Goal: Task Accomplishment & Management: Manage account settings

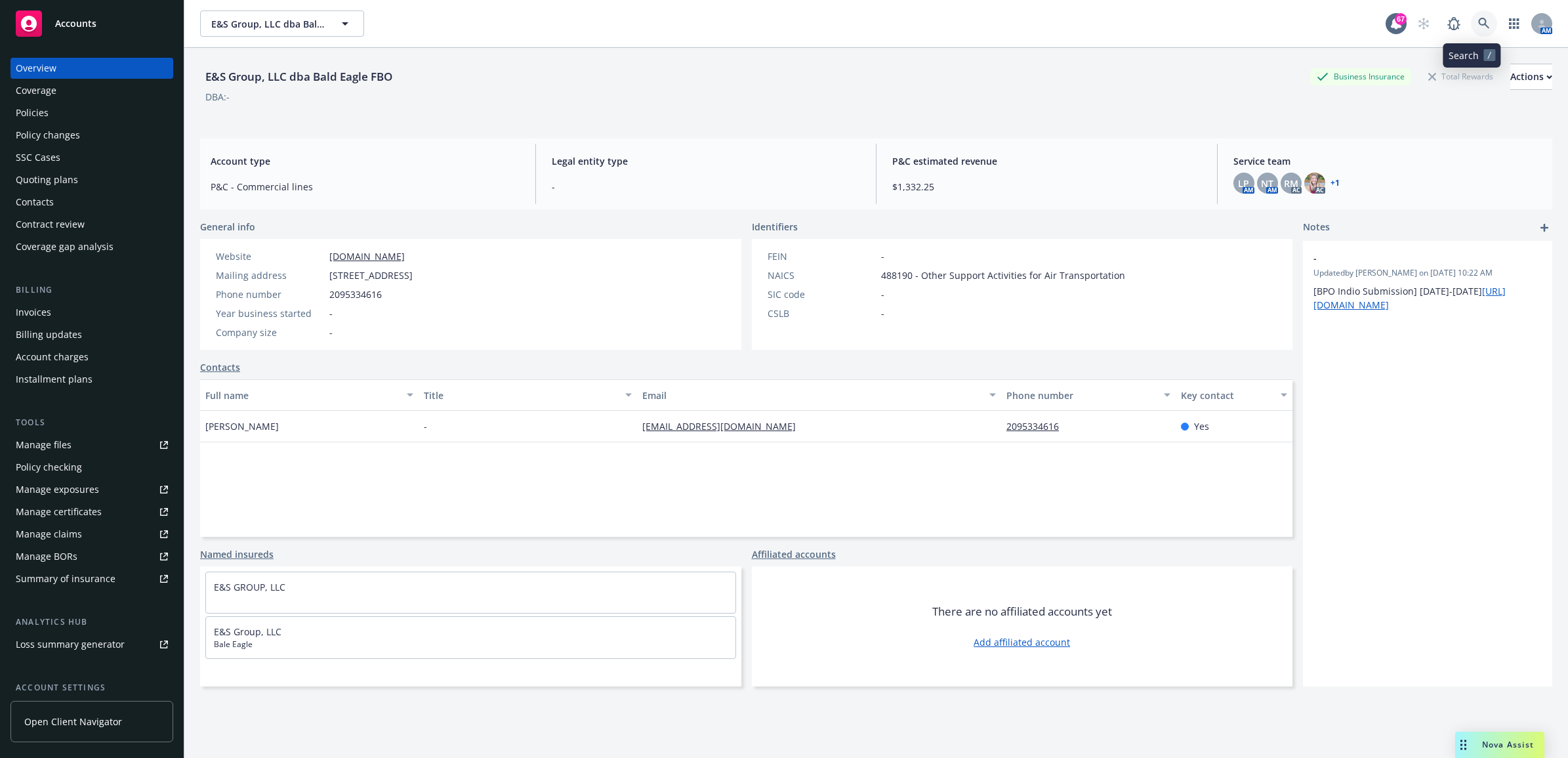
click at [1471, 20] on link at bounding box center [1484, 23] width 26 height 26
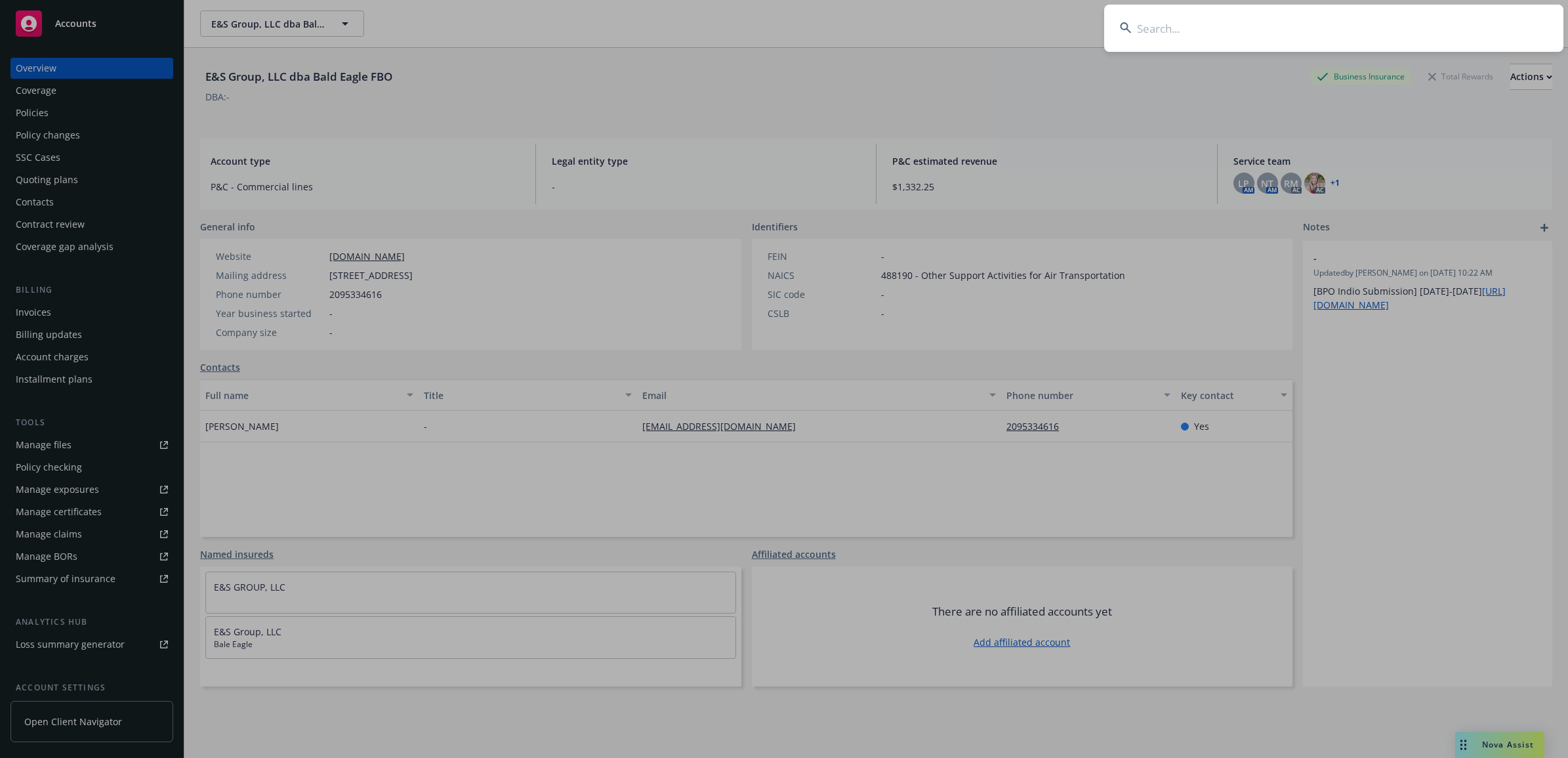
drag, startPoint x: 1227, startPoint y: 17, endPoint x: 1552, endPoint y: 18, distance: 325.0
click at [1227, 17] on input at bounding box center [1333, 28] width 459 height 47
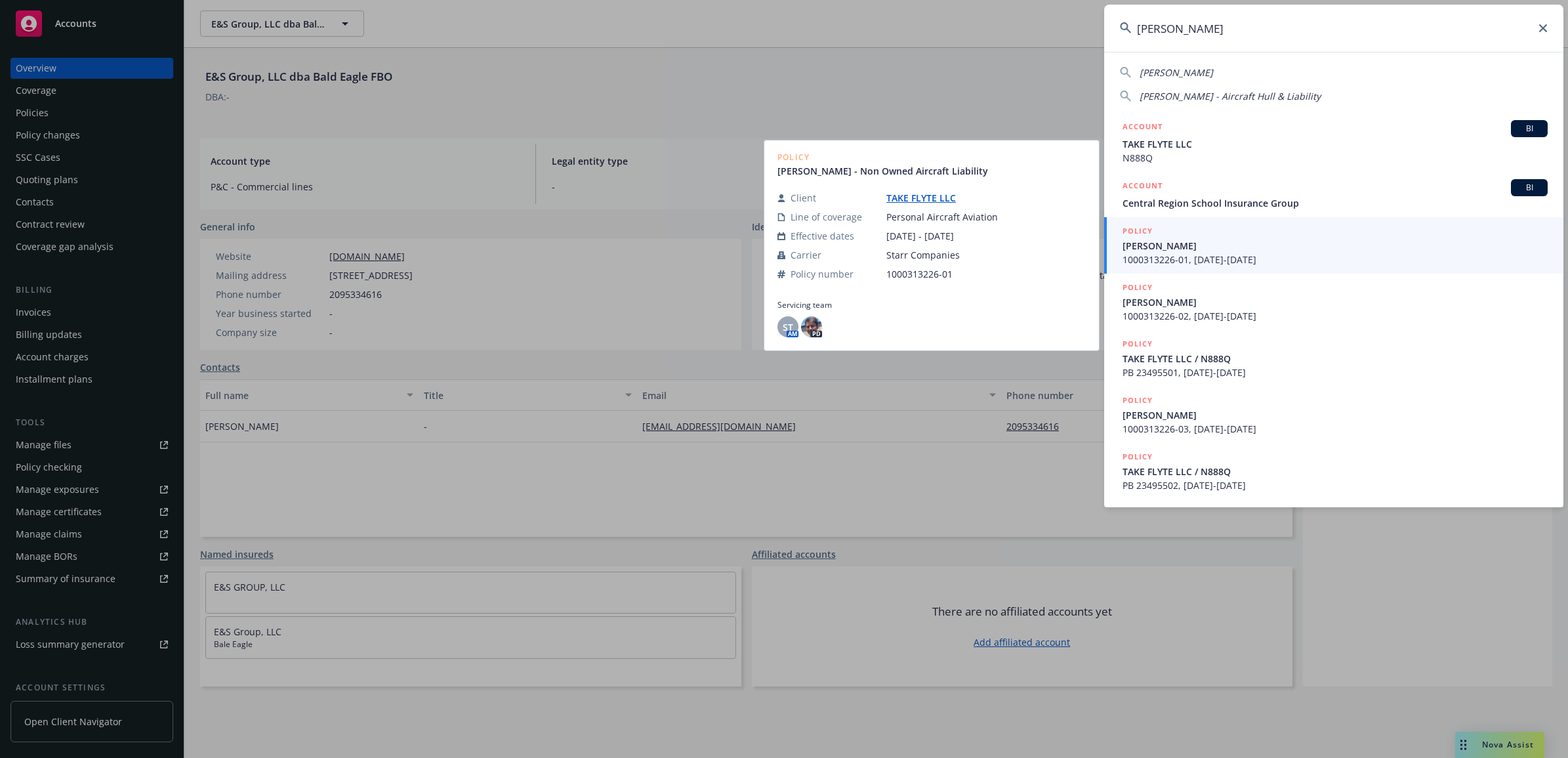
type input "craig landen"
click at [1233, 250] on span "[PERSON_NAME]" at bounding box center [1335, 246] width 425 height 14
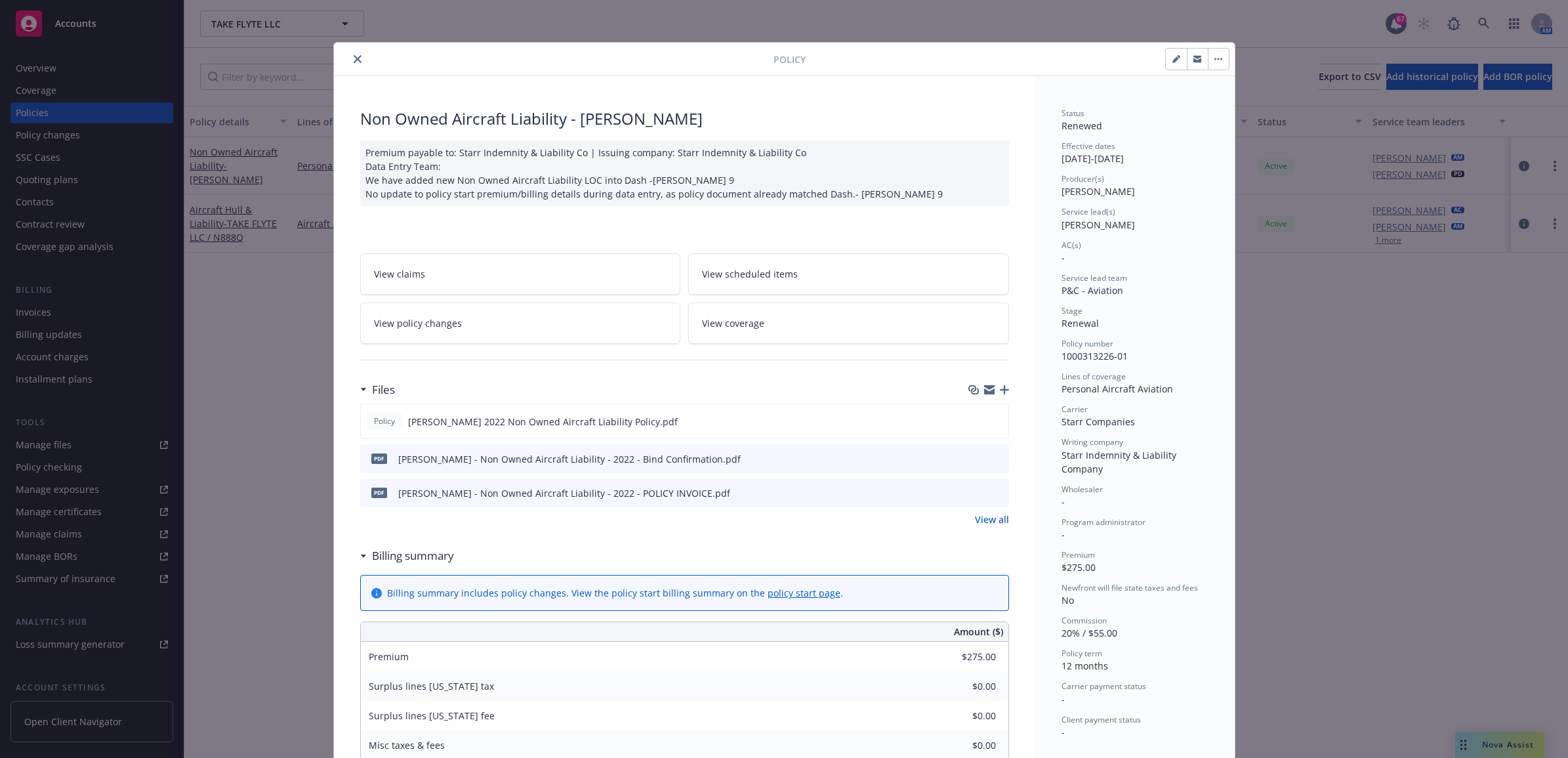
drag, startPoint x: 348, startPoint y: 54, endPoint x: 389, endPoint y: 80, distance: 48.5
click at [350, 54] on button "close" at bounding box center [358, 59] width 16 height 16
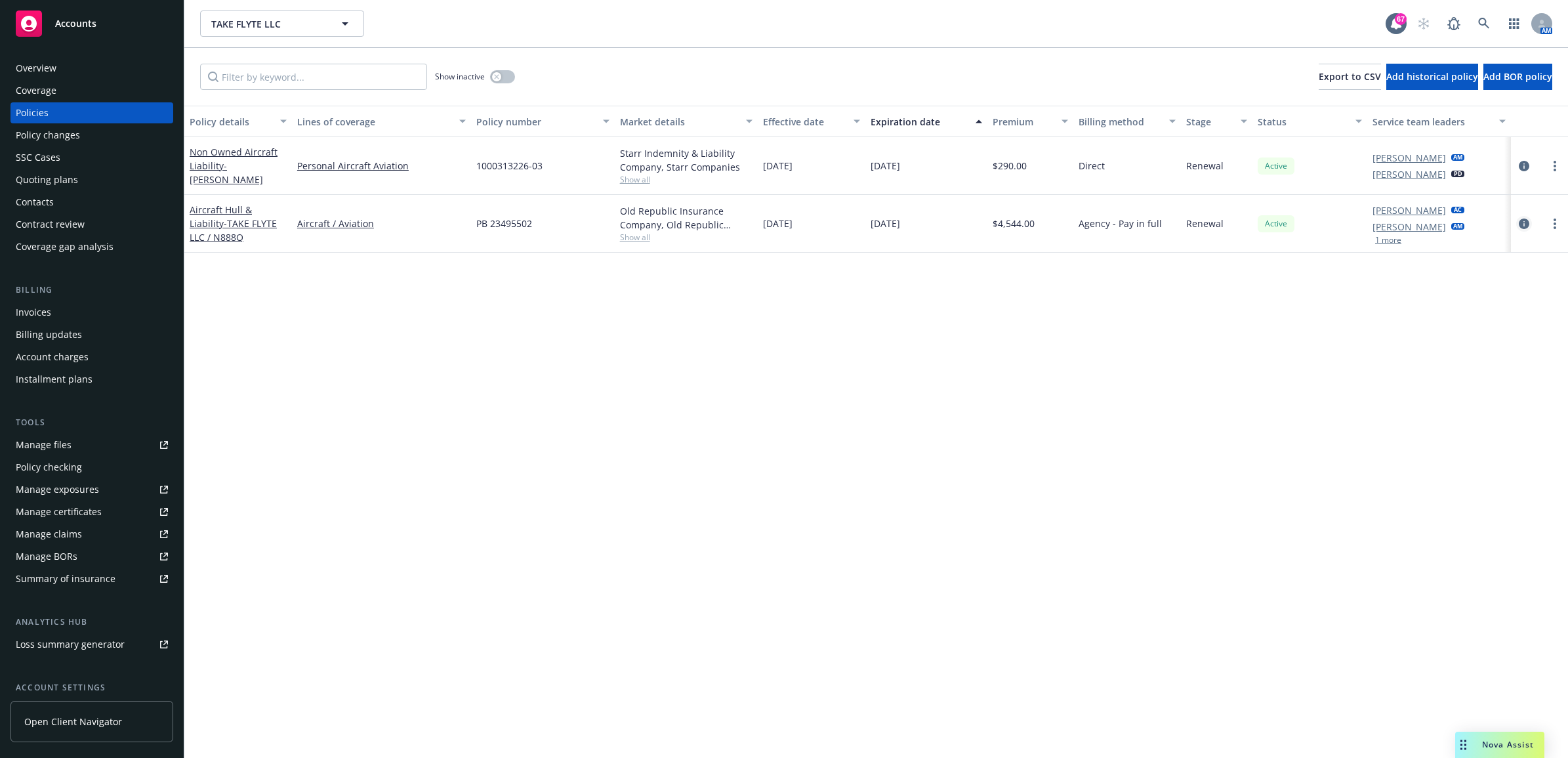
click at [1522, 219] on icon "circleInformation" at bounding box center [1524, 224] width 10 height 10
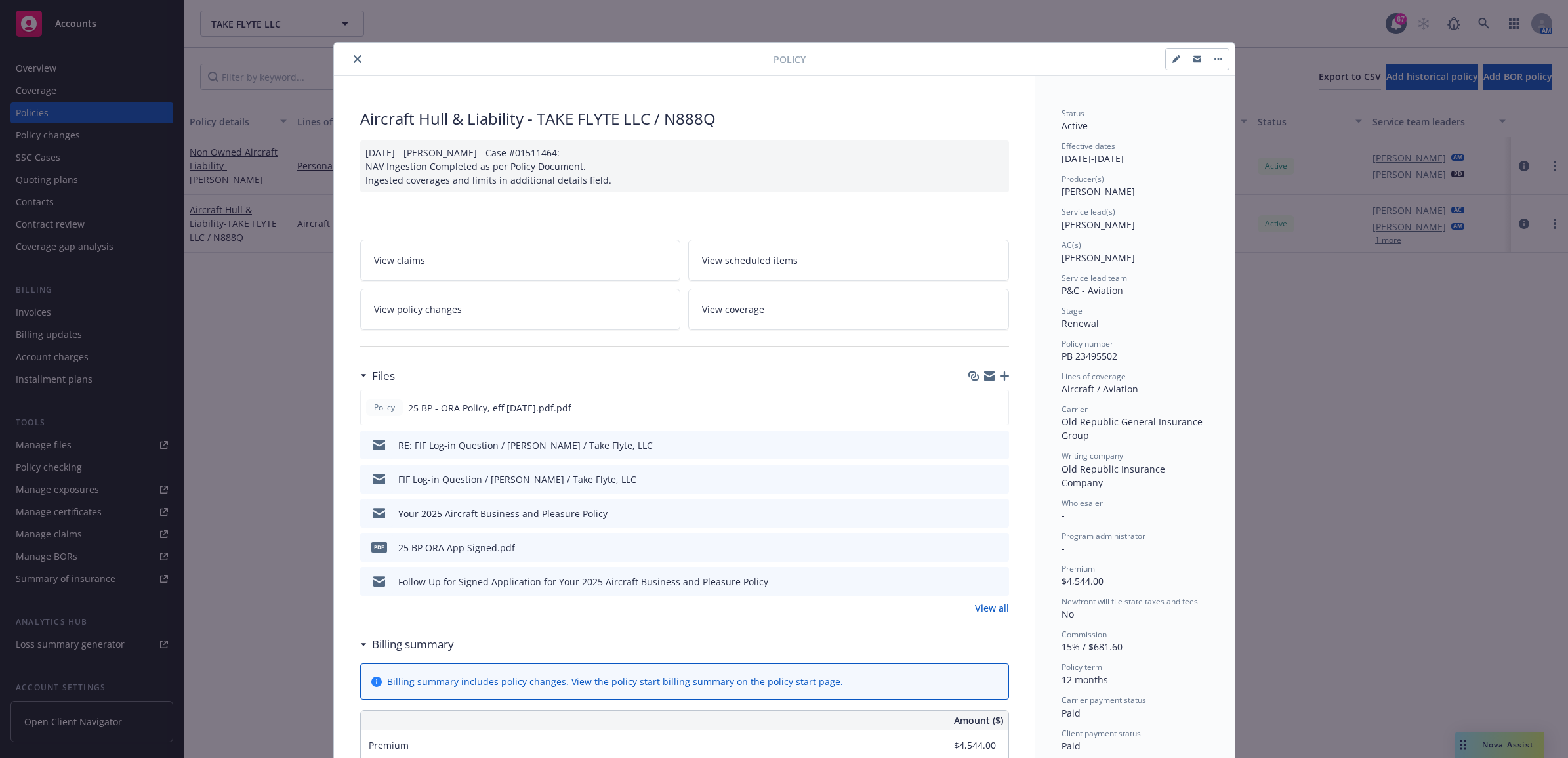
click at [976, 609] on link "View all" at bounding box center [991, 608] width 34 height 14
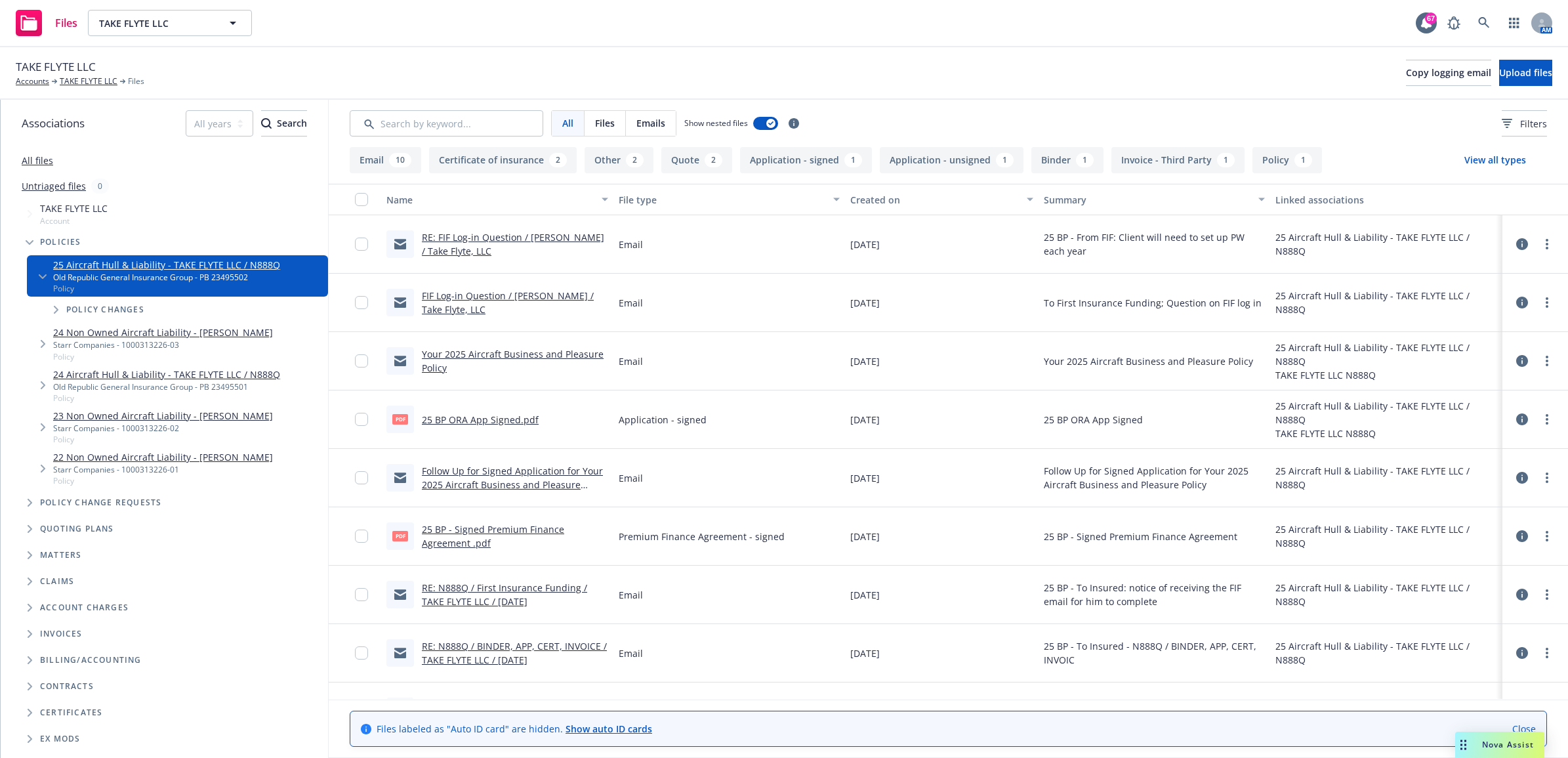
click at [444, 241] on link "RE: FIF Log-in Question / [PERSON_NAME] / Take Flyte, LLC" at bounding box center [513, 244] width 182 height 26
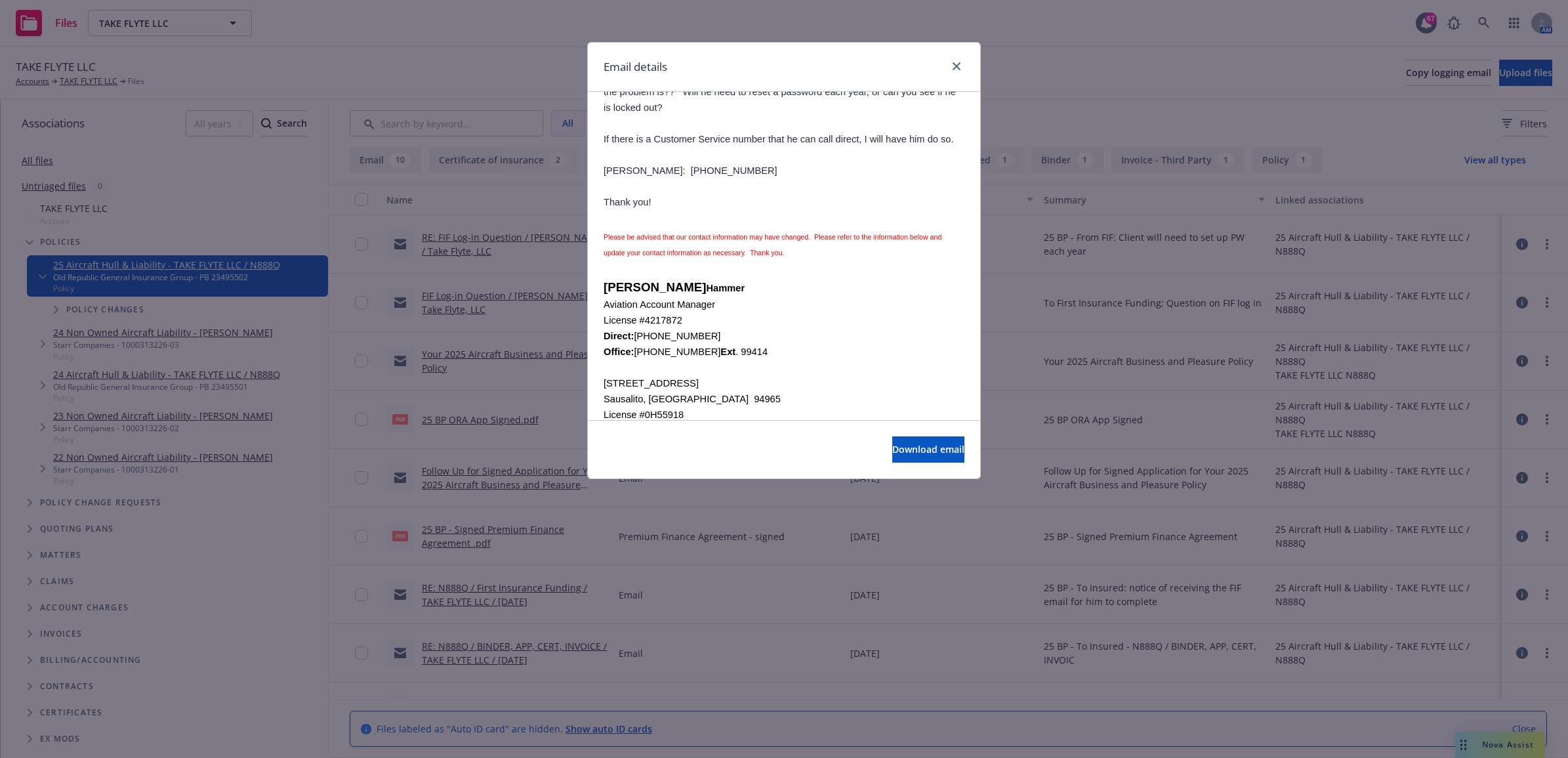
scroll to position [902, 0]
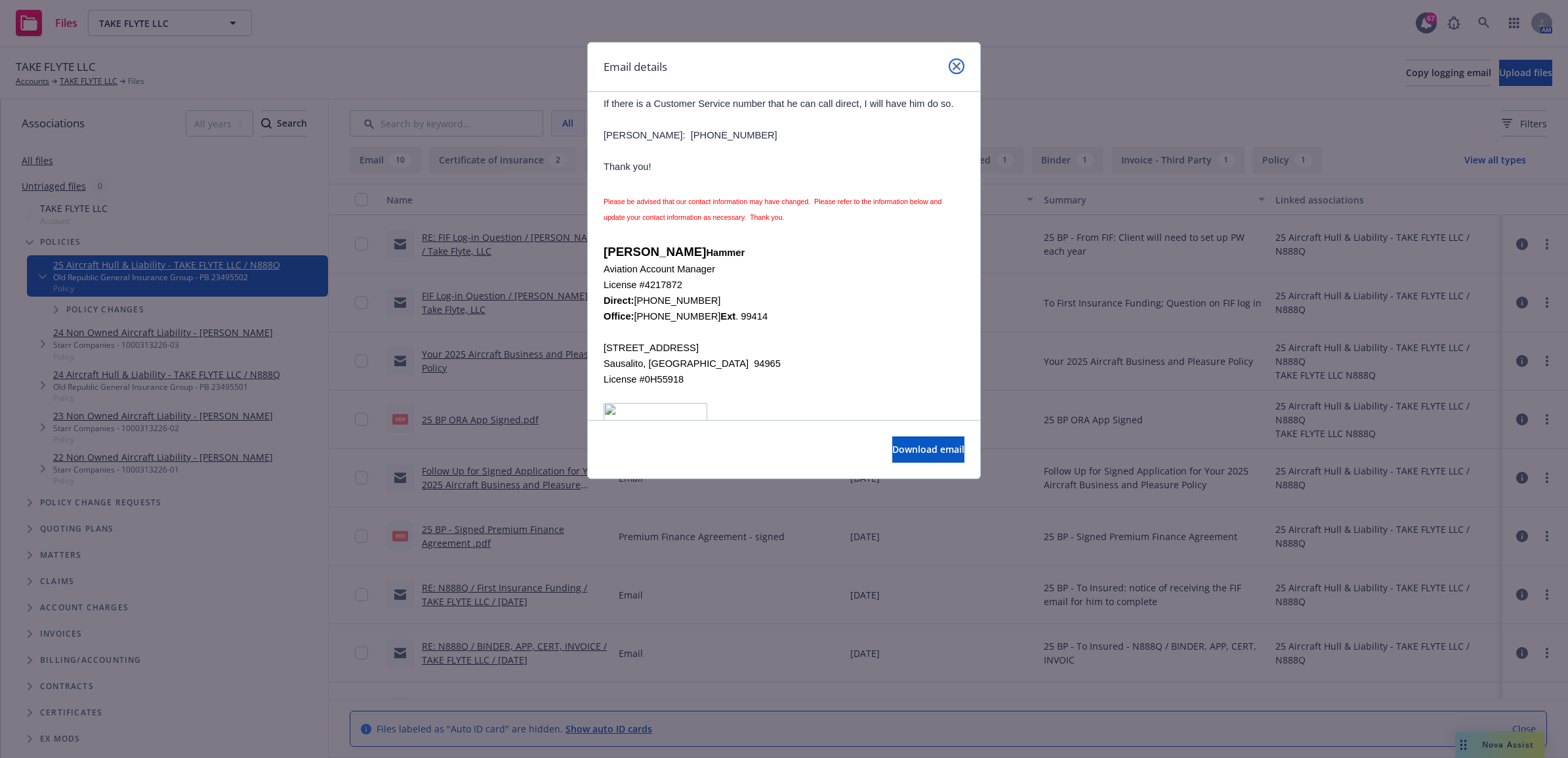
click at [959, 64] on icon "close" at bounding box center [956, 66] width 8 height 8
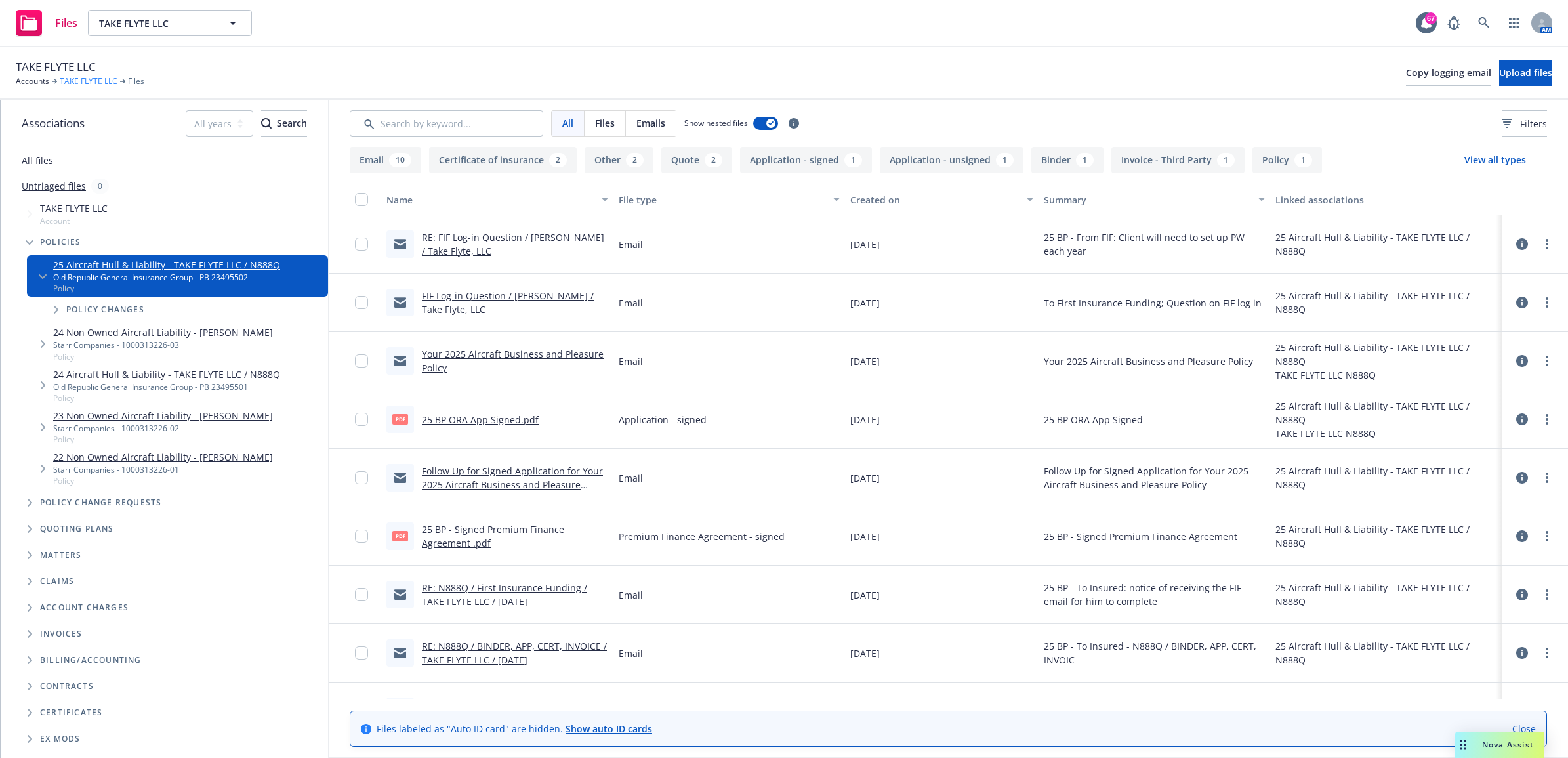
click at [90, 79] on link "TAKE FLYTE LLC" at bounding box center [89, 82] width 58 height 12
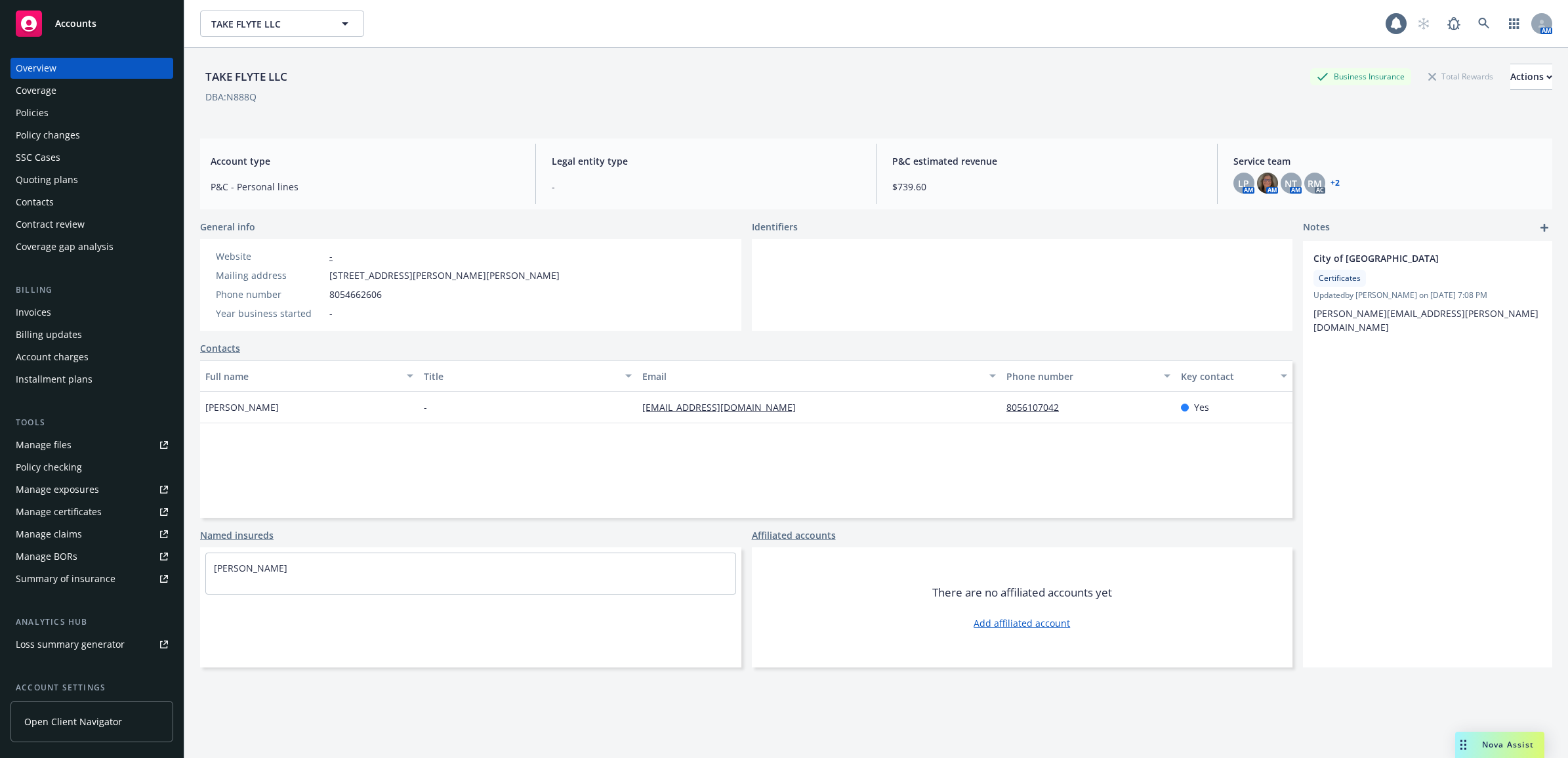
click at [46, 111] on div "Policies" at bounding box center [32, 113] width 33 height 21
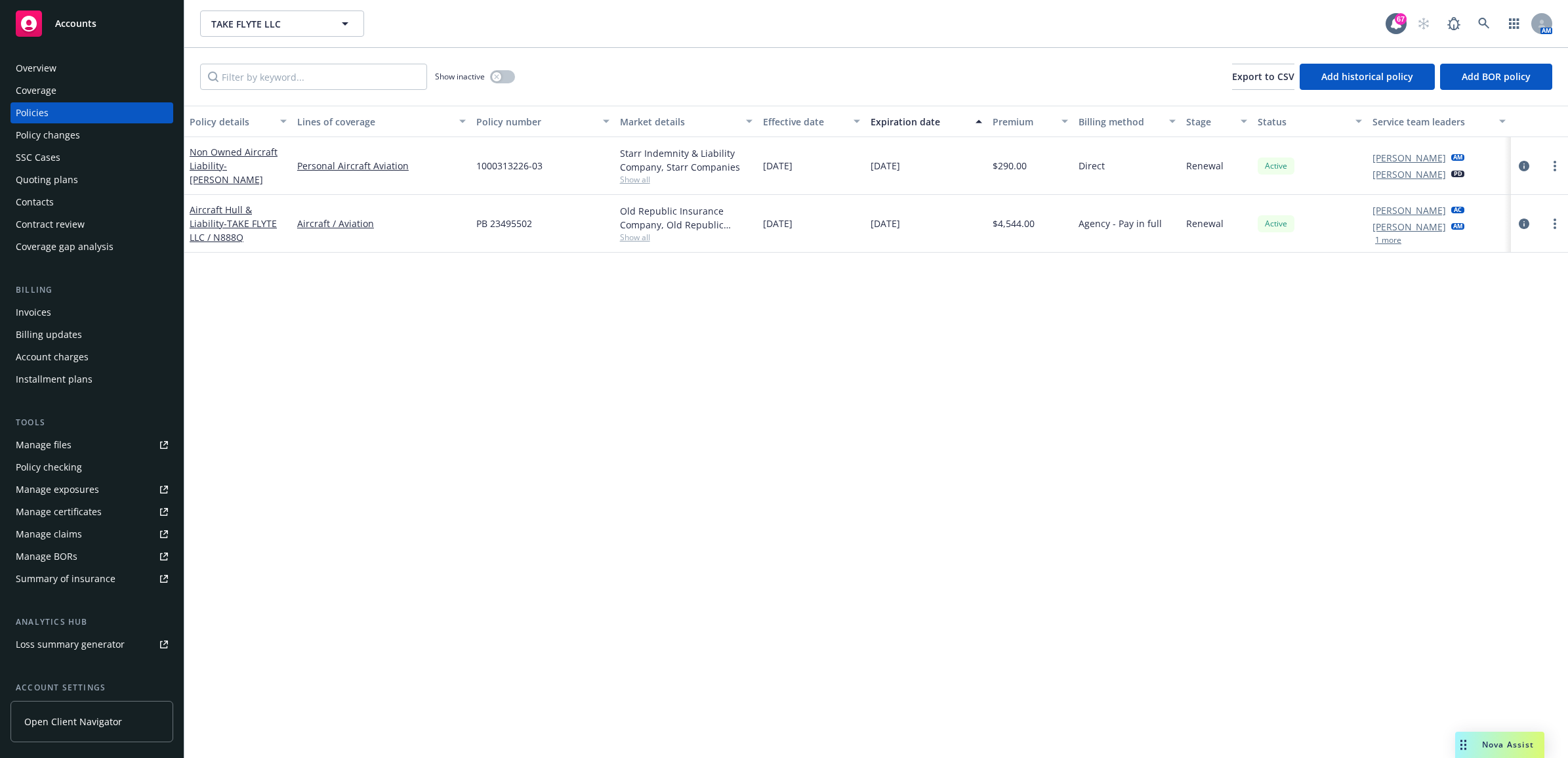
click at [74, 313] on div "Invoices" at bounding box center [91, 313] width 152 height 21
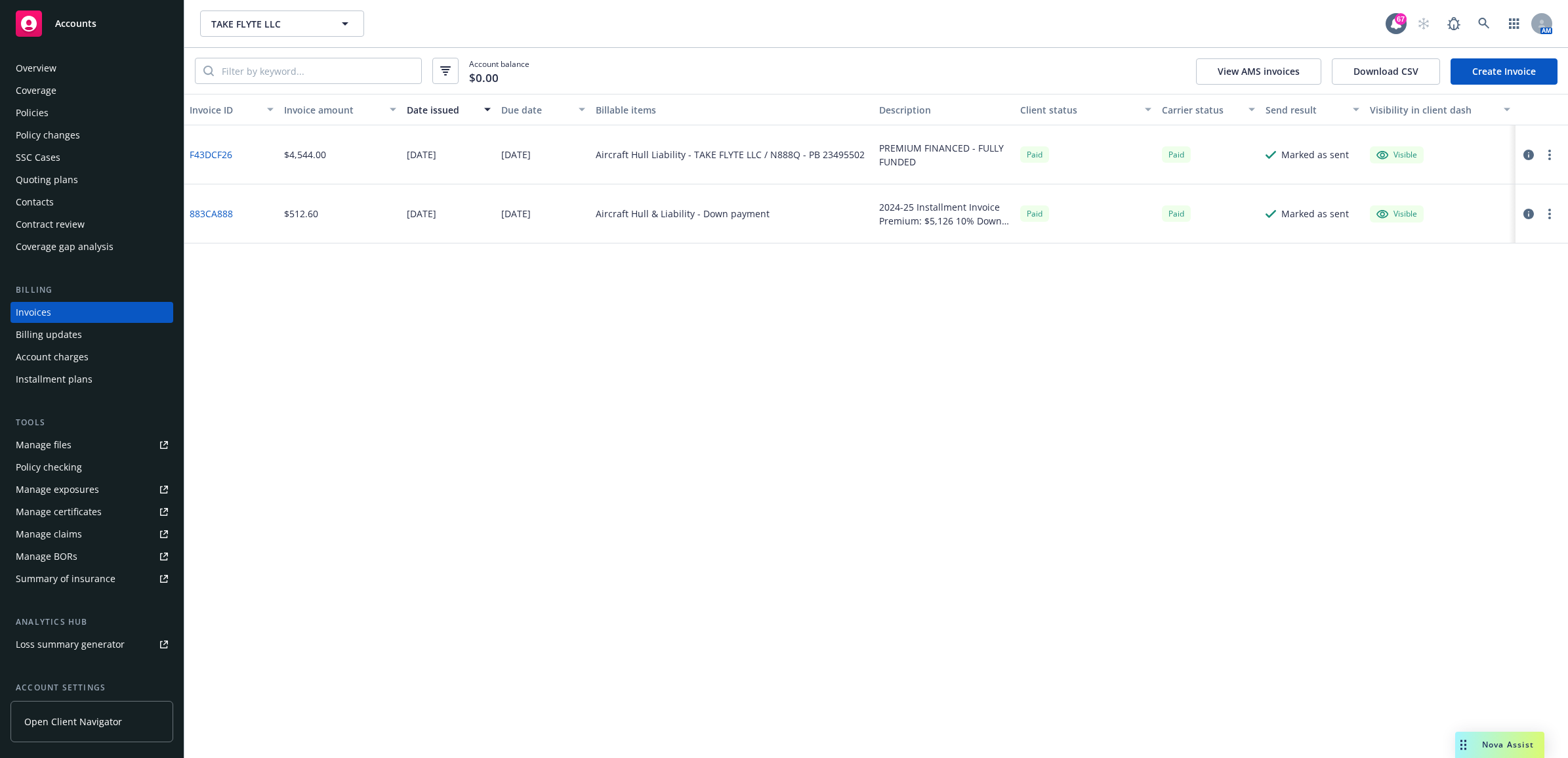
click at [66, 111] on div "Policies" at bounding box center [91, 113] width 152 height 21
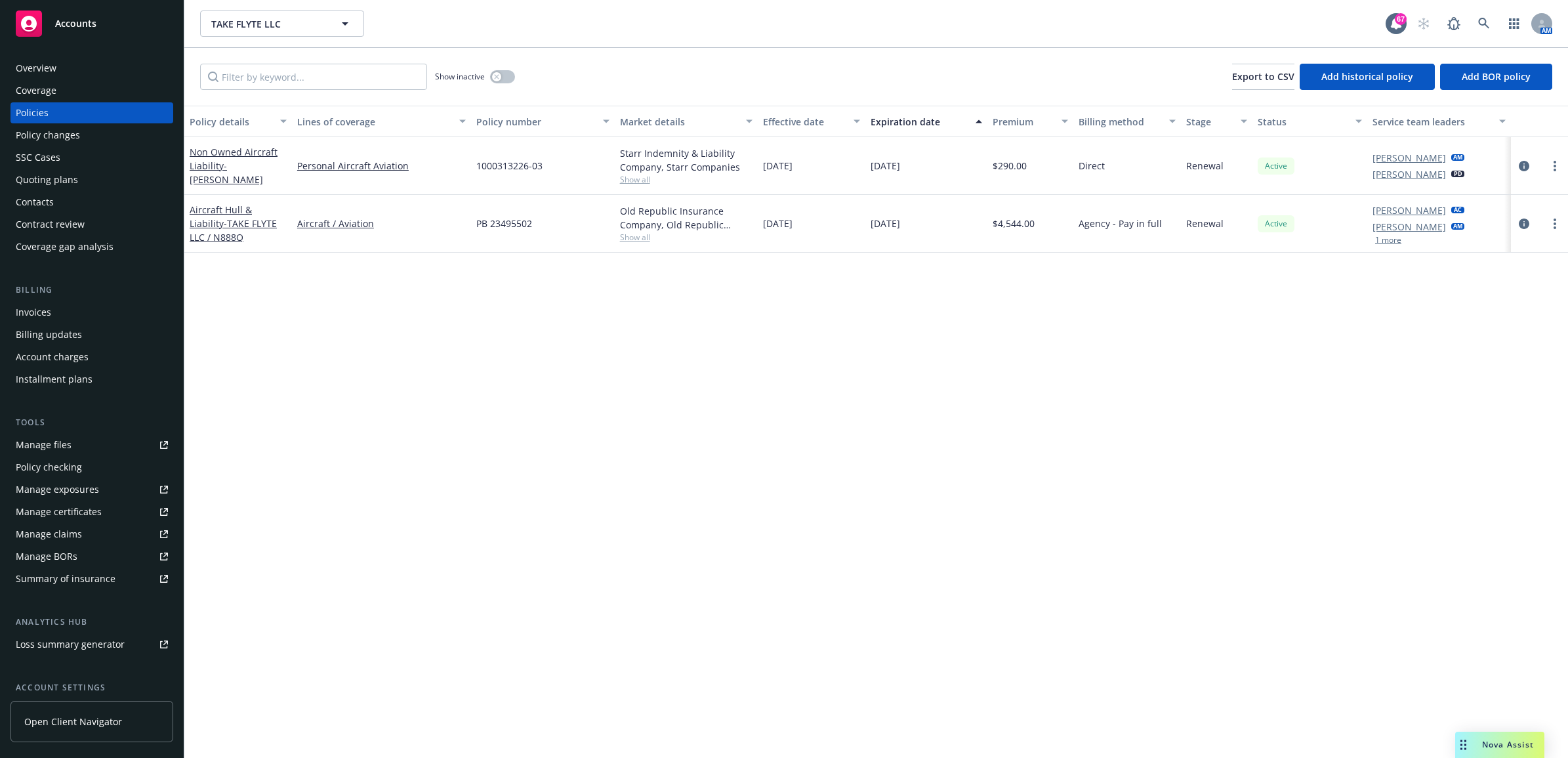
click at [16, 319] on div "Invoices" at bounding box center [33, 313] width 36 height 21
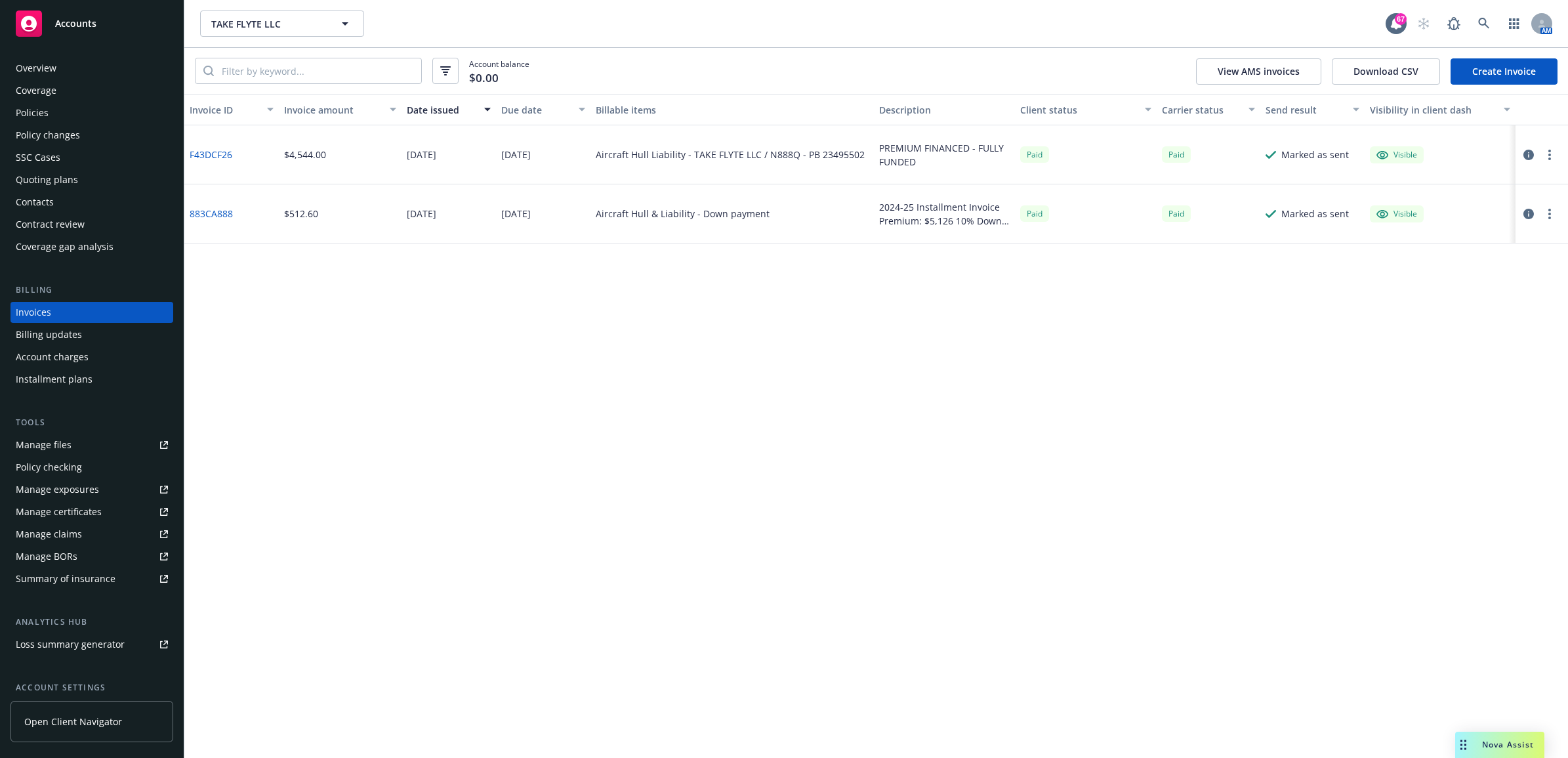
click at [66, 113] on div "Policies" at bounding box center [91, 113] width 152 height 21
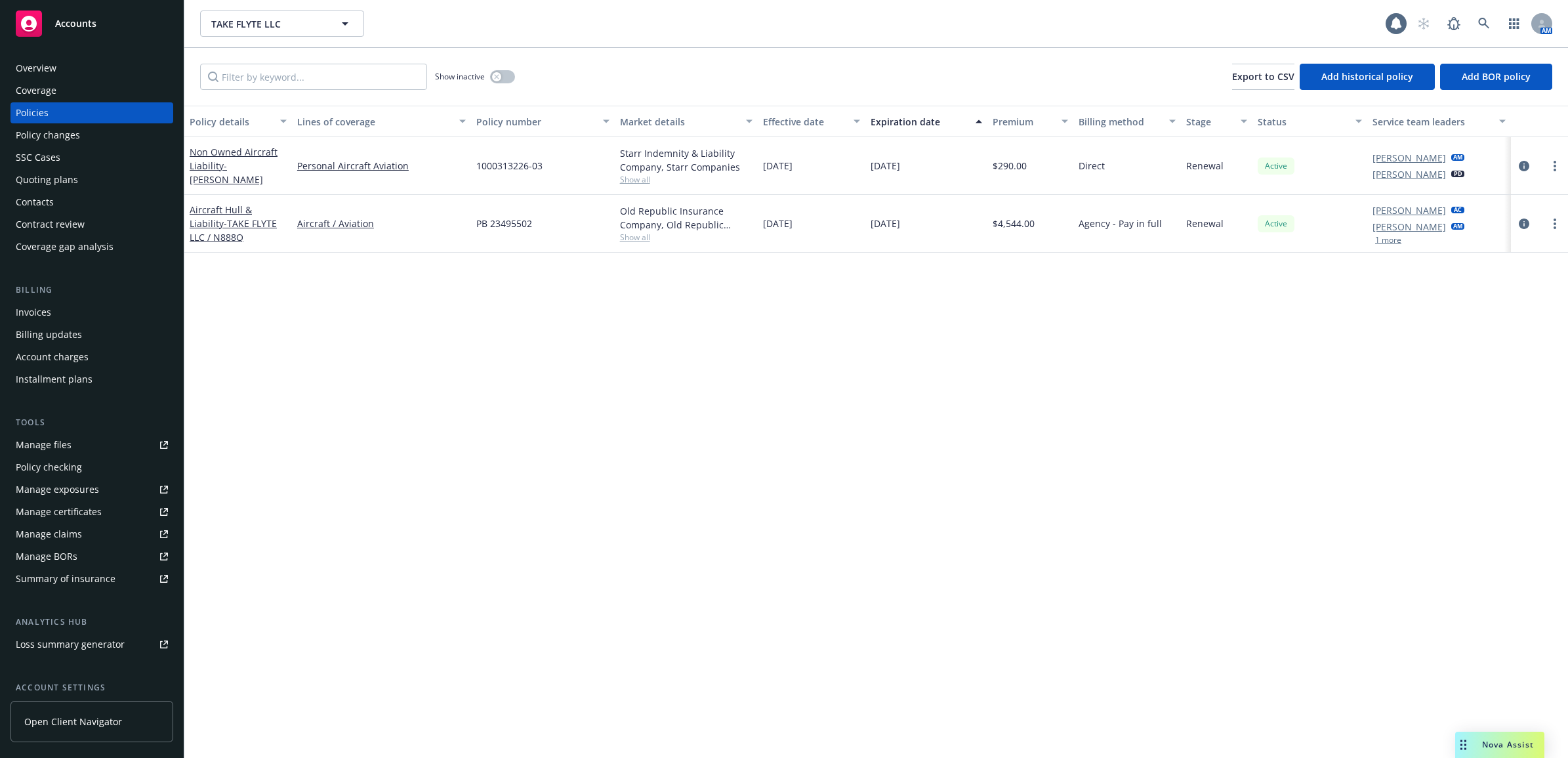
click at [55, 432] on div "Tools Manage files Policy checking Manage exposures Manage certificates Manage …" at bounding box center [91, 503] width 162 height 174
click at [54, 440] on div "Manage files" at bounding box center [43, 445] width 56 height 21
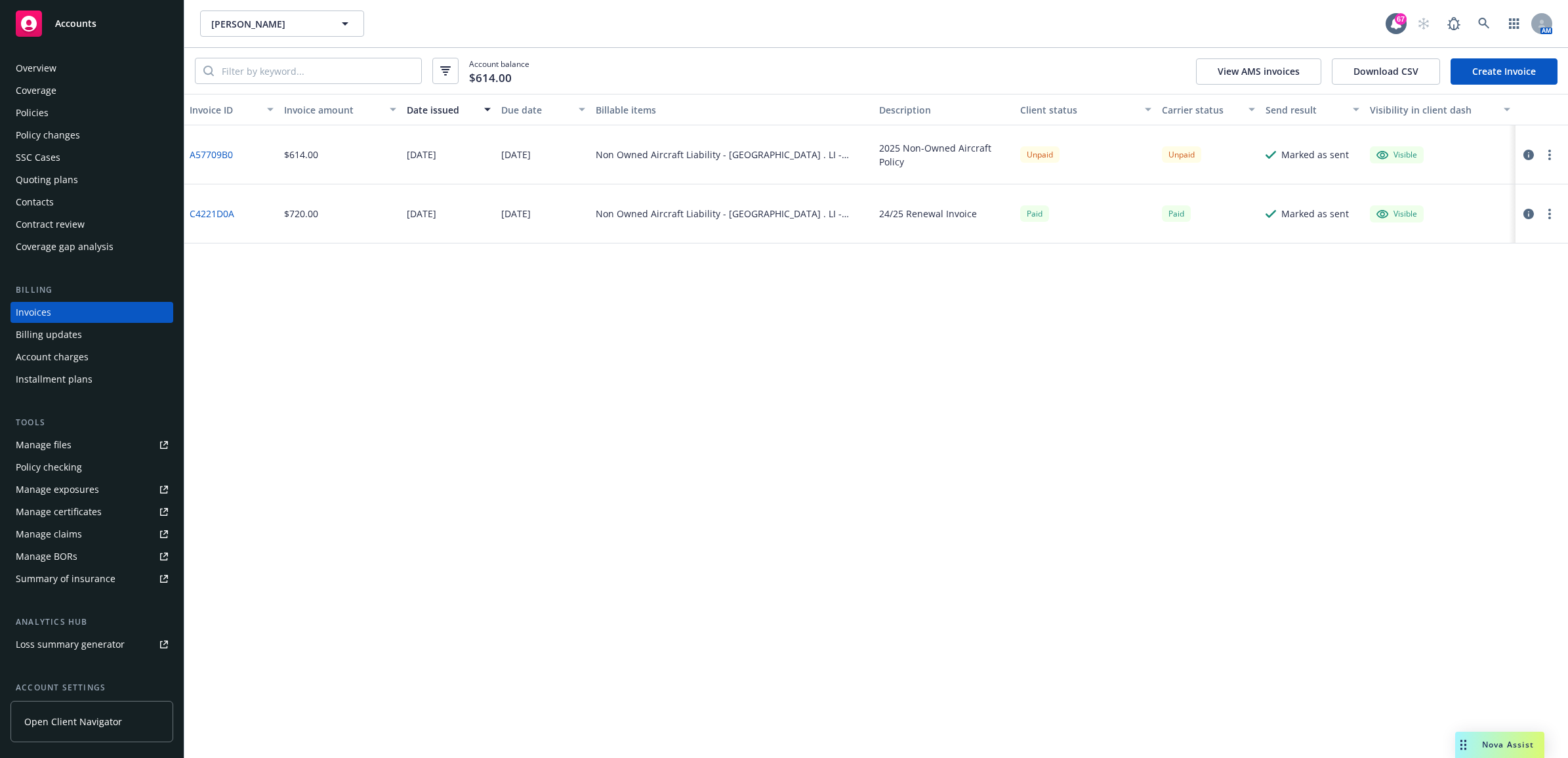
click at [73, 109] on div "Policies" at bounding box center [91, 113] width 152 height 21
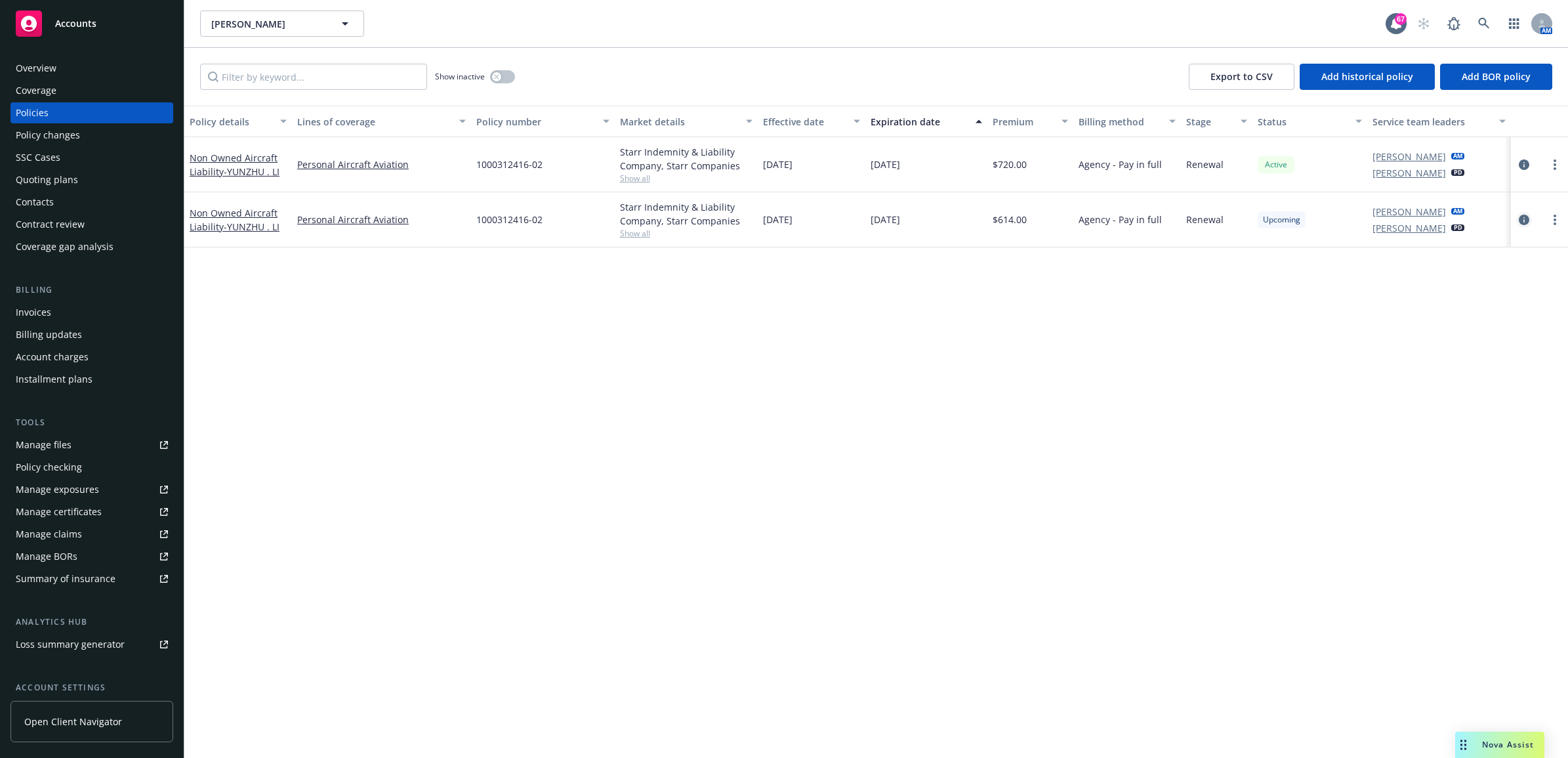
click at [1519, 221] on icon "circleInformation" at bounding box center [1524, 220] width 10 height 10
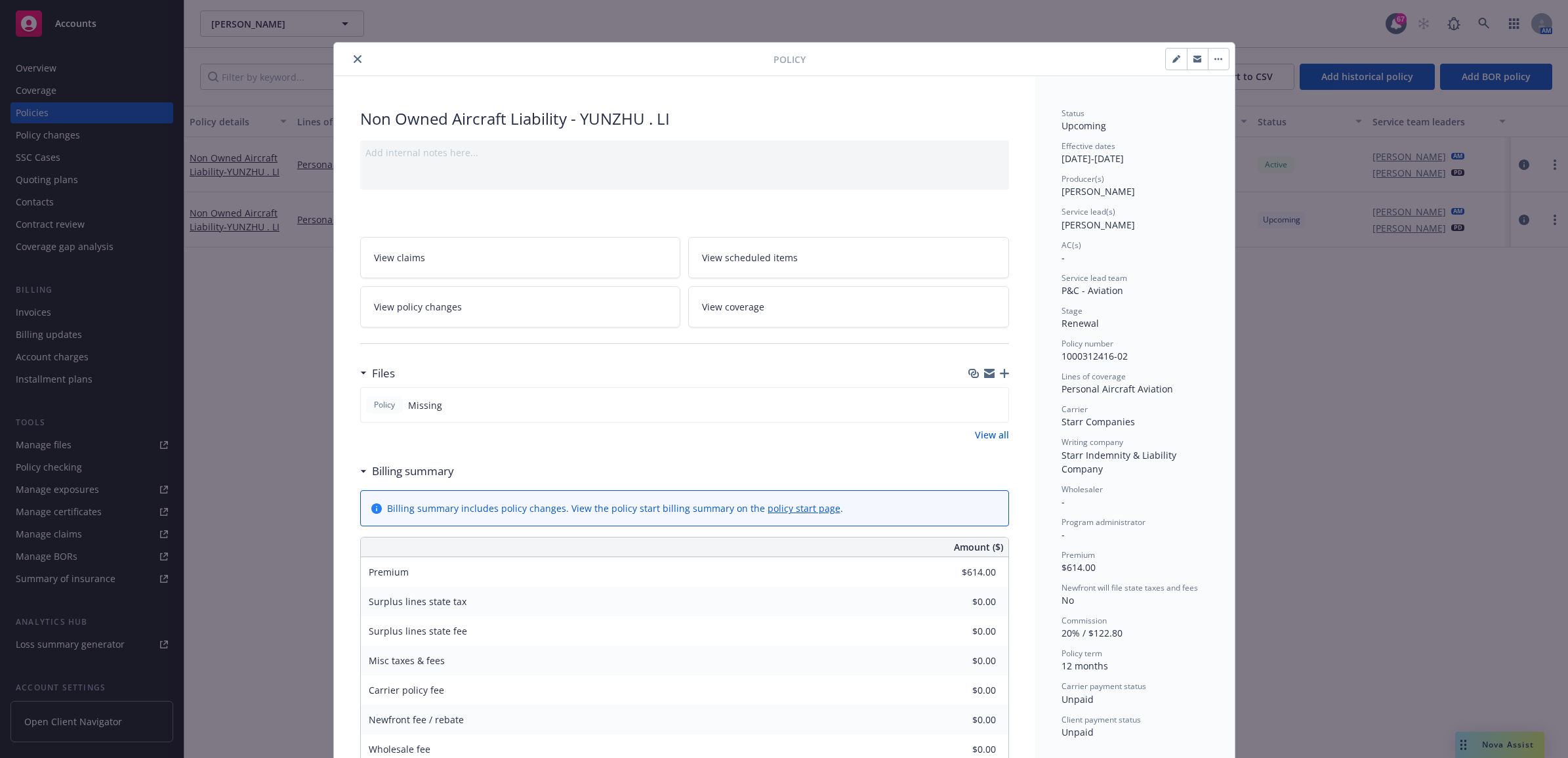
click at [1000, 374] on icon "button" at bounding box center [1004, 373] width 10 height 10
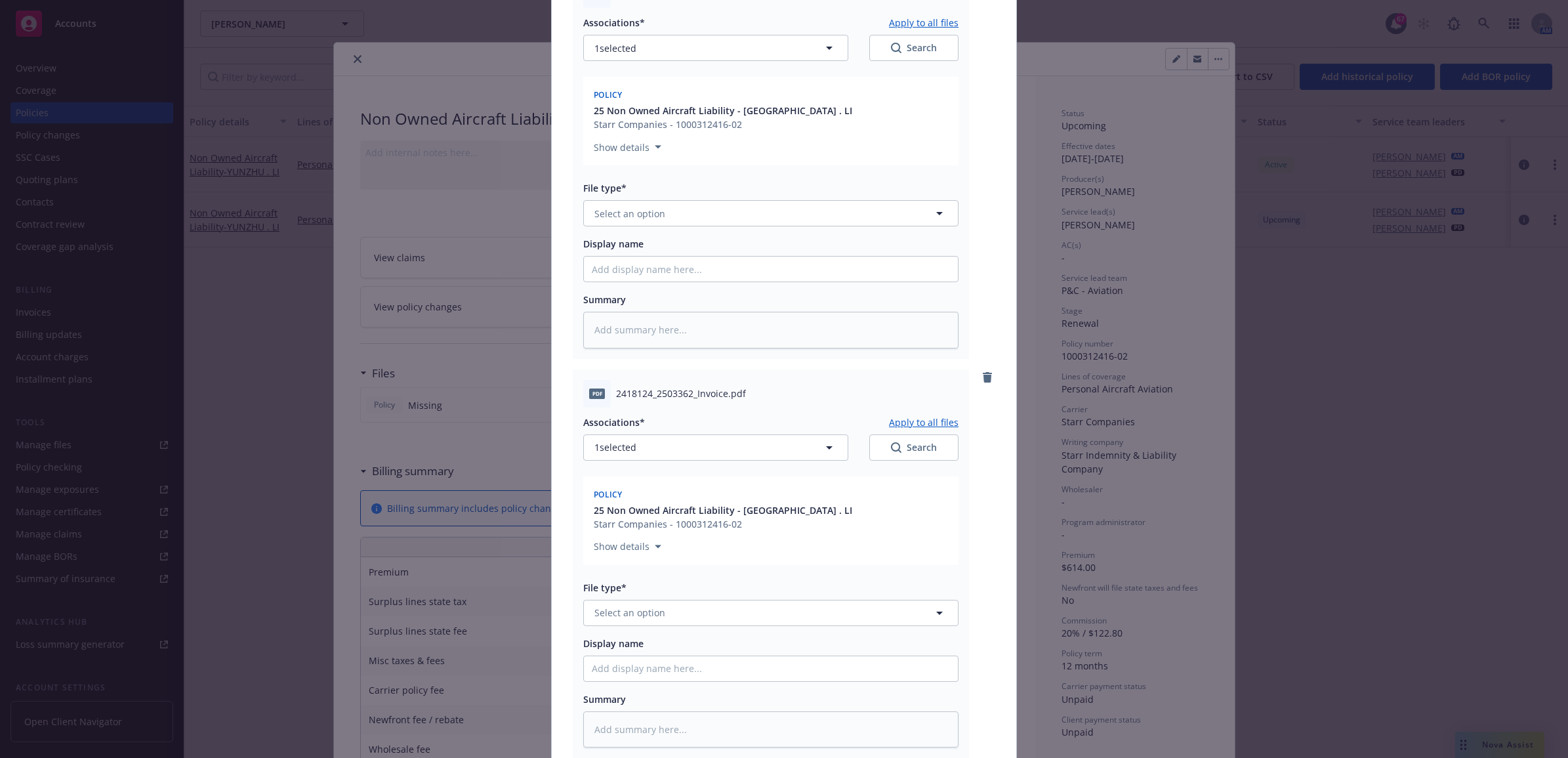
scroll to position [328, 0]
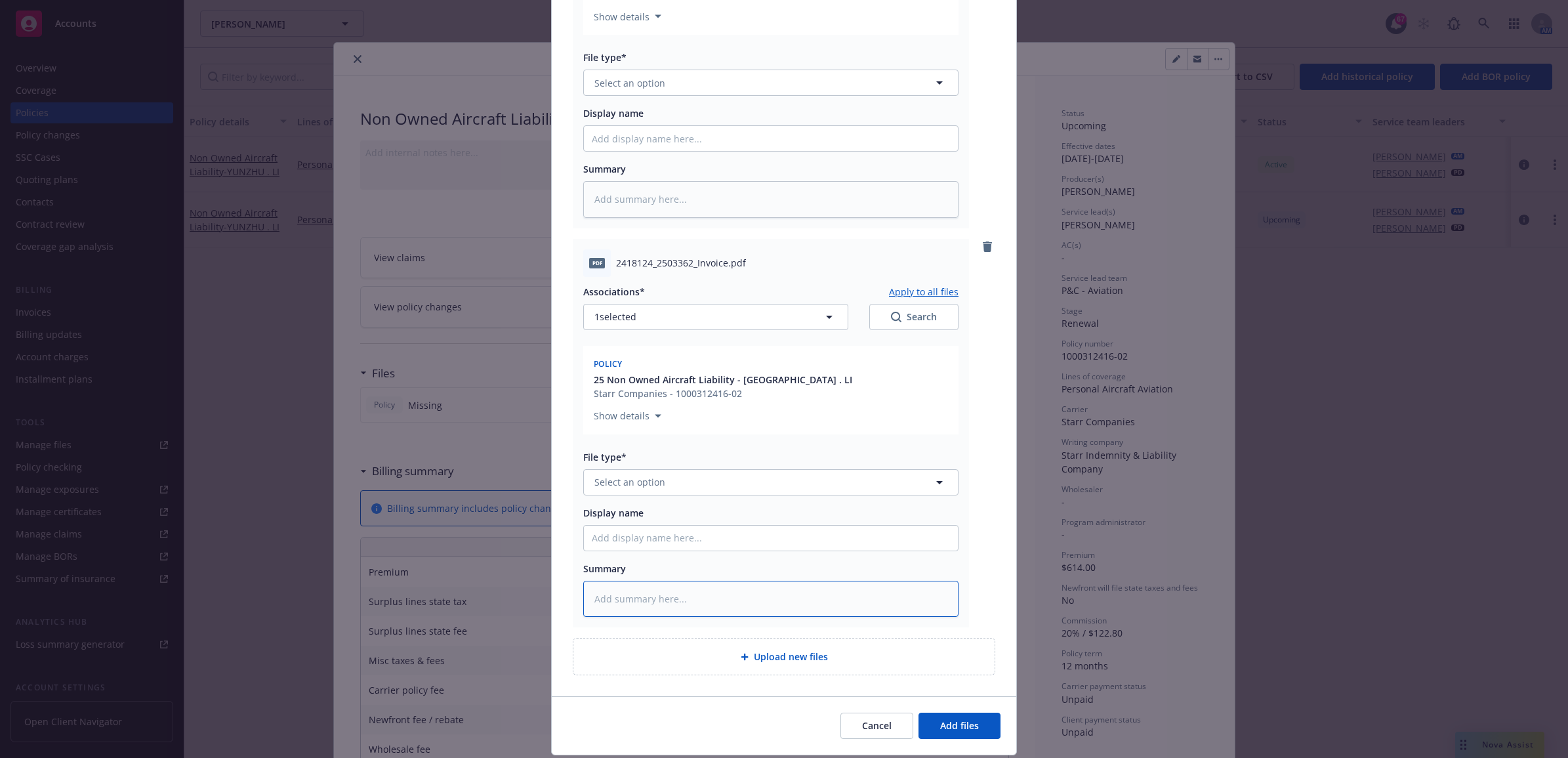
click at [684, 586] on textarea at bounding box center [771, 599] width 375 height 36
type textarea "x"
type textarea "C"
type textarea "x"
type textarea "Ca"
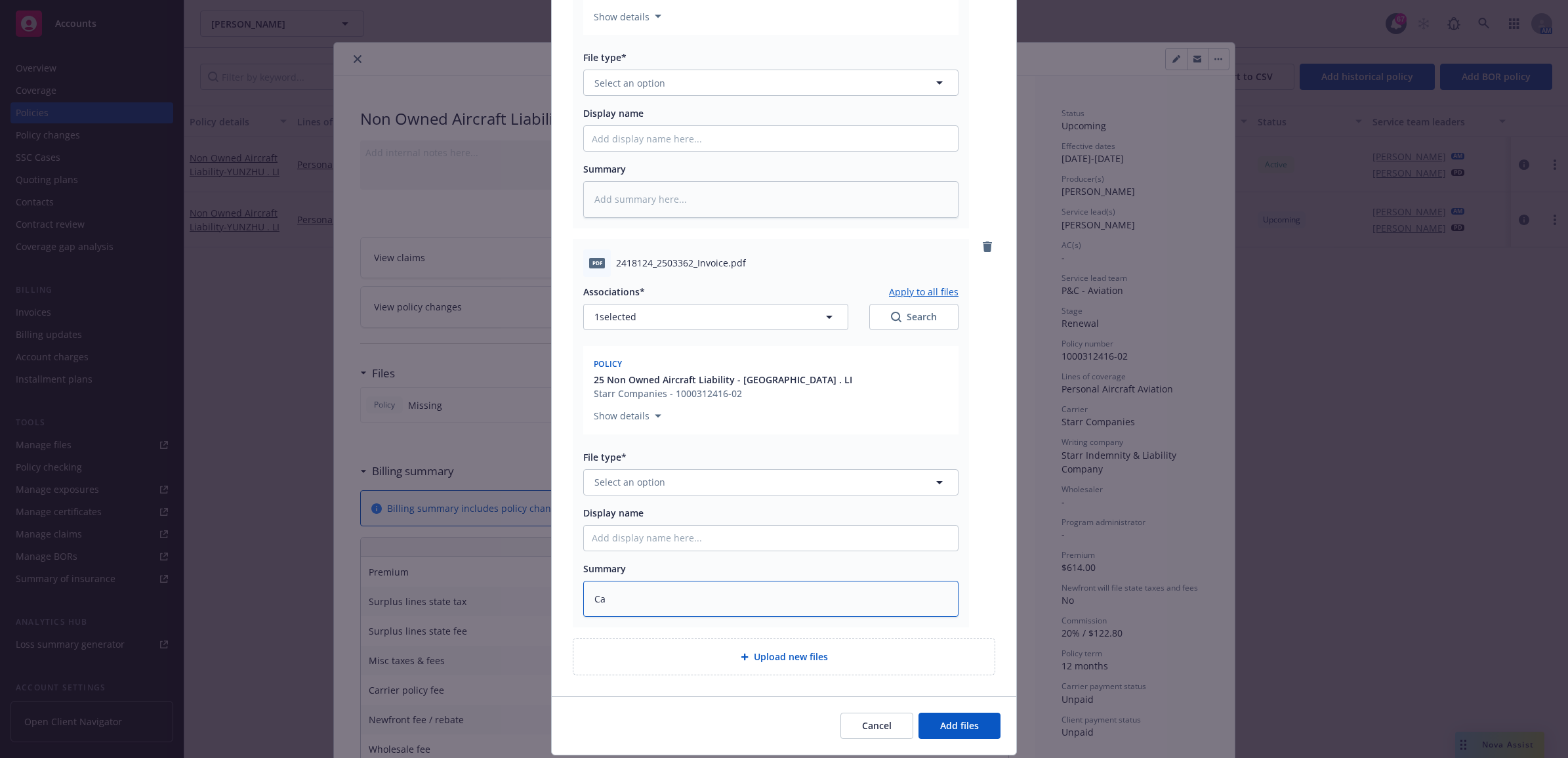
type textarea "x"
type textarea "Car"
type textarea "x"
type textarea "Carr"
type textarea "x"
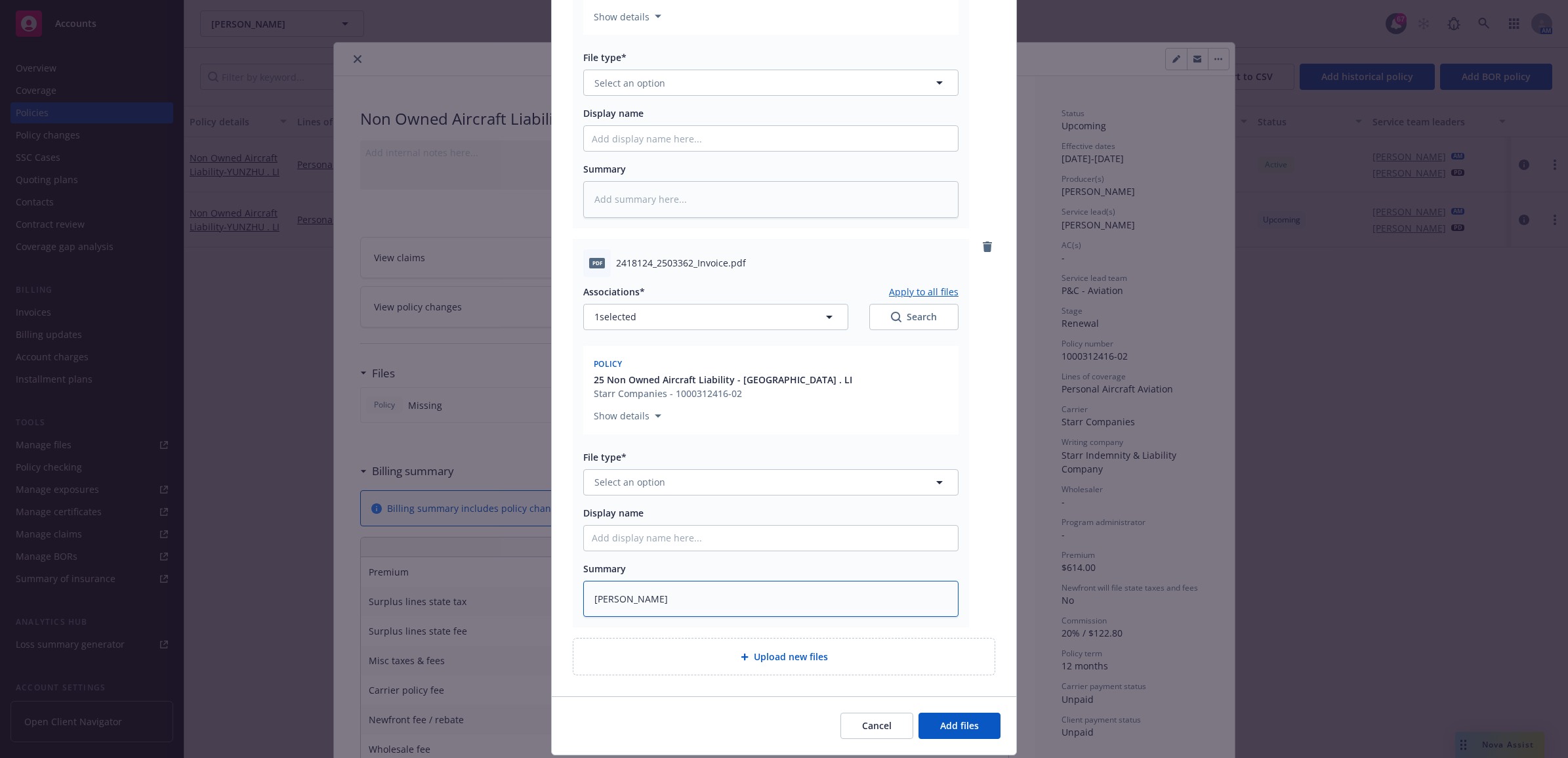
type textarea "Carrie"
type textarea "x"
type textarea "Carrier"
type textarea "x"
type textarea "Carrier"
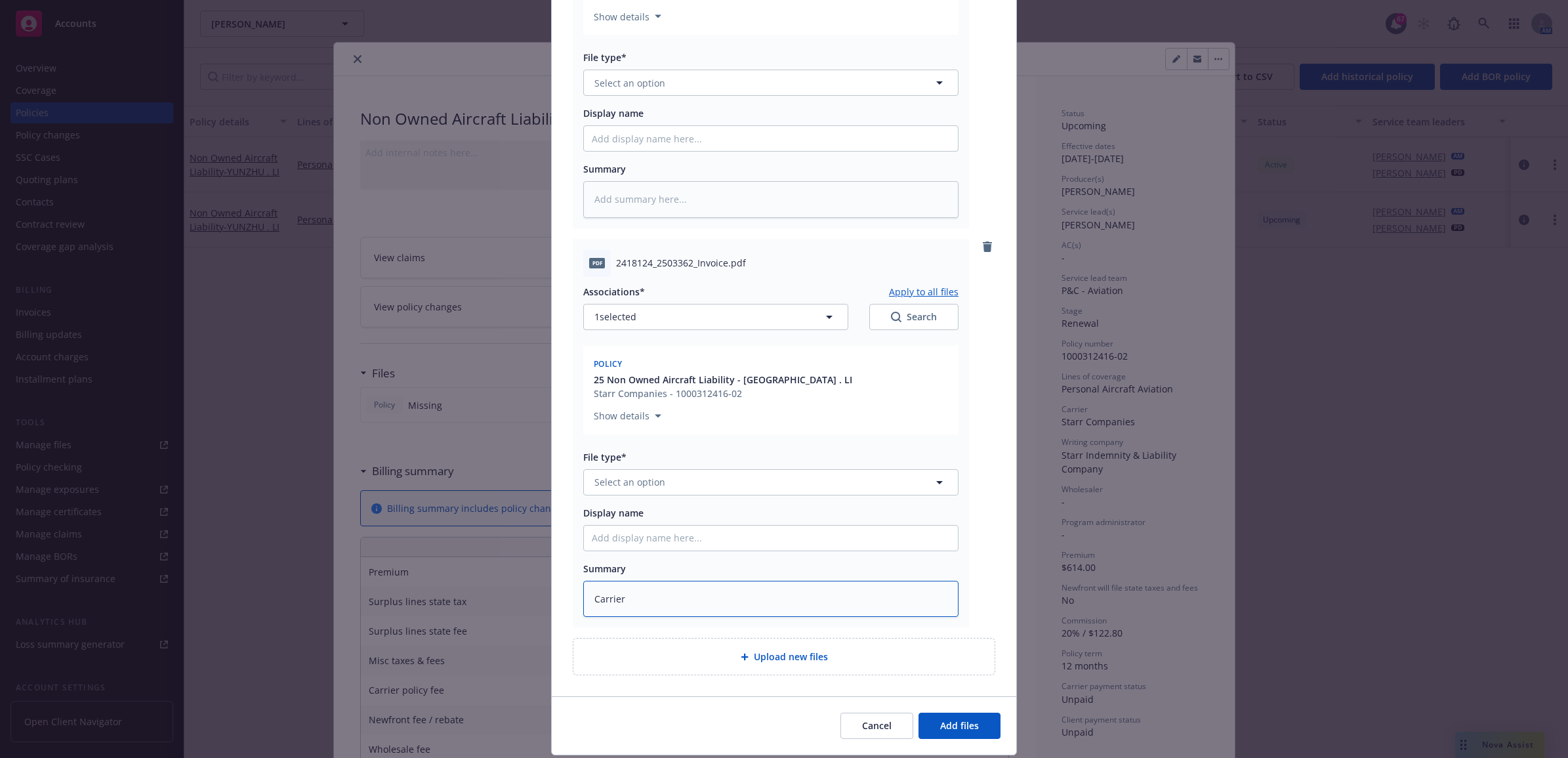
type textarea "x"
type textarea "Carrier I"
type textarea "x"
type textarea "Carrier In"
type textarea "x"
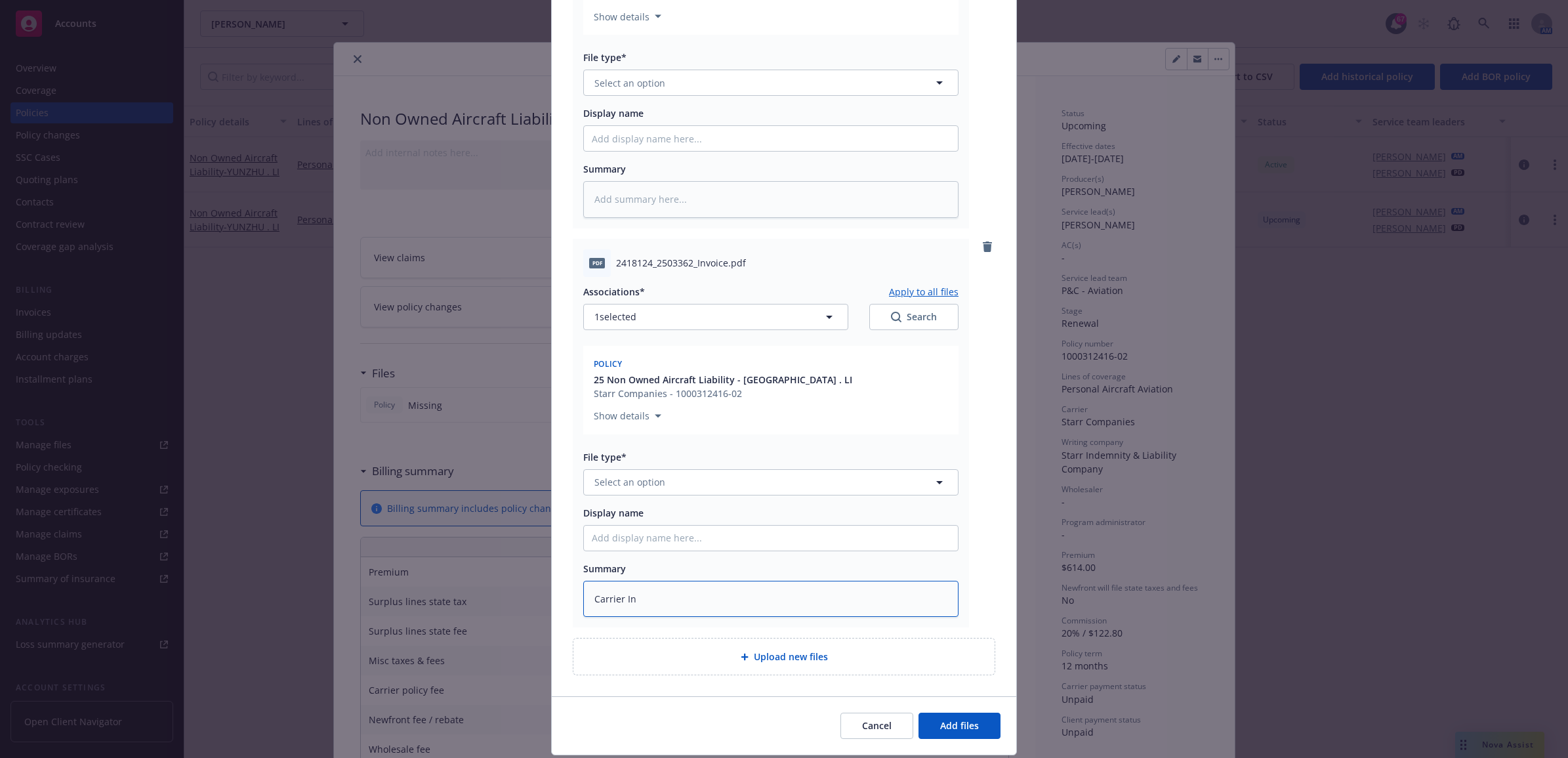
type textarea "Carrier Inv"
type textarea "x"
type textarea "Carrier Invo"
type textarea "x"
type textarea "Carrier Invoi"
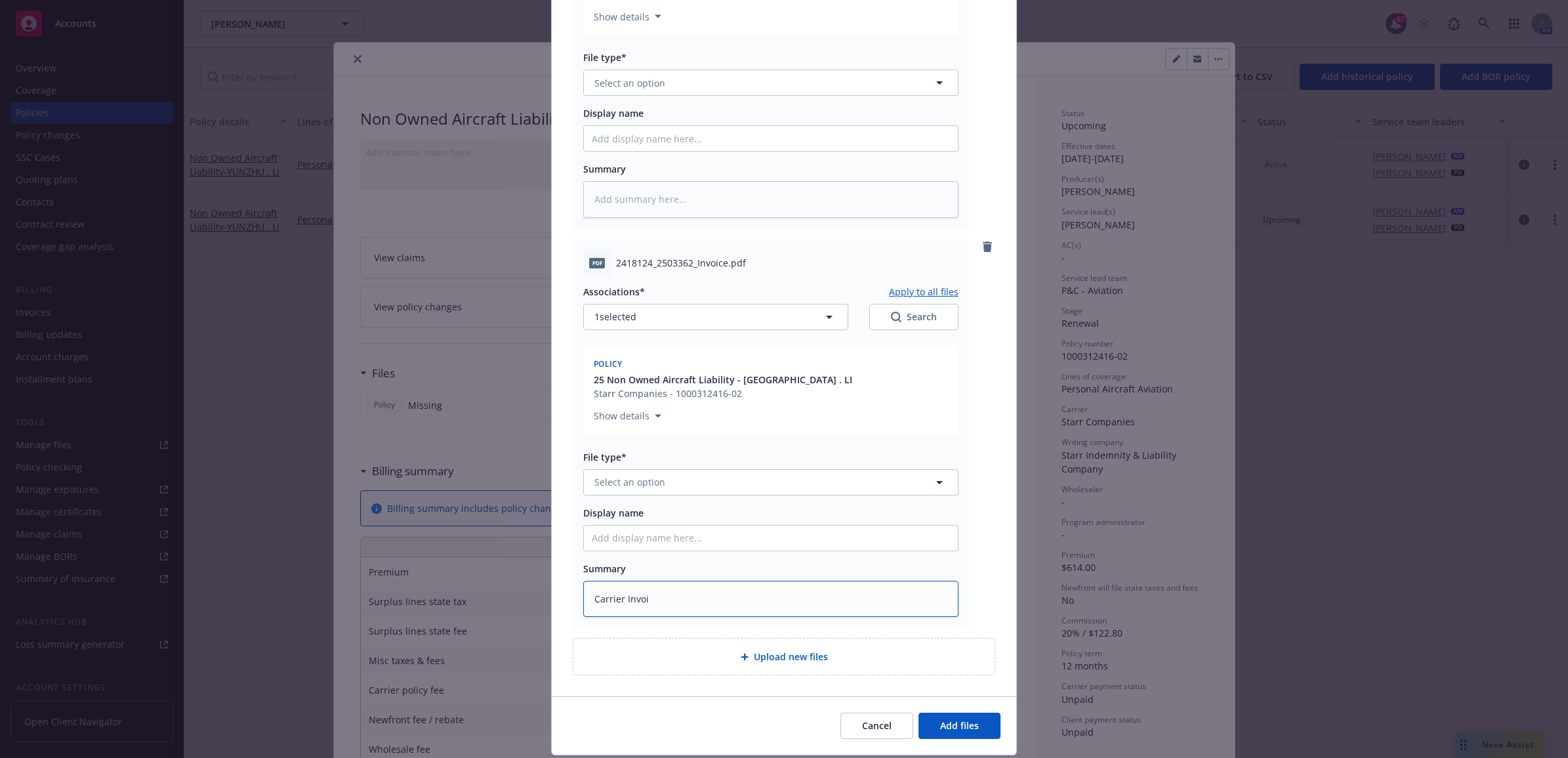
type textarea "x"
type textarea "Carrier Invoic"
type textarea "x"
type textarea "Carrier Invoice"
type textarea "x"
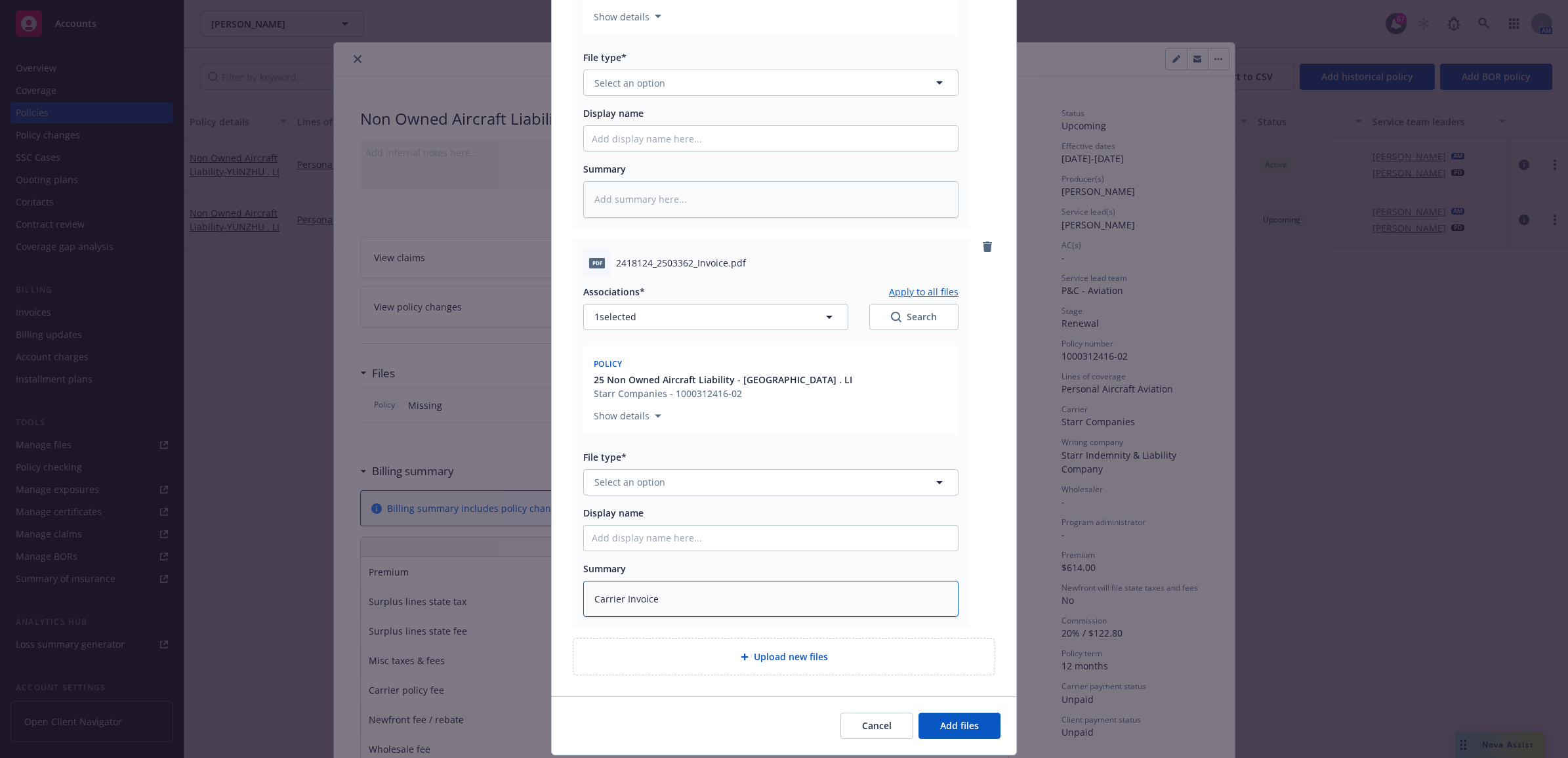
type textarea "Carrier Invoice"
type textarea "x"
type textarea "Carrier Invoice $"
type textarea "x"
type textarea "Carrier Invoice $6"
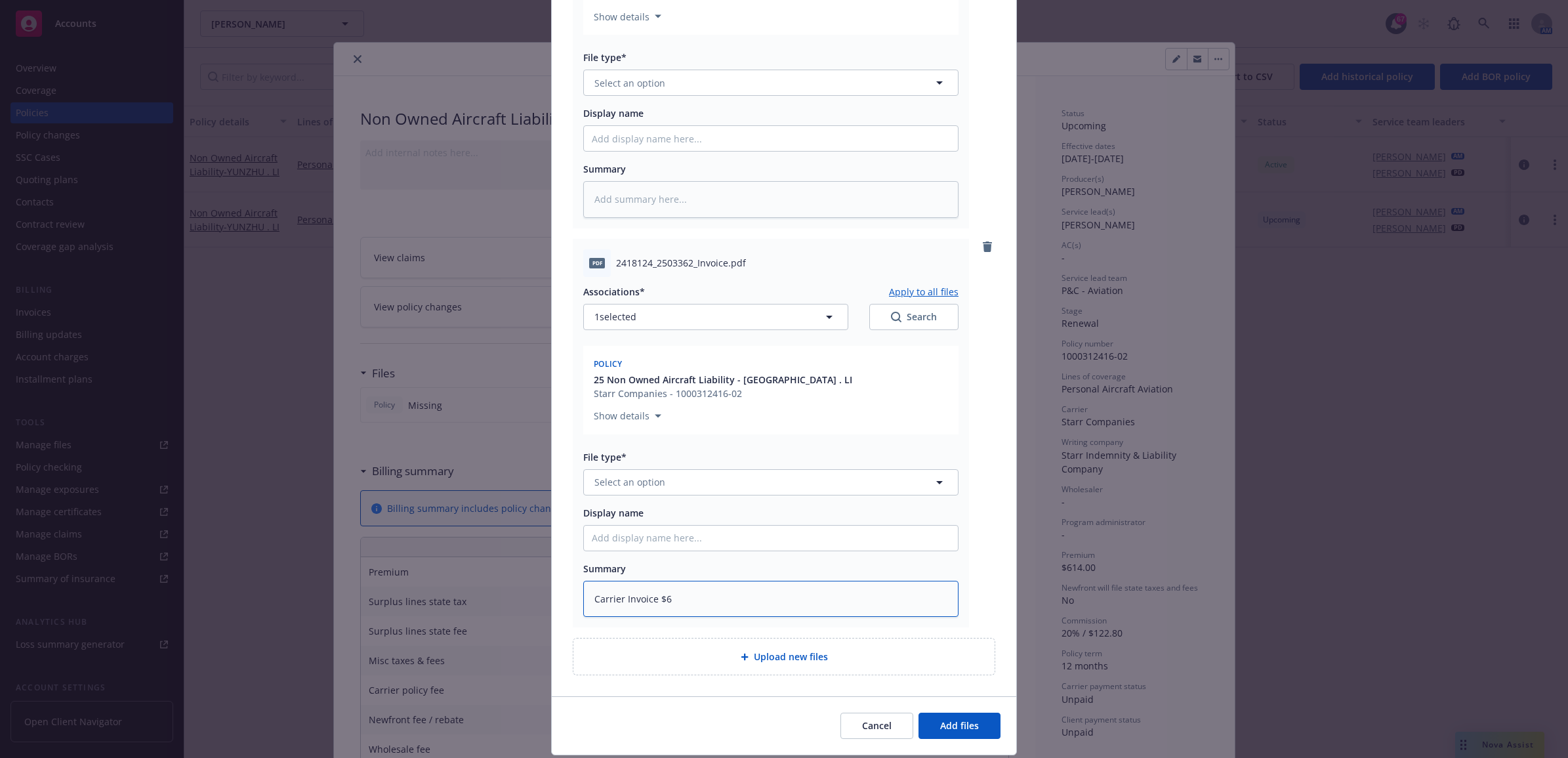
type textarea "x"
type textarea "Carrier Invoice $61"
type textarea "x"
type textarea "Carrier Invoice $614"
click at [683, 526] on input "Display name" at bounding box center [771, 537] width 374 height 25
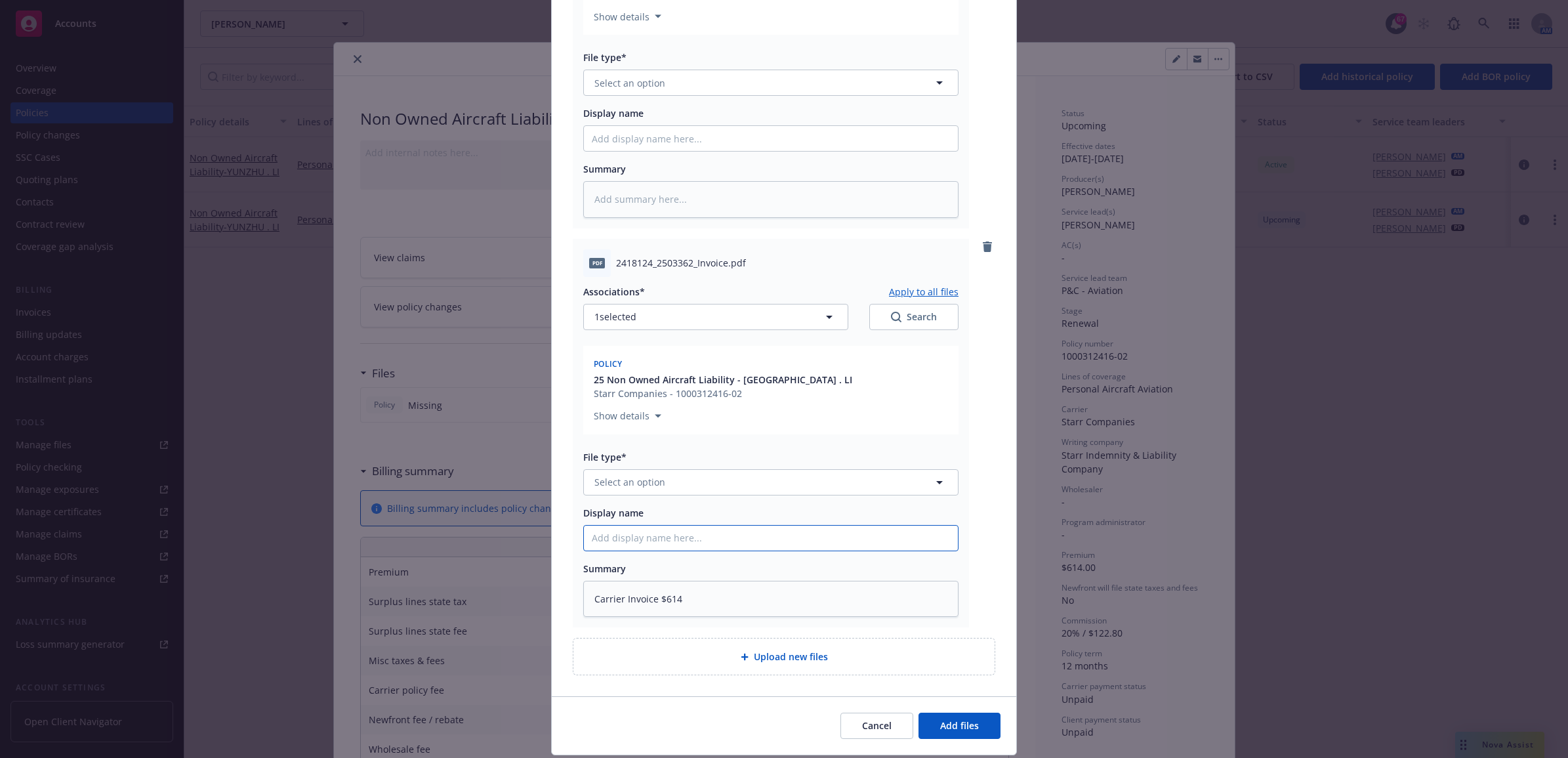
type textarea "x"
type input "2"
type textarea "x"
type input "25"
type textarea "x"
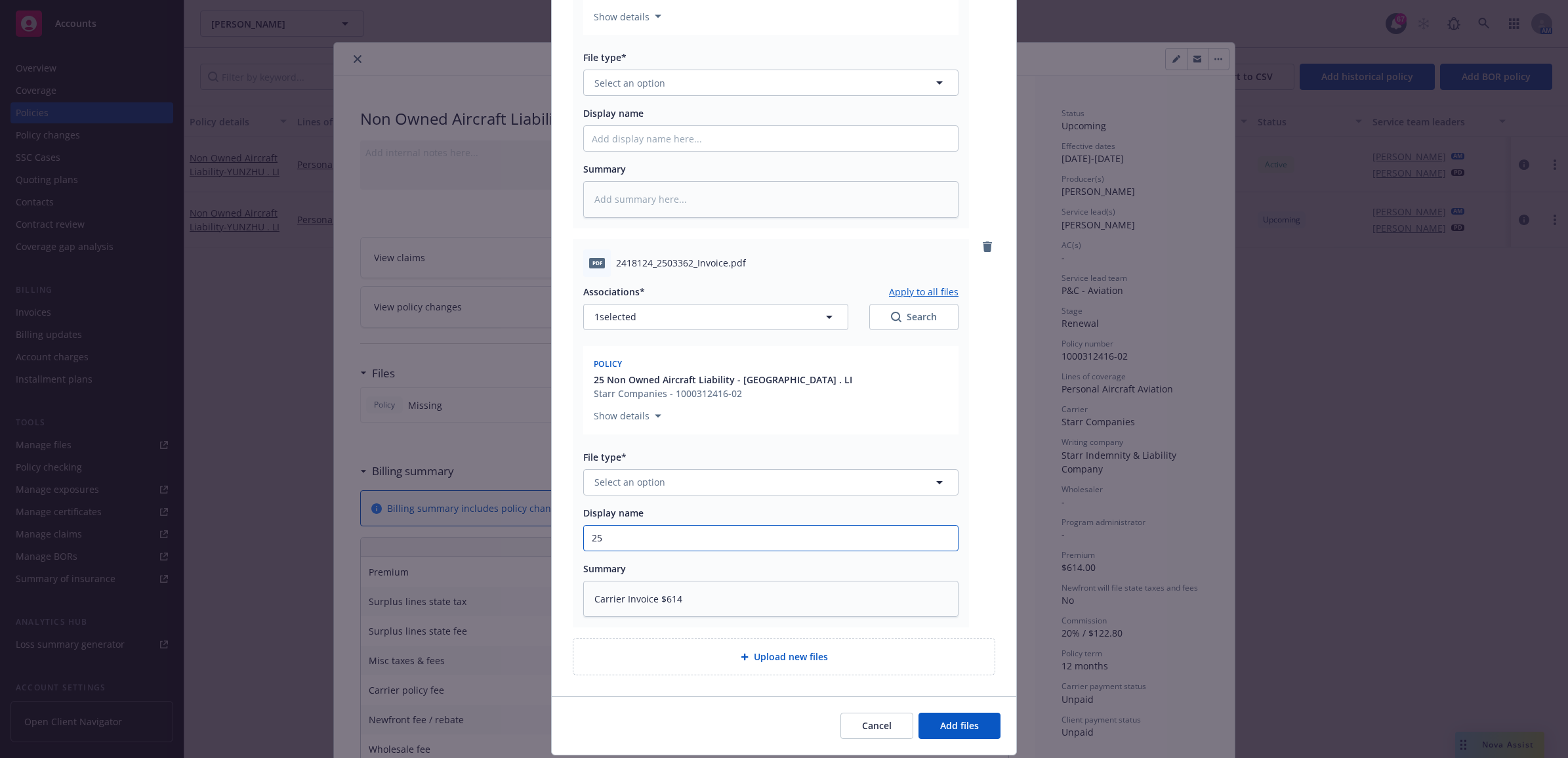
type input "25"
type textarea "x"
type input "25 N"
type textarea "x"
type input "25 NO"
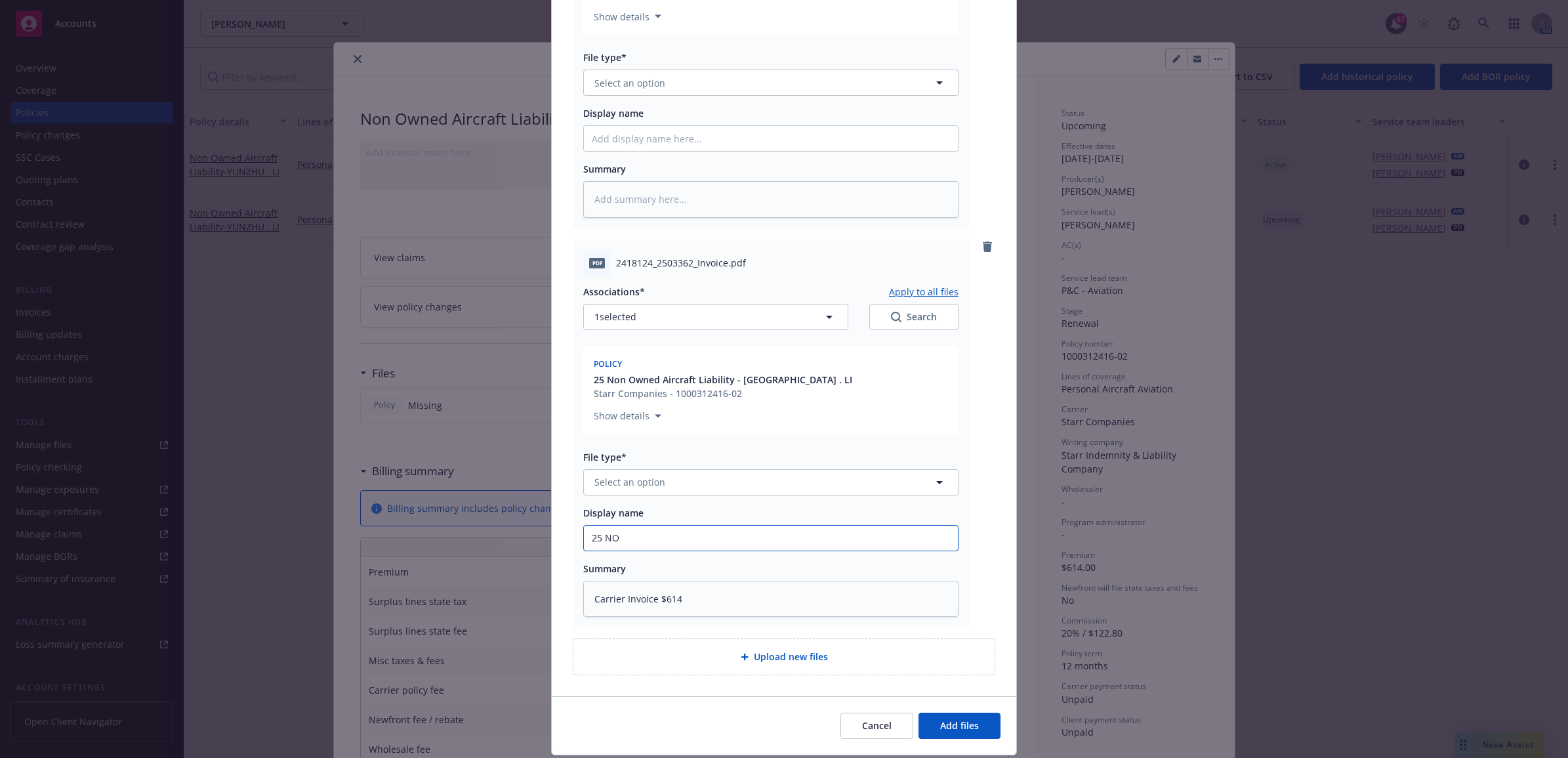
type textarea "x"
type input "25 NOW"
type textarea "x"
type input "25 NOWN"
type textarea "x"
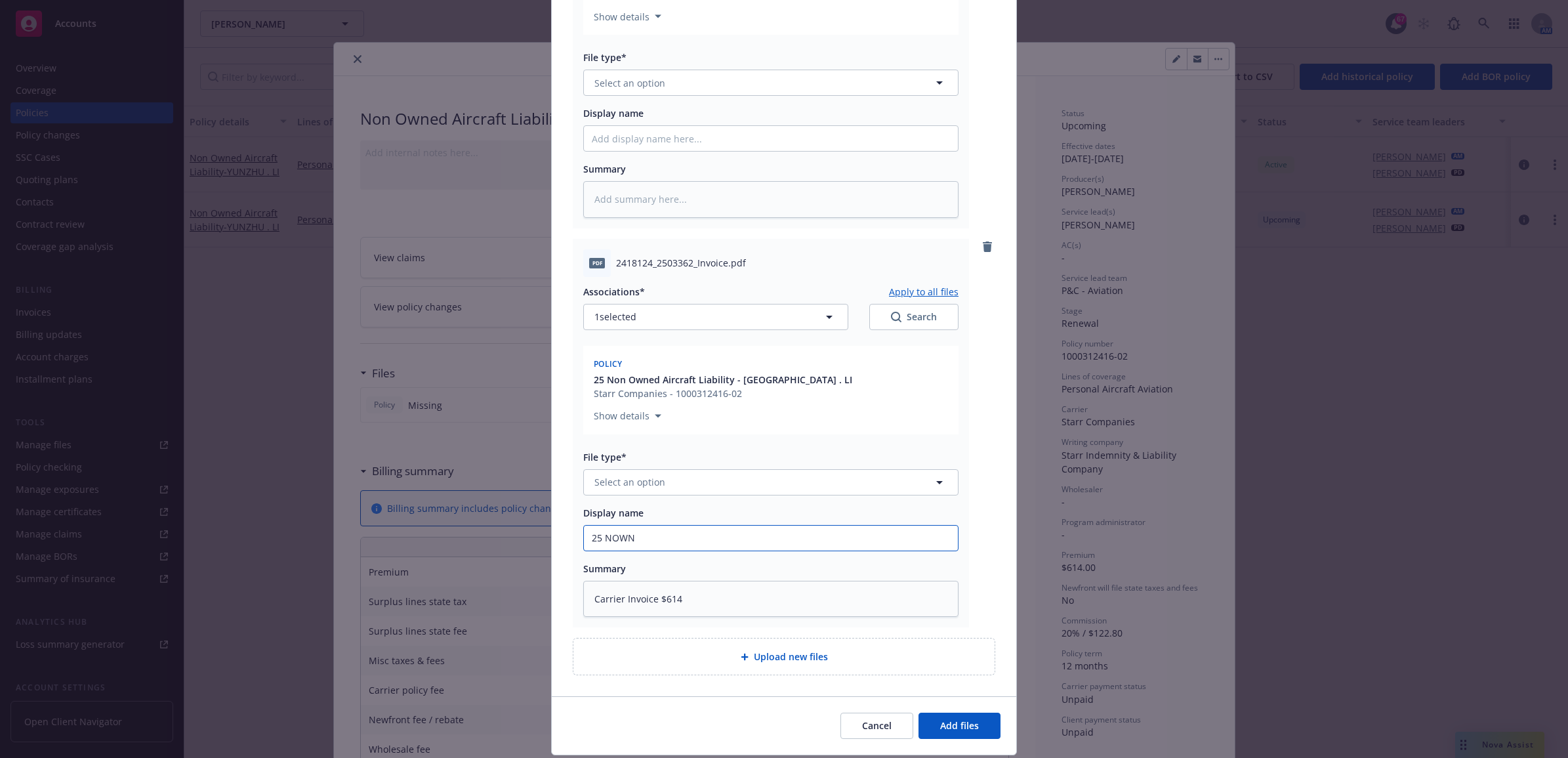
type input "25 NOWN"
type textarea "x"
type input "25 NOWN C"
type textarea "x"
type input "25 NOWN CV"
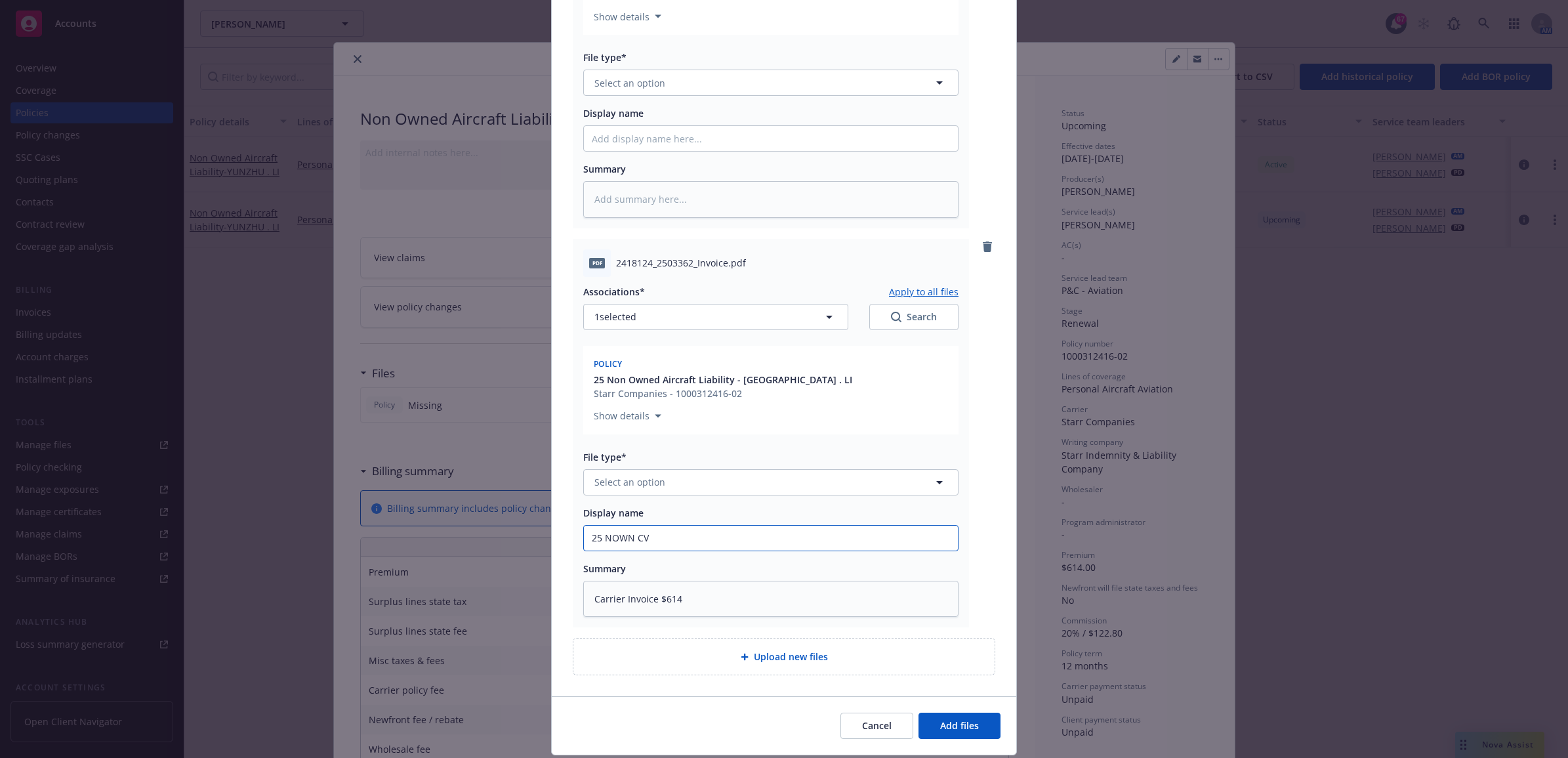
type textarea "x"
type input "25 NOWN CVS"
type textarea "x"
type input "25 NOWN CVS"
type textarea "x"
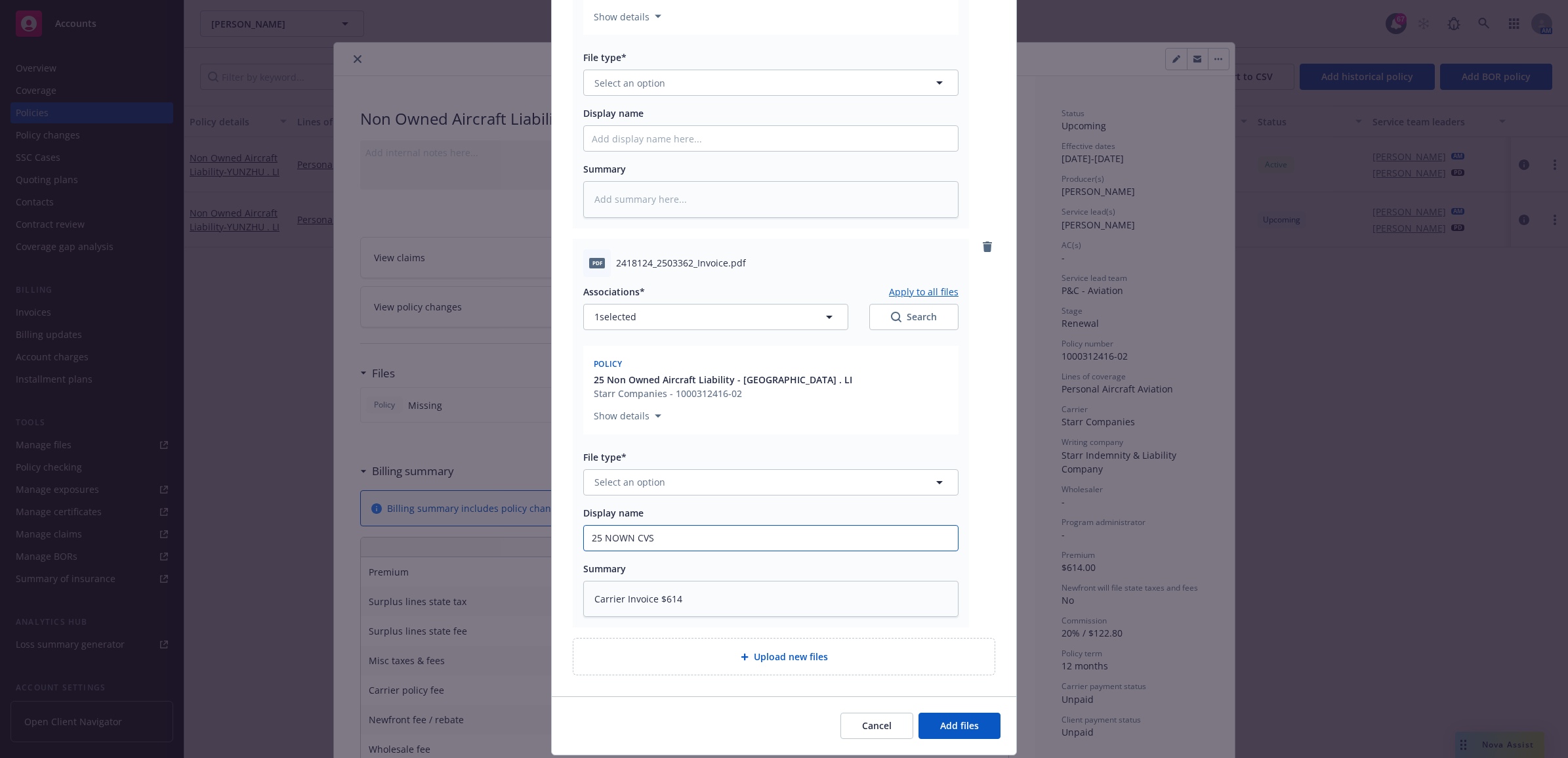
type input "25 NOWN CVS -"
type textarea "x"
type input "25 NOWN CVS -"
type textarea "x"
type input "25 NOWN CVS - C"
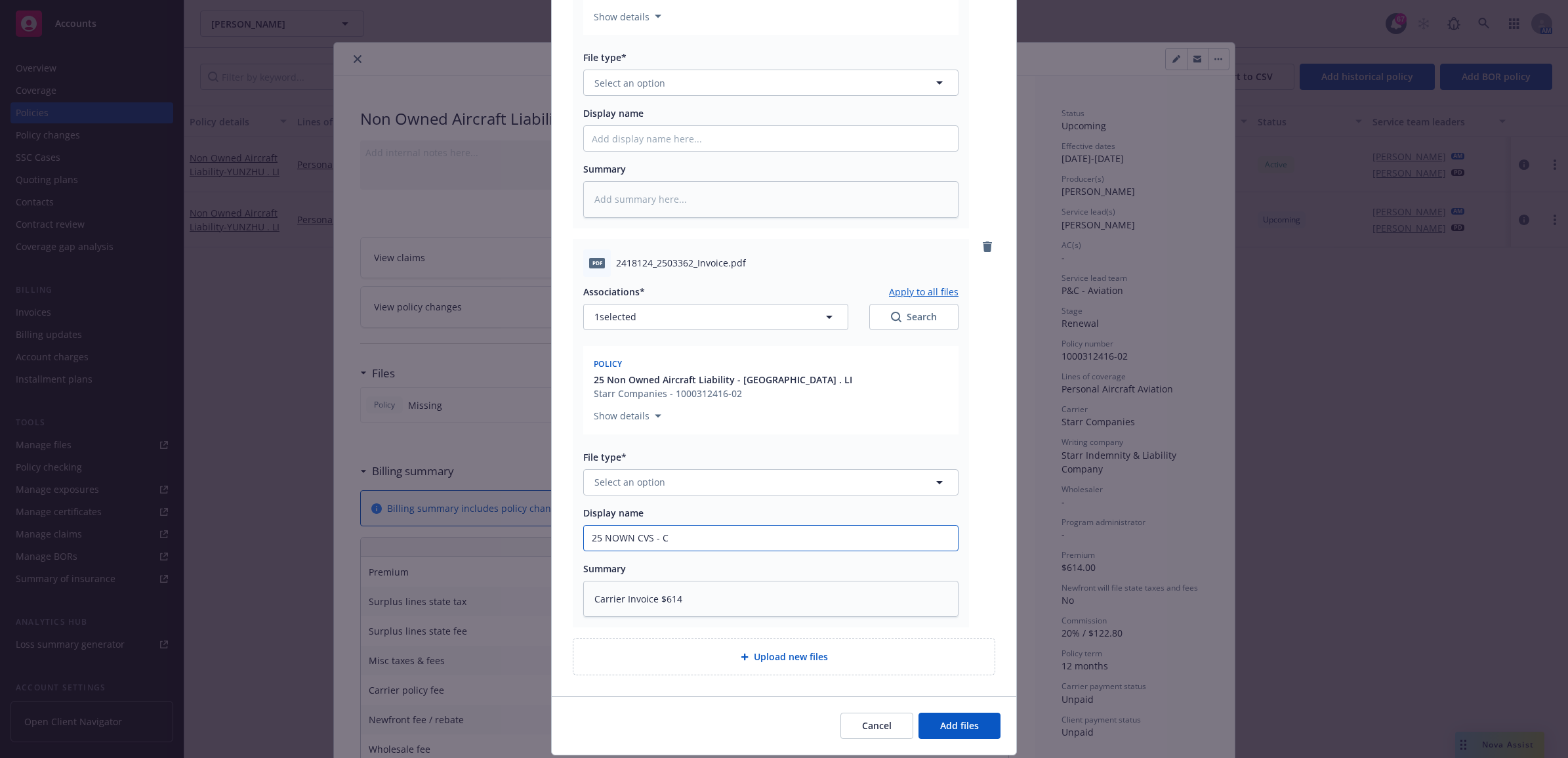
type textarea "x"
type input "25 NOWN CVS - Ca"
type textarea "x"
type input "25 NOWN CVS - Car"
type textarea "x"
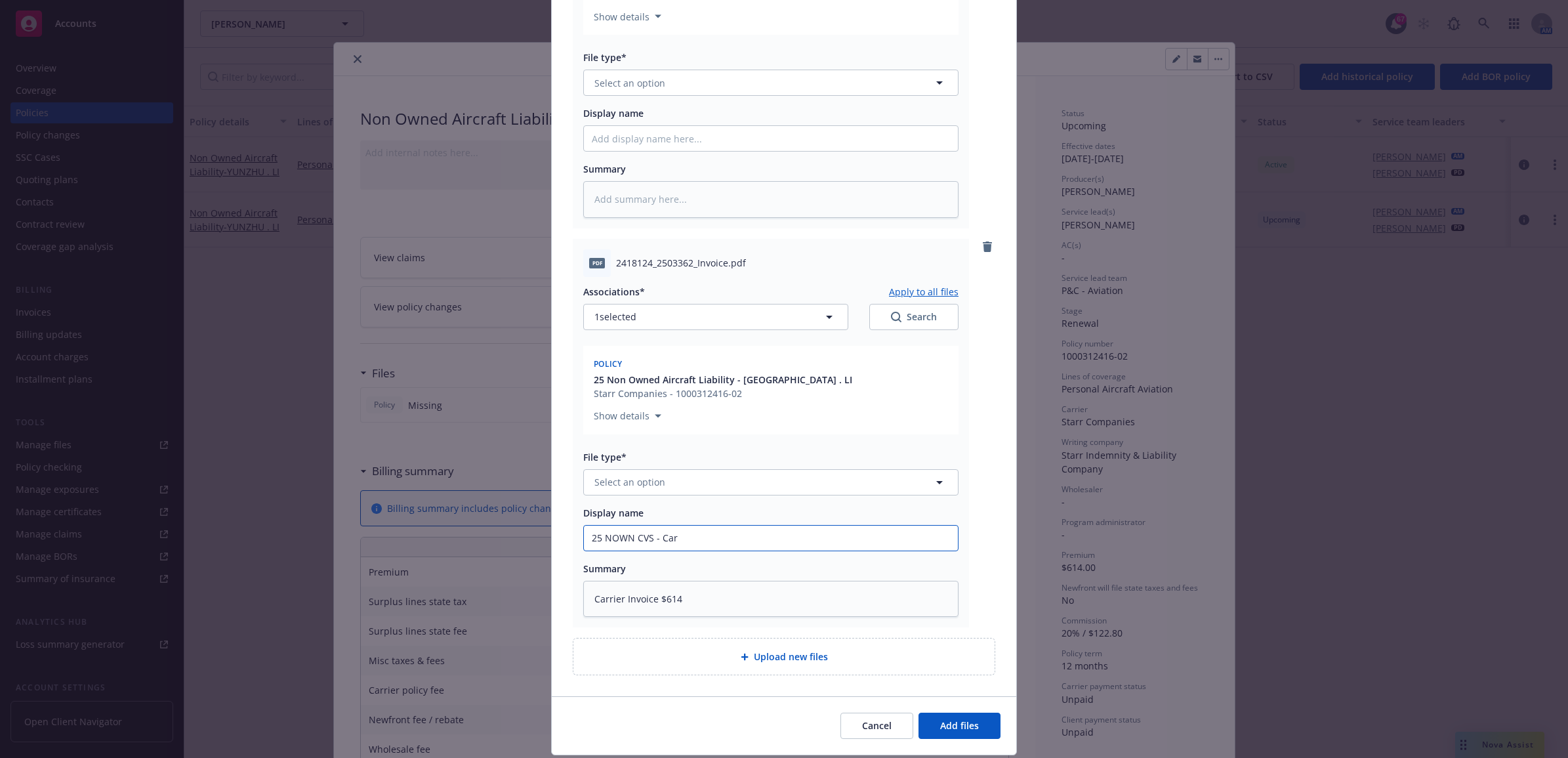
type input "25 NOWN CVS - Carr"
type textarea "x"
type input "25 NOWN CVS - Carri"
type textarea "x"
type input "25 NOWN CVS - Carrie"
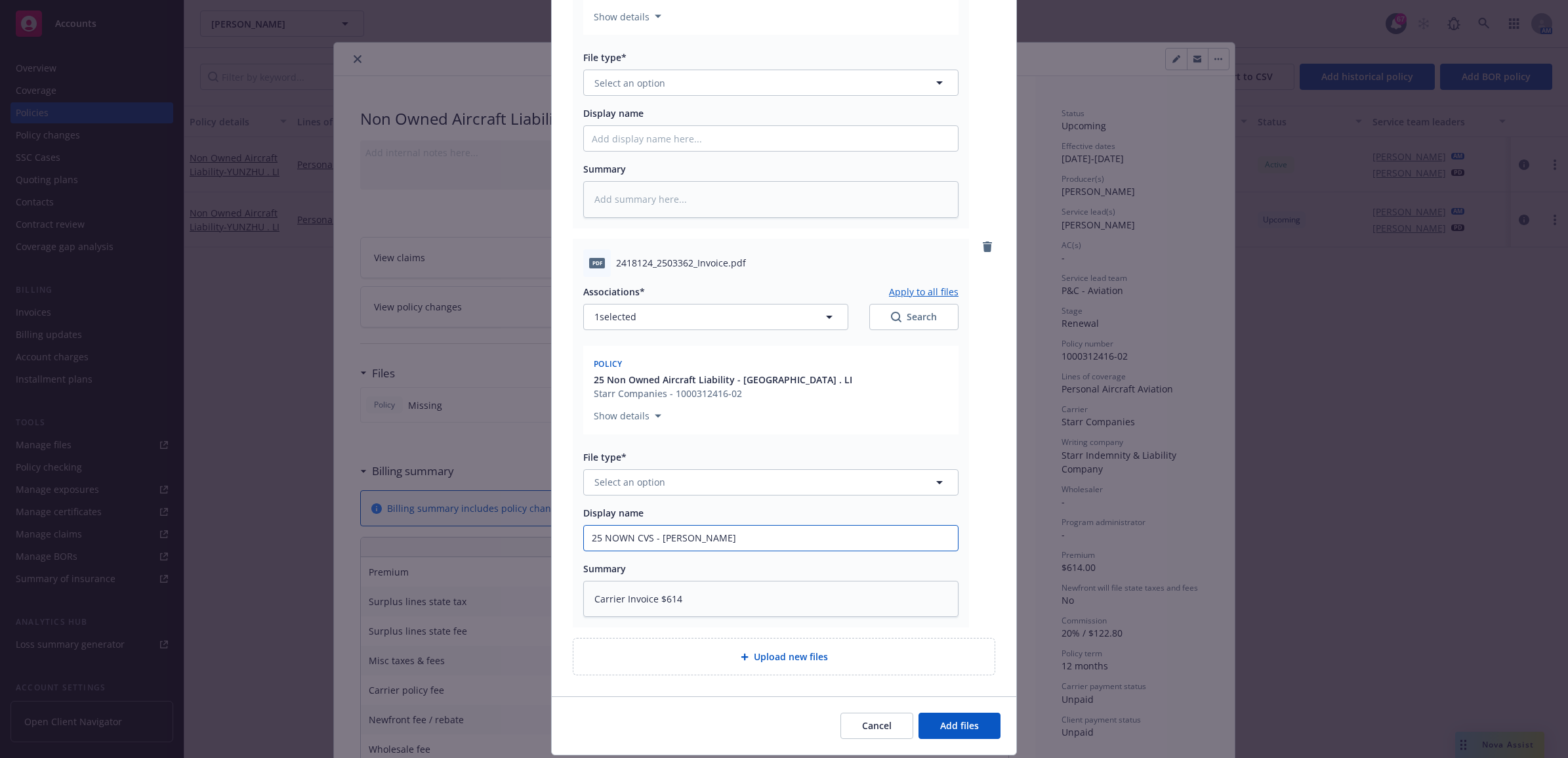
type textarea "x"
type input "25 NOWN CVS - Carrier"
type textarea "x"
type input "25 NOWN CVS - Carrier"
type textarea "x"
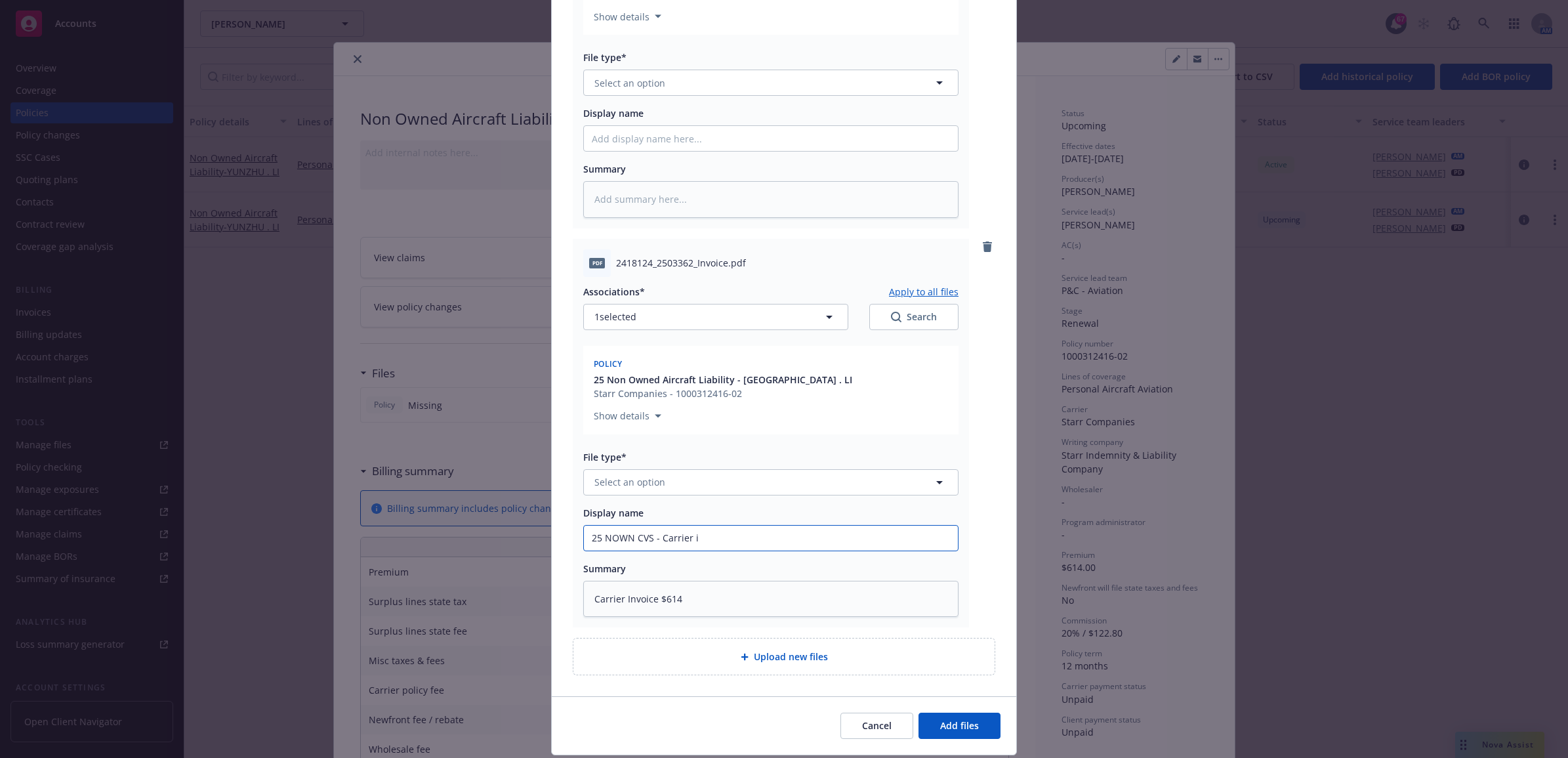
type input "25 NOWN CVS - Carrier i"
type textarea "x"
type input "25 NOWN CVS - Carrier i n"
type textarea "x"
type input "25 NOWN CVS - Carrier i nv"
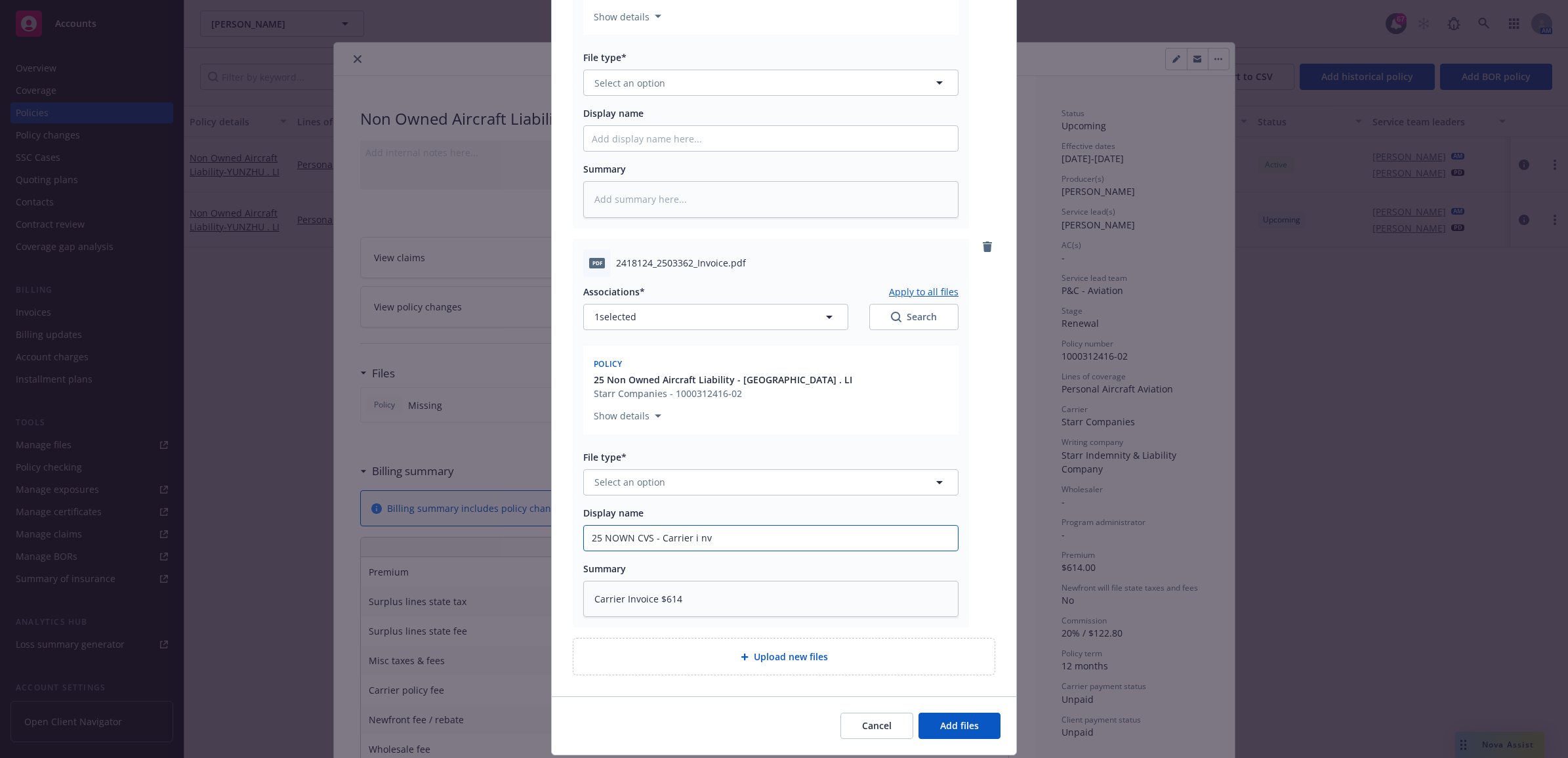
type textarea "x"
type input "25 NOWN CVS - Carrier i nvo"
type textarea "x"
type input "25 NOWN CVS - Carrier i nvoi"
type textarea "x"
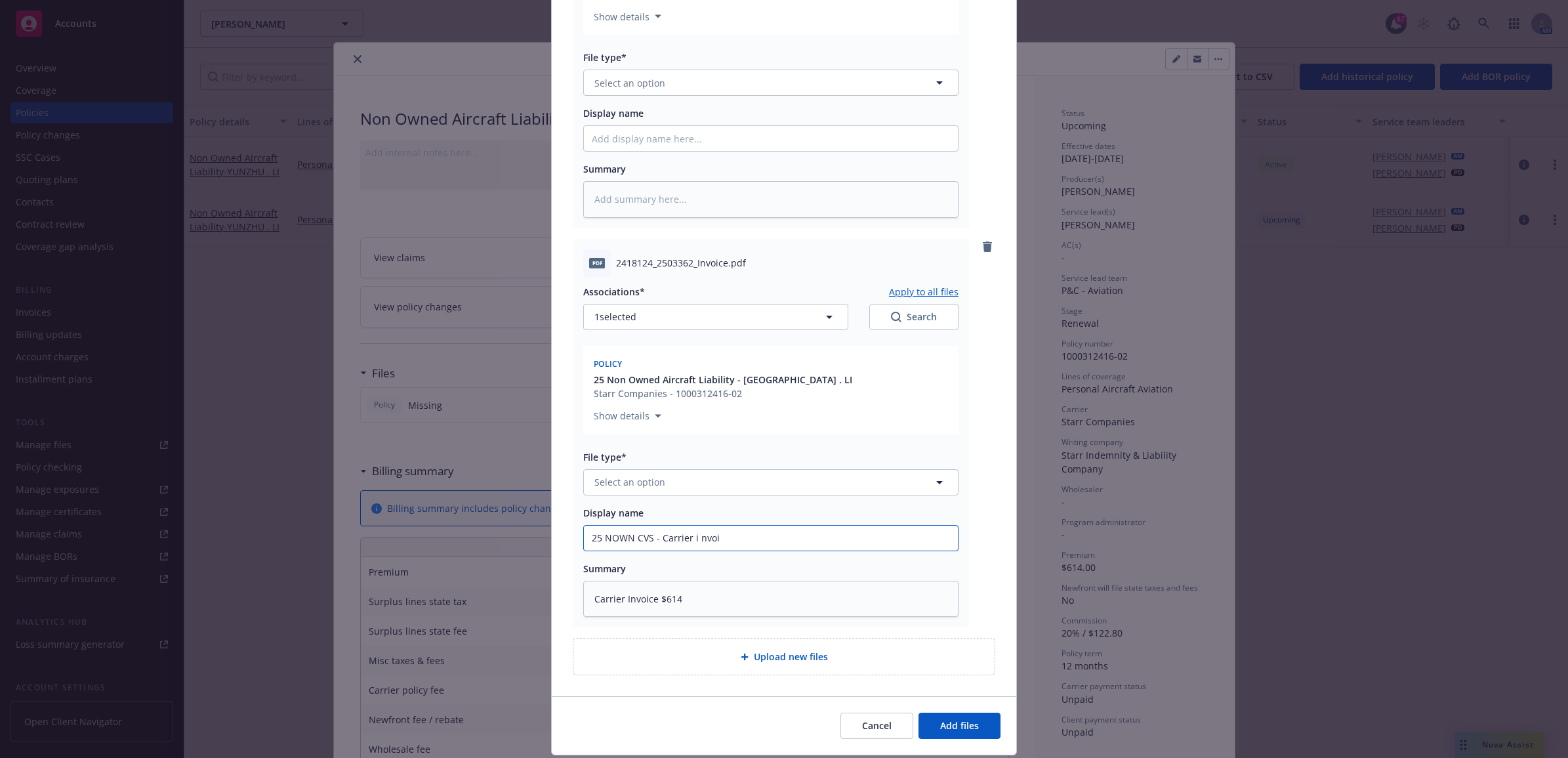
type input "25 NOWN CVS - Carrier i nvoic"
type textarea "x"
type input "25 NOWN CVS - Carrier i nvoice"
type textarea "x"
type input "25 NOWN CVS - Carrier i nvoic"
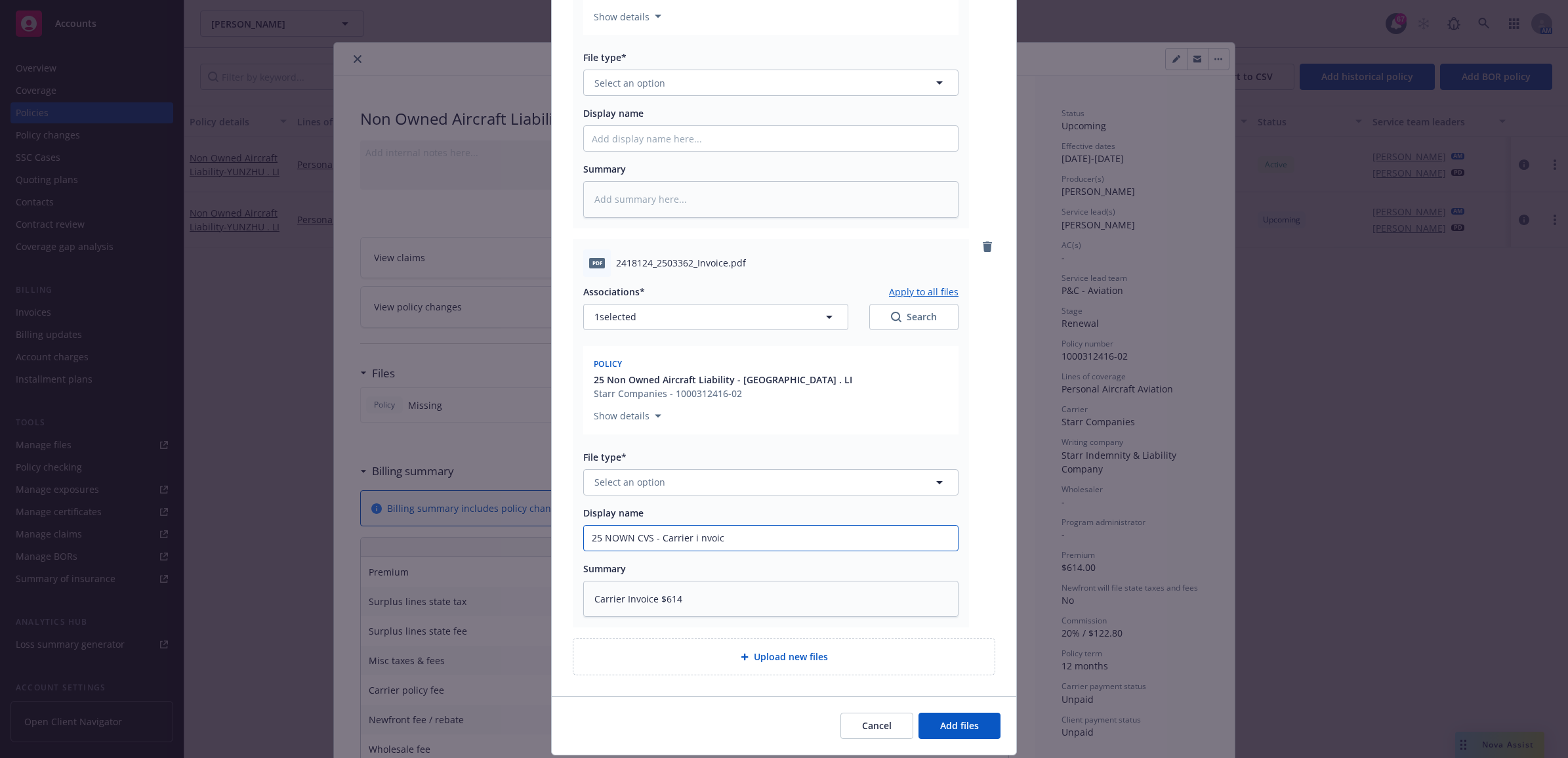
type textarea "x"
type input "25 NOWN CVS - Carrier i nvoi"
type textarea "x"
type input "25 NOWN CVS - Carrier i nvo"
type textarea "x"
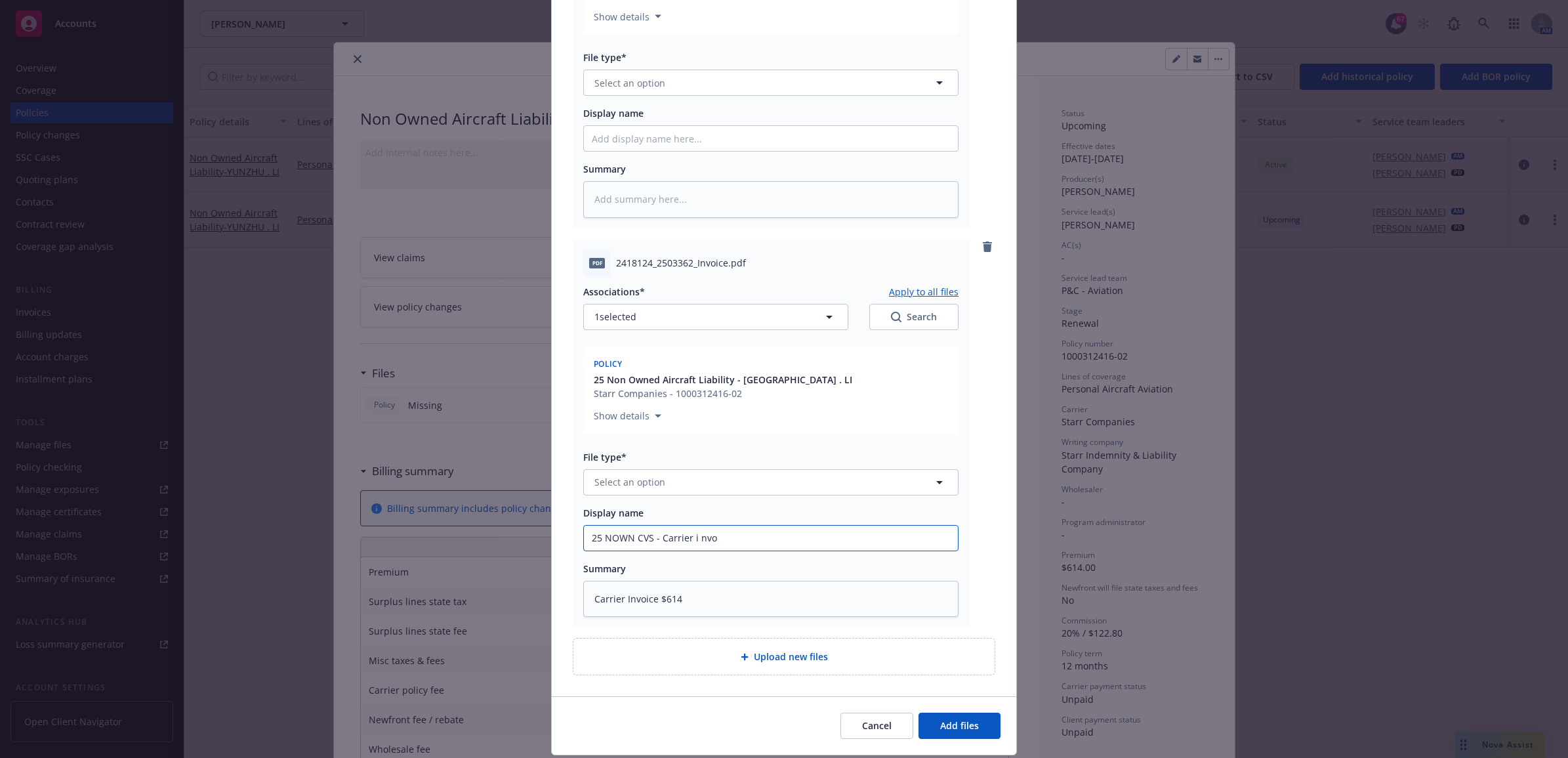
type input "25 NOWN CVS - Carrier i nv"
type textarea "x"
type input "25 NOWN CVS - Carrier i n"
type textarea "x"
type input "25 NOWN CVS - Carrier i"
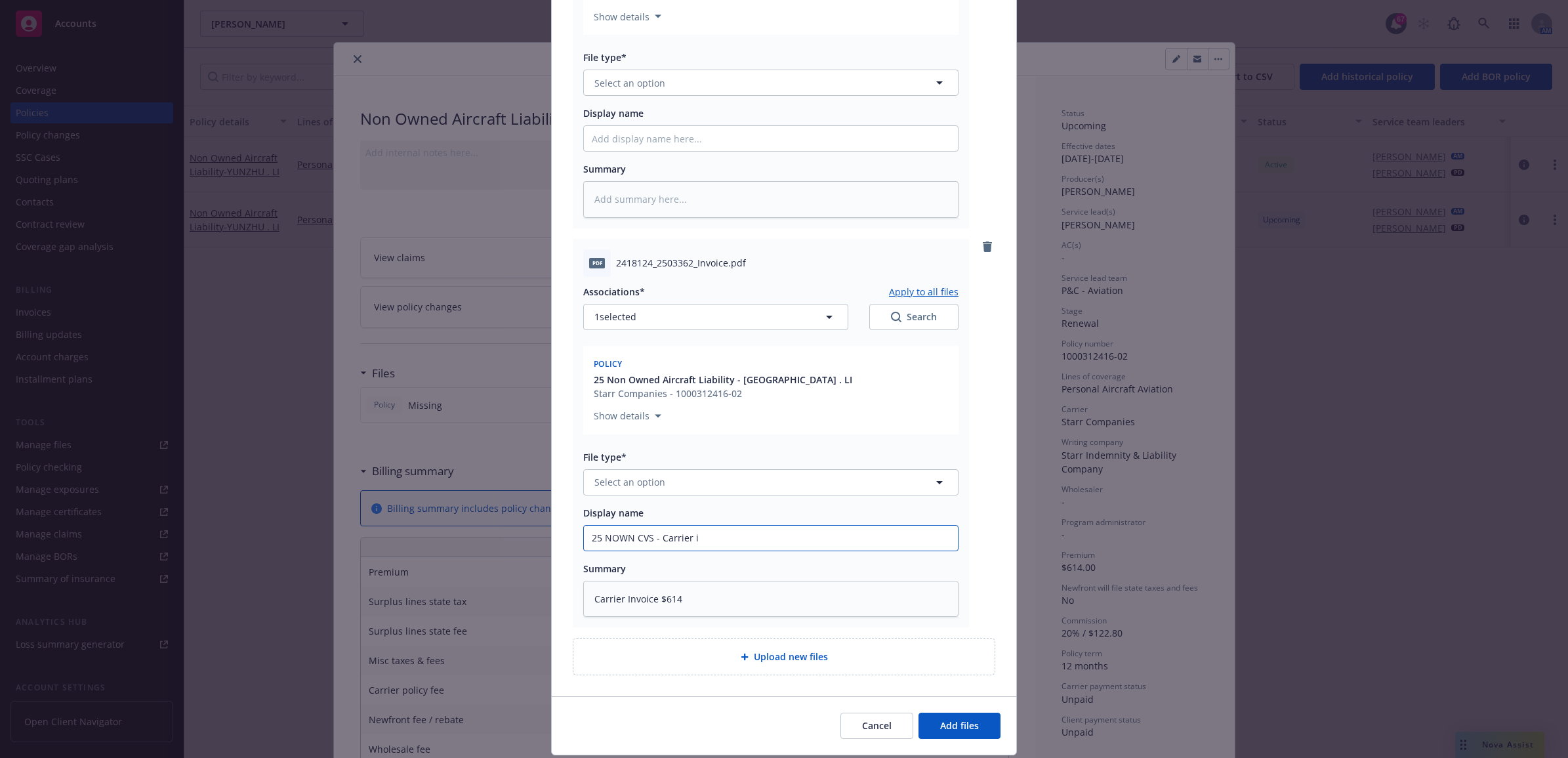
type textarea "x"
type input "25 NOWN CVS - Carrier i"
type textarea "x"
type input "25 NOWN CVS - Carrier in"
type textarea "x"
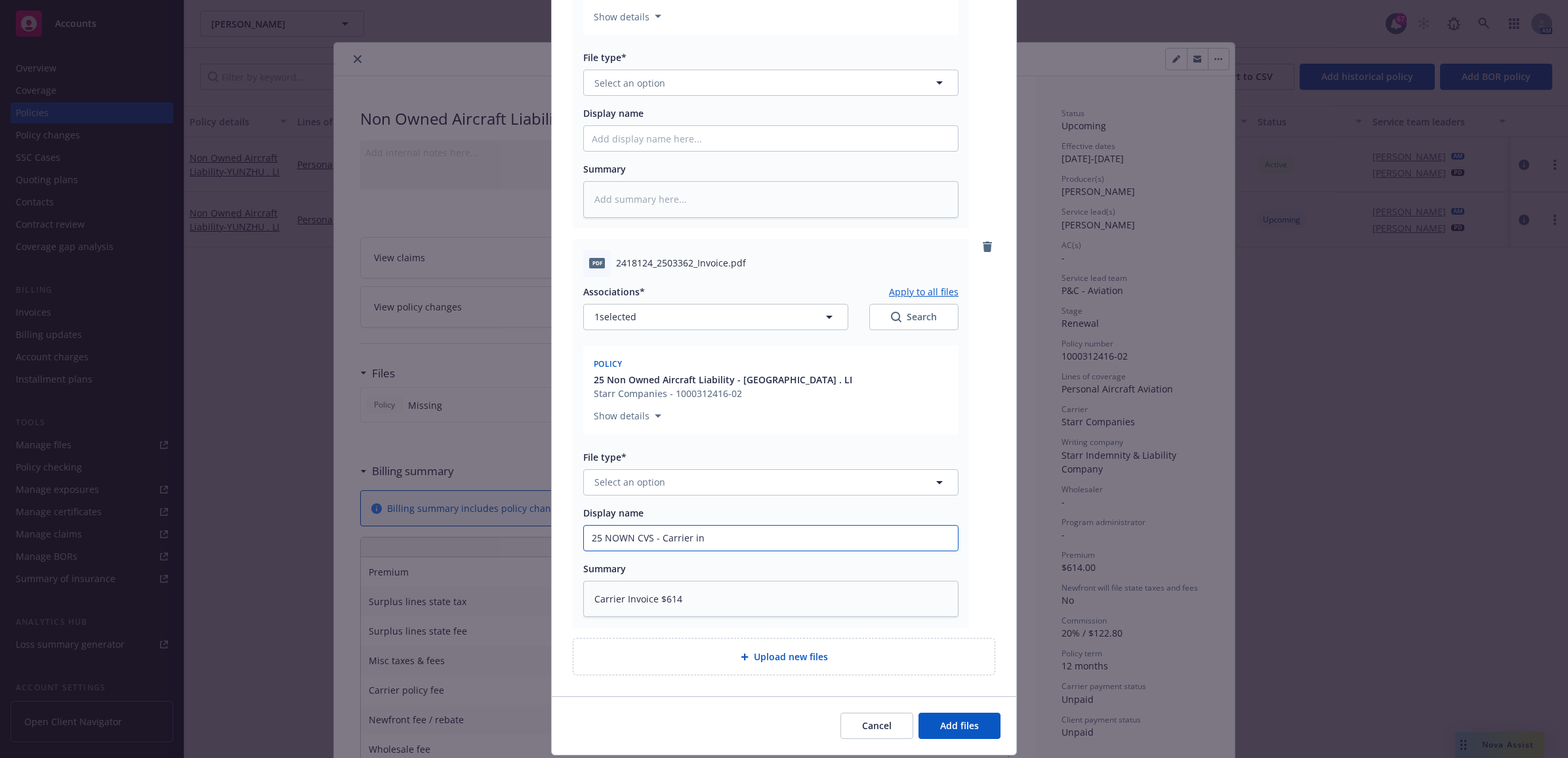
type input "25 NOWN CVS - Carrier inv"
type textarea "x"
type input "25 NOWN CVS - Carrier invo"
type textarea "x"
type input "25 NOWN CVS - Carrier invoi"
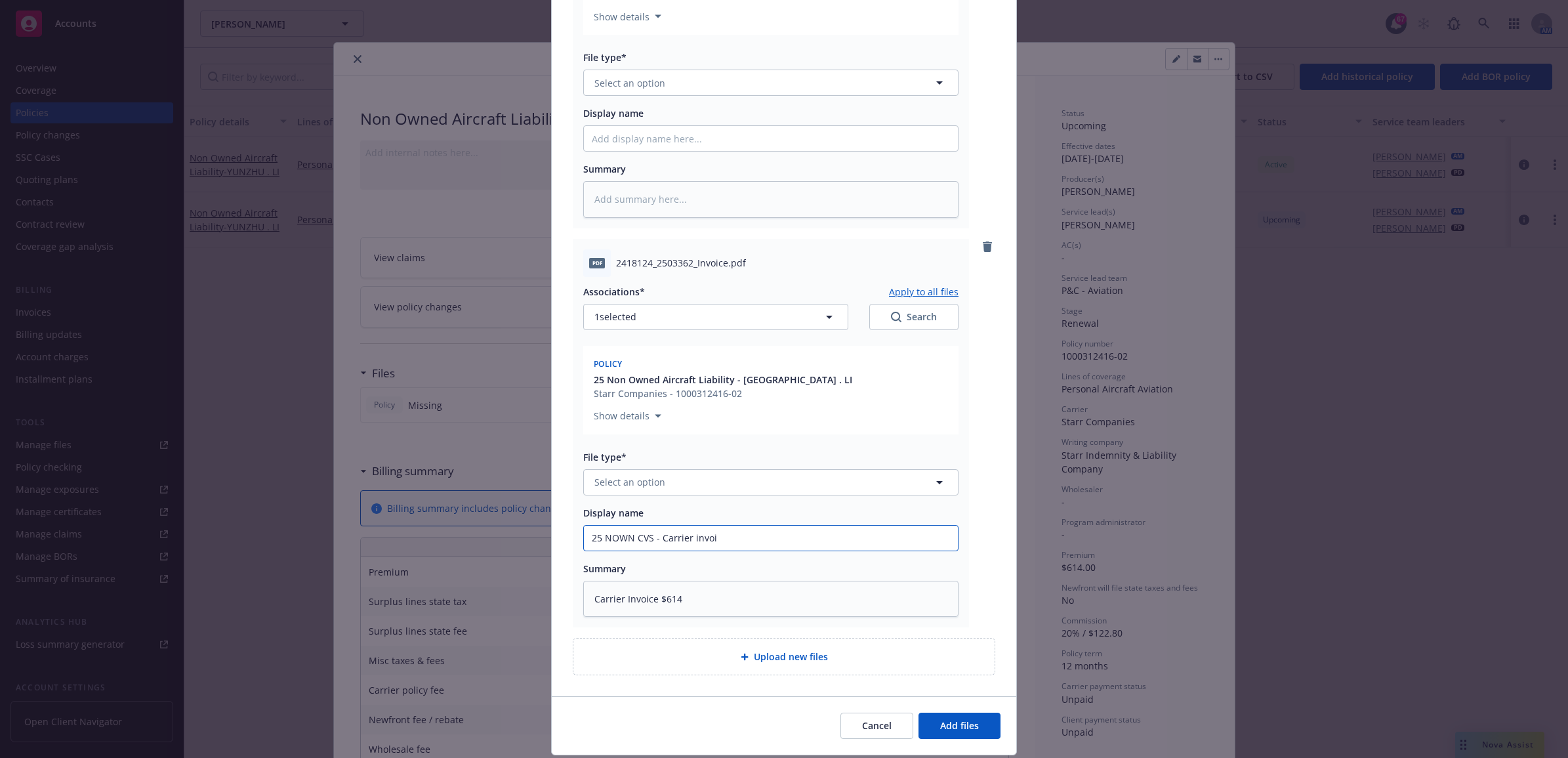
type textarea "x"
type input "25 NOWN CVS - Carrier invoic"
type textarea "x"
type input "25 NOWN CVS - Carrier invoice"
click at [838, 469] on button "Select an option" at bounding box center [771, 482] width 375 height 26
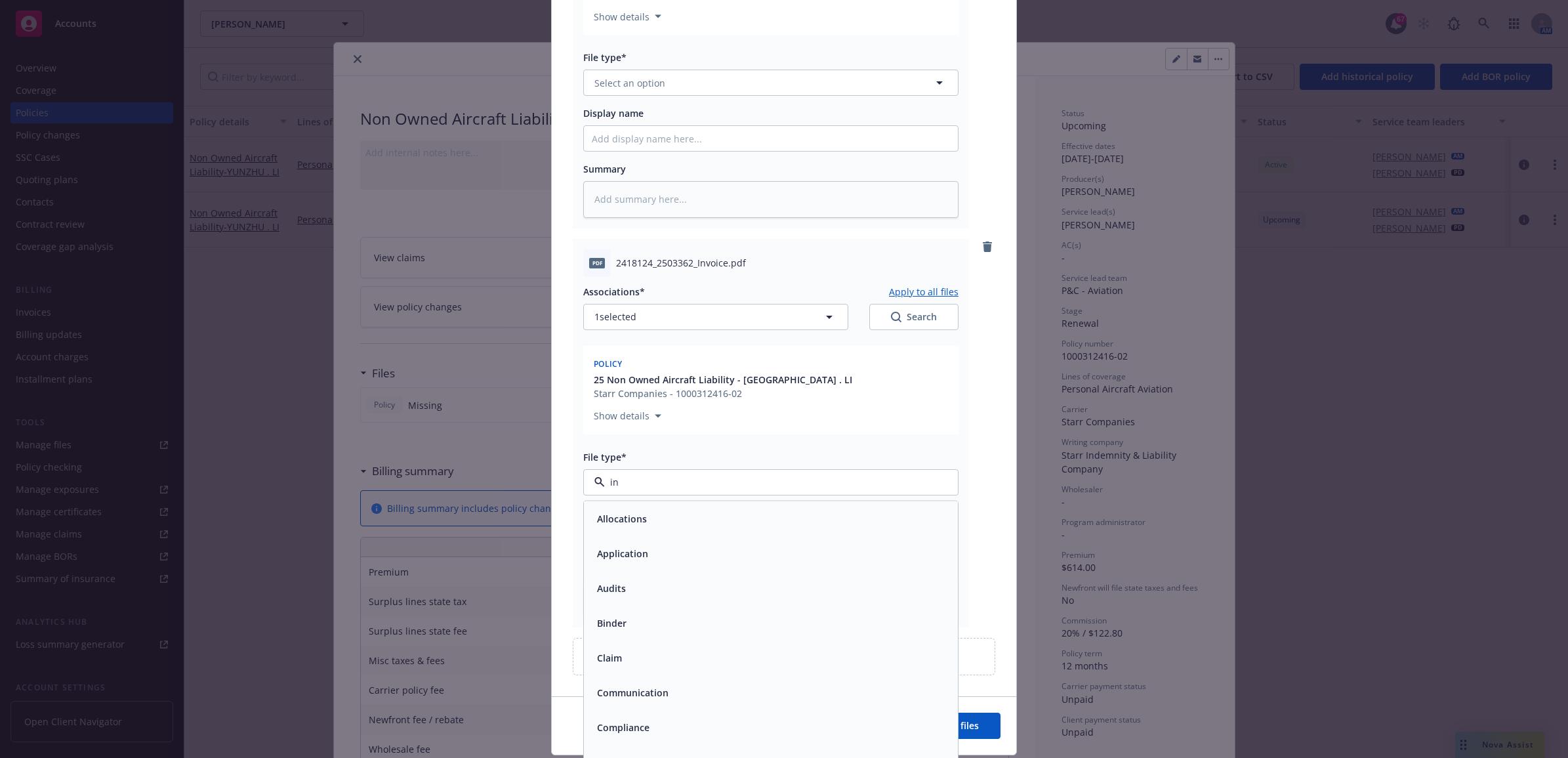
type input "inv"
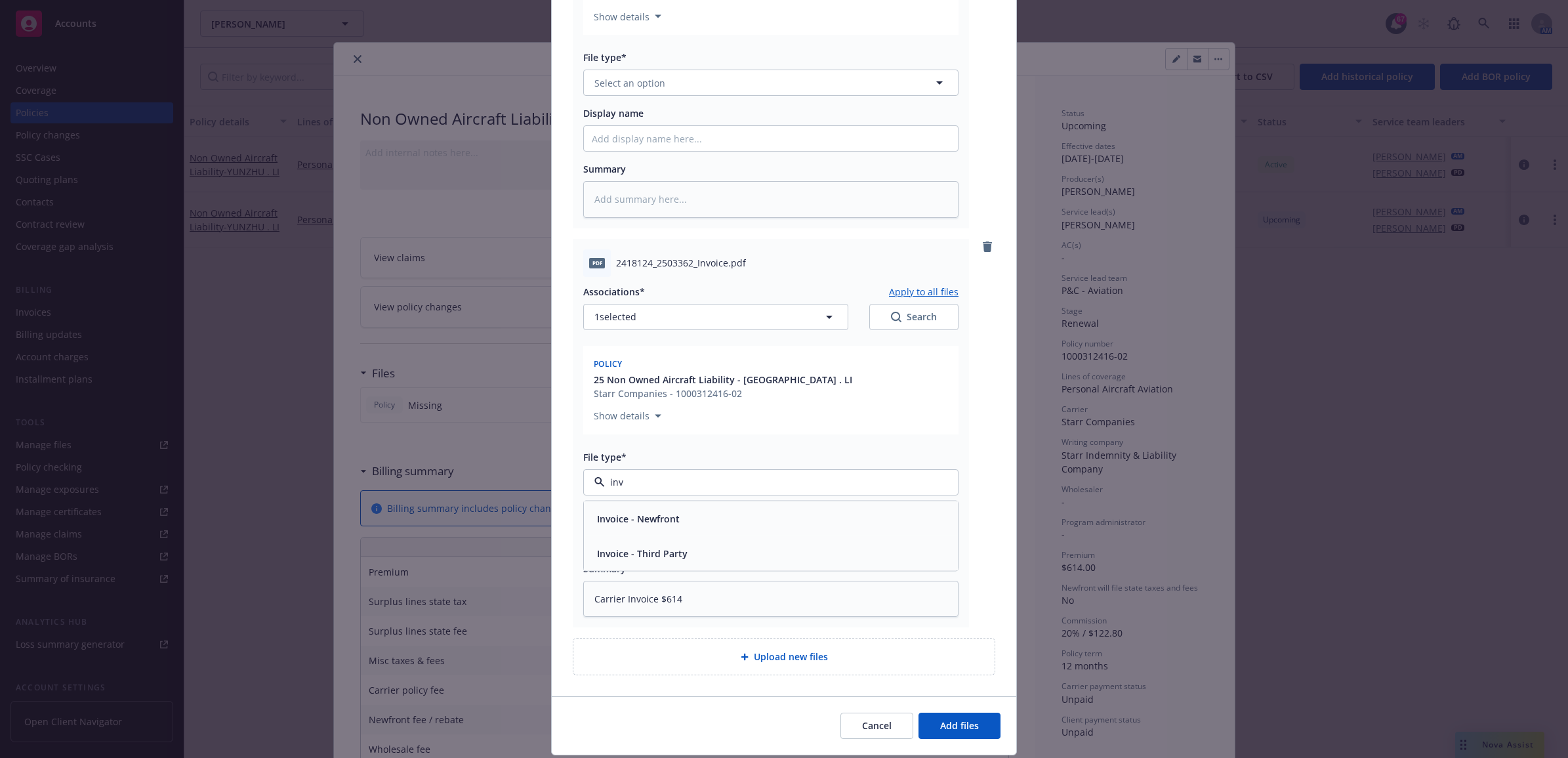
click at [699, 544] on div "Invoice - Third Party" at bounding box center [771, 553] width 358 height 19
type textarea "x"
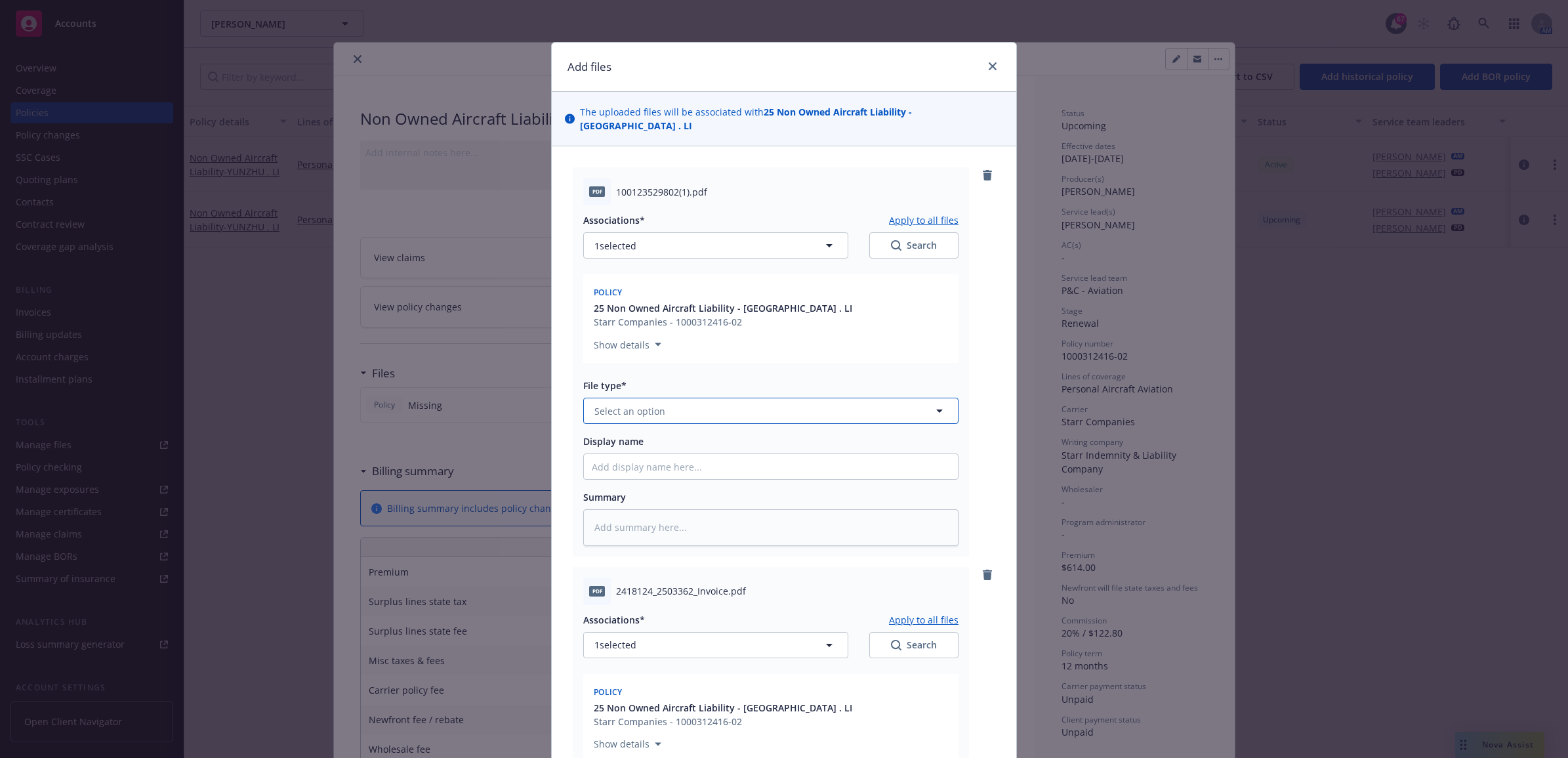
click at [660, 402] on button "Select an option" at bounding box center [771, 411] width 375 height 26
type input "poli"
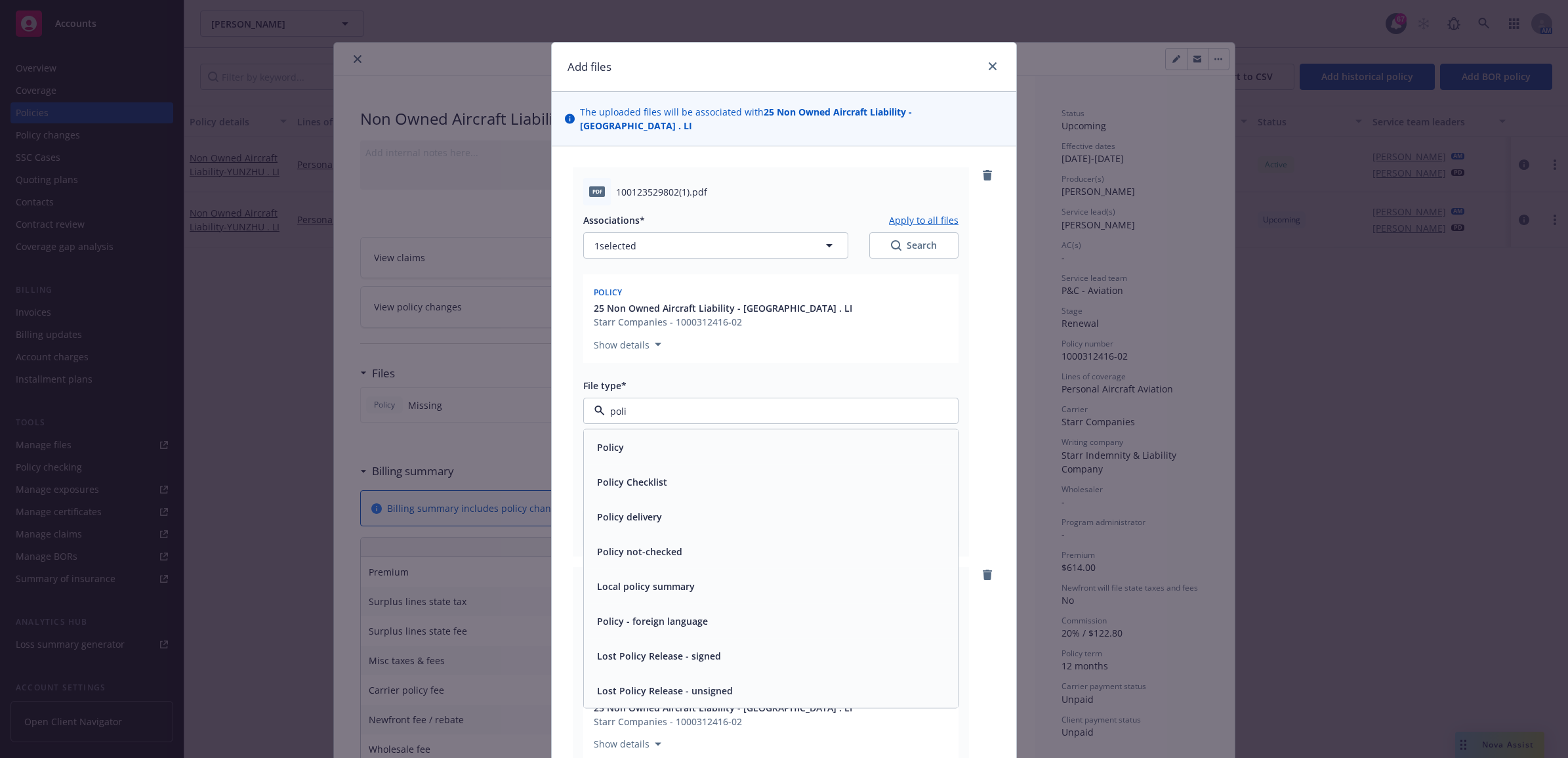
click at [640, 441] on div "Policy" at bounding box center [771, 447] width 358 height 19
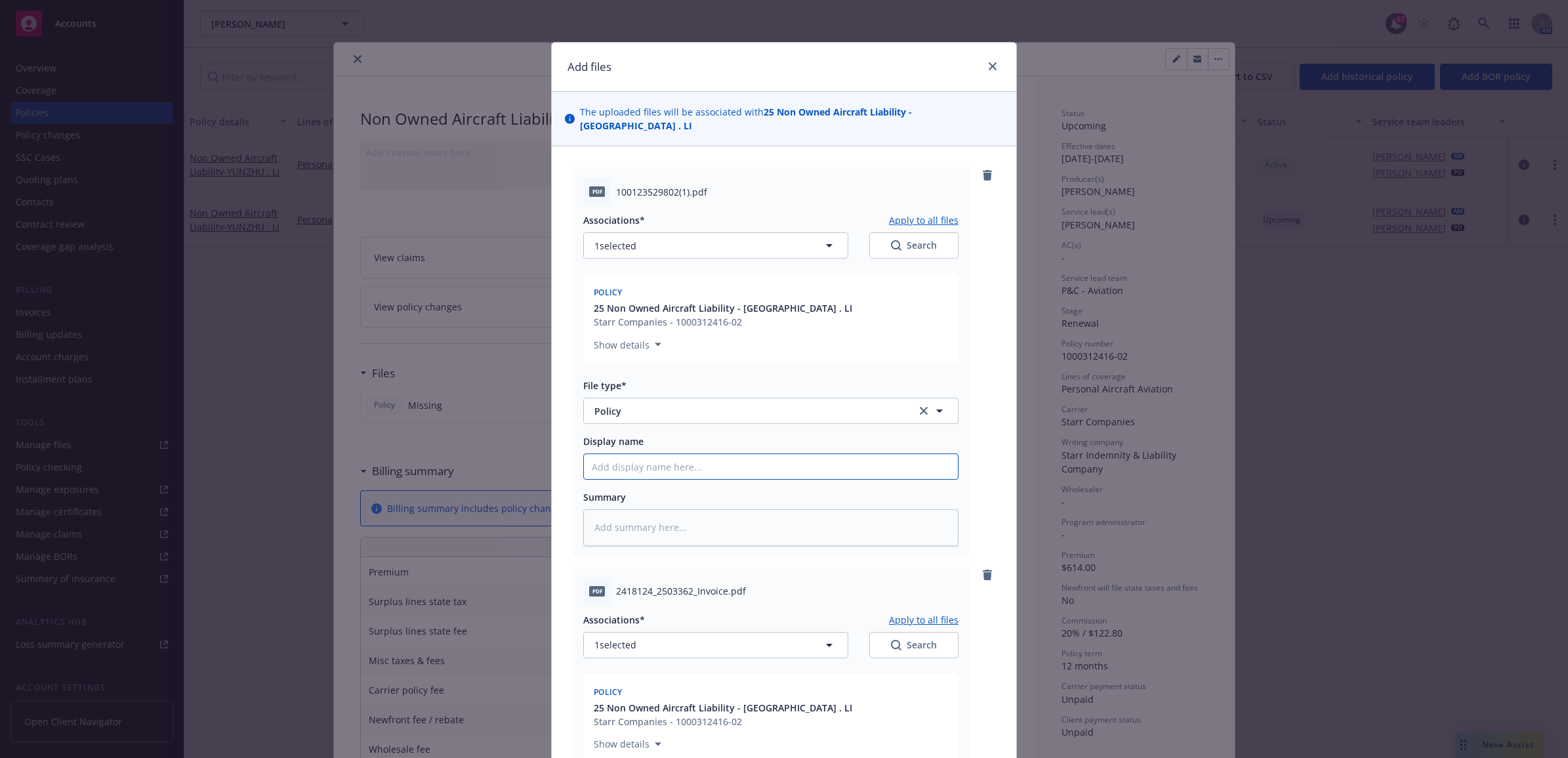
paste input "26 AP - Signed Application"
type textarea "x"
drag, startPoint x: 709, startPoint y: 458, endPoint x: 562, endPoint y: 458, distance: 147.0
click at [562, 458] on div "pdf 100123529802(1).pdf Associations* Apply to all files 1 selected Search Poli…" at bounding box center [784, 585] width 464 height 878
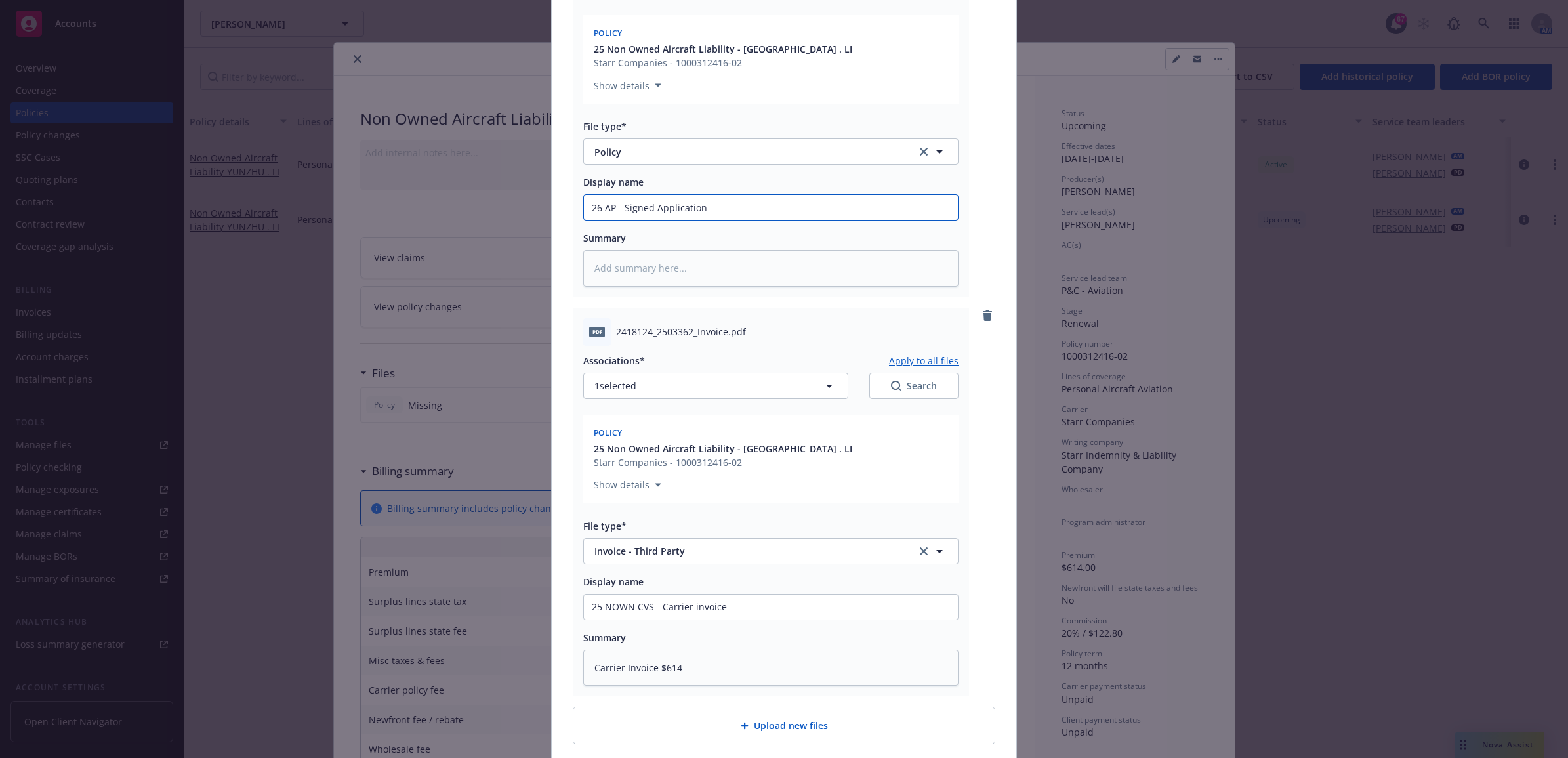
scroll to position [354, 0]
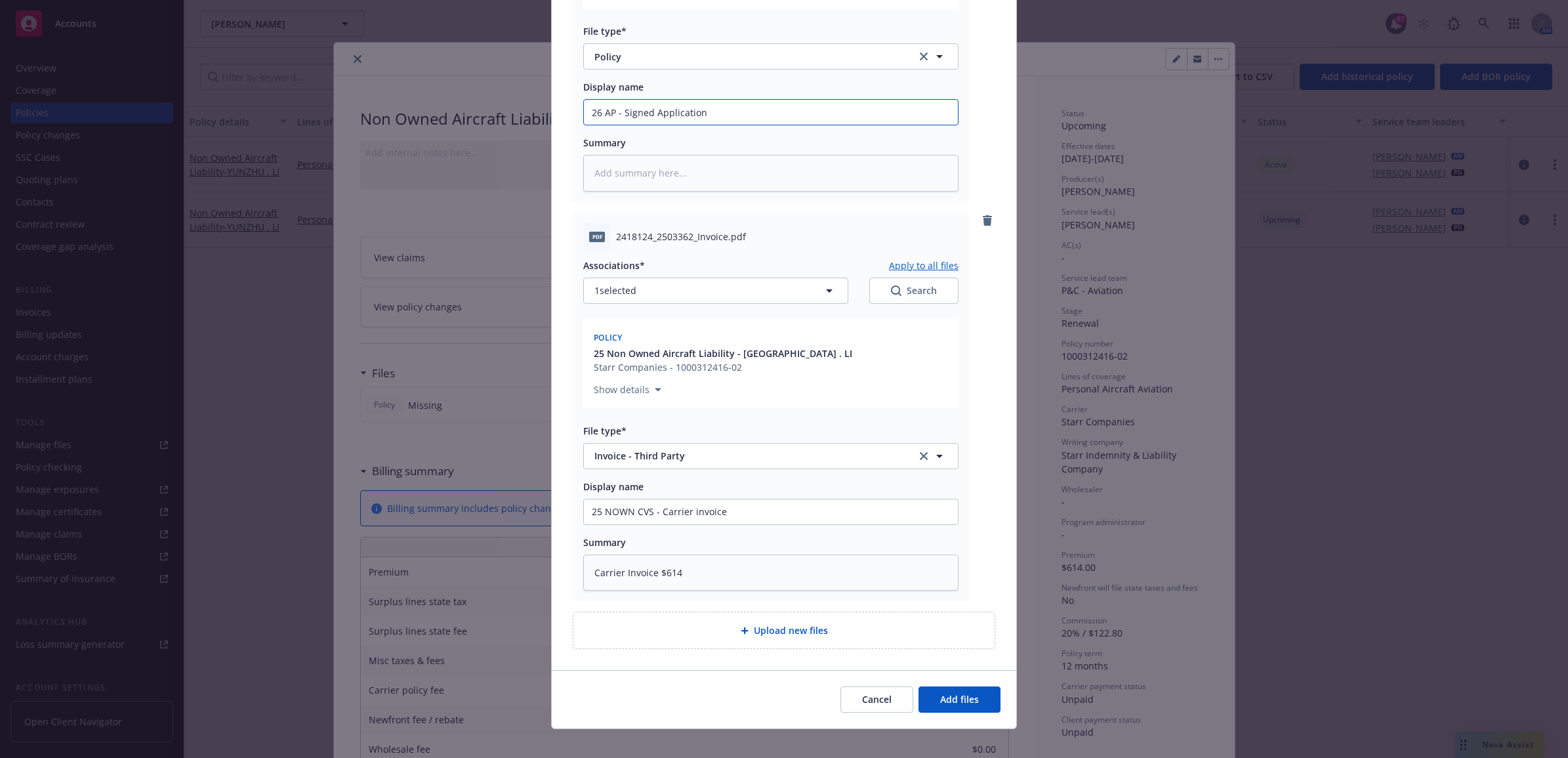
type input "26 AP - Signed Application"
drag, startPoint x: 711, startPoint y: 506, endPoint x: 630, endPoint y: 504, distance: 81.0
click at [574, 523] on div "pdf 2418124_2503362_Invoice.pdf Associations* Apply to all files 1 selected Sea…" at bounding box center [771, 407] width 397 height 389
drag, startPoint x: 555, startPoint y: 116, endPoint x: 486, endPoint y: 116, distance: 69.0
click at [486, 116] on div "Add files The uploaded files will be associated with 25 Non Owned Aircraft Liab…" at bounding box center [784, 379] width 1568 height 758
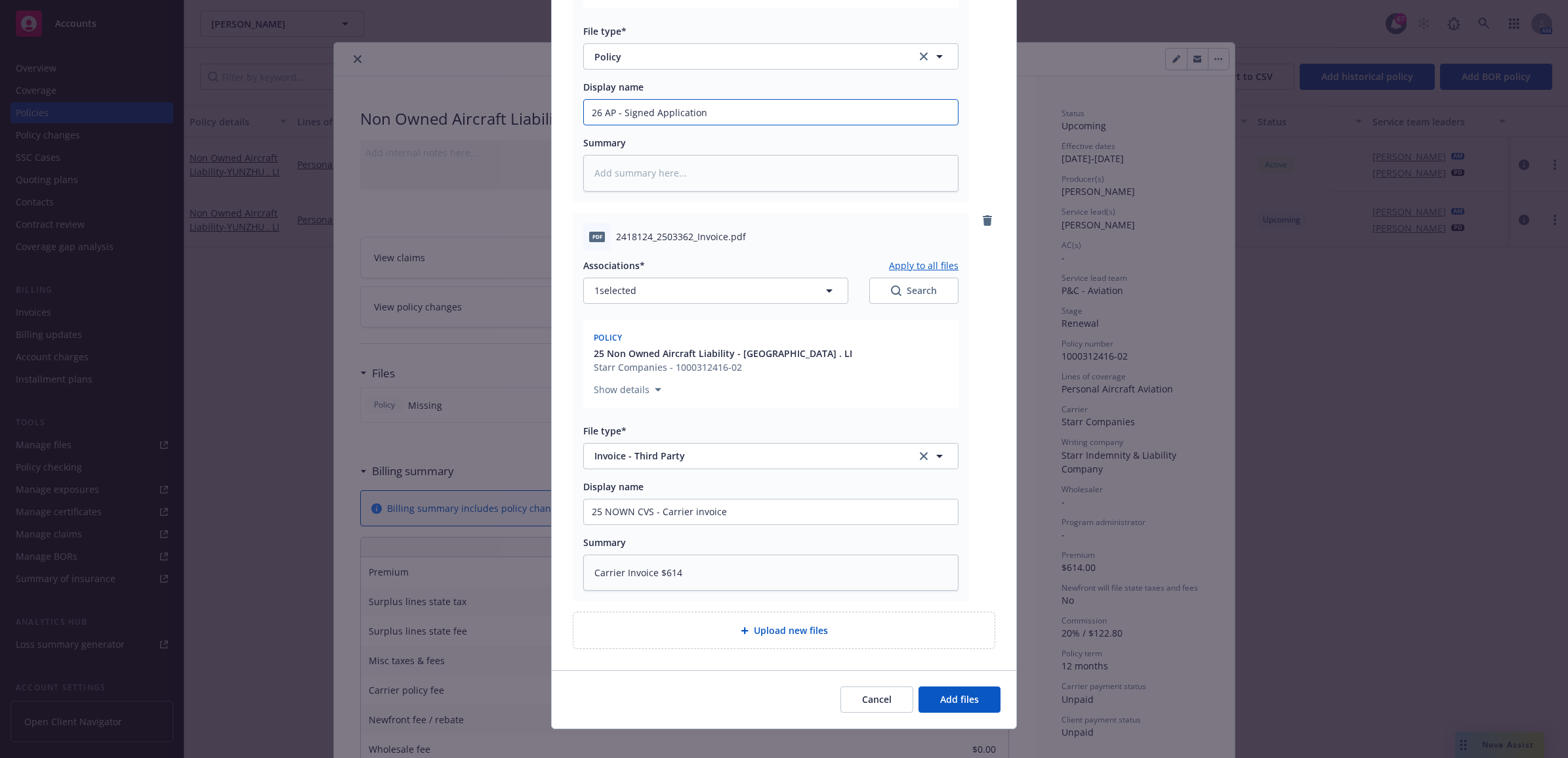
paste input "5 NOWN CVS - Carrier invoice"
type textarea "x"
type input "25 NOWN CVS - Carrier invoice"
drag, startPoint x: 735, startPoint y: 96, endPoint x: 653, endPoint y: 109, distance: 83.0
click at [653, 109] on input "25 NOWN CVS - Carrier invoice" at bounding box center [771, 112] width 374 height 25
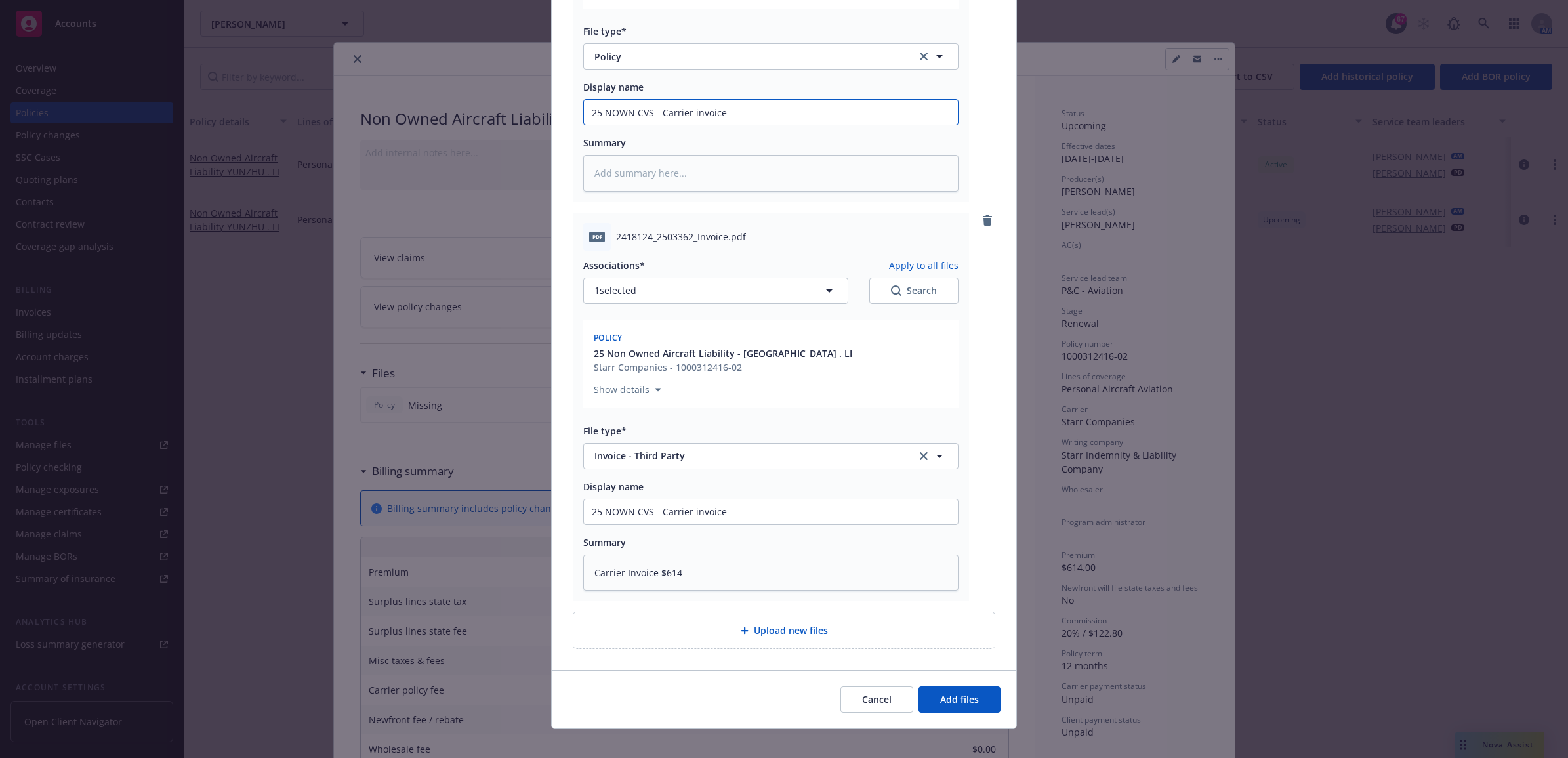
type textarea "x"
type input "25 NOWN CVS - P"
type textarea "x"
type input "25 NOWN CVS - Po"
type textarea "x"
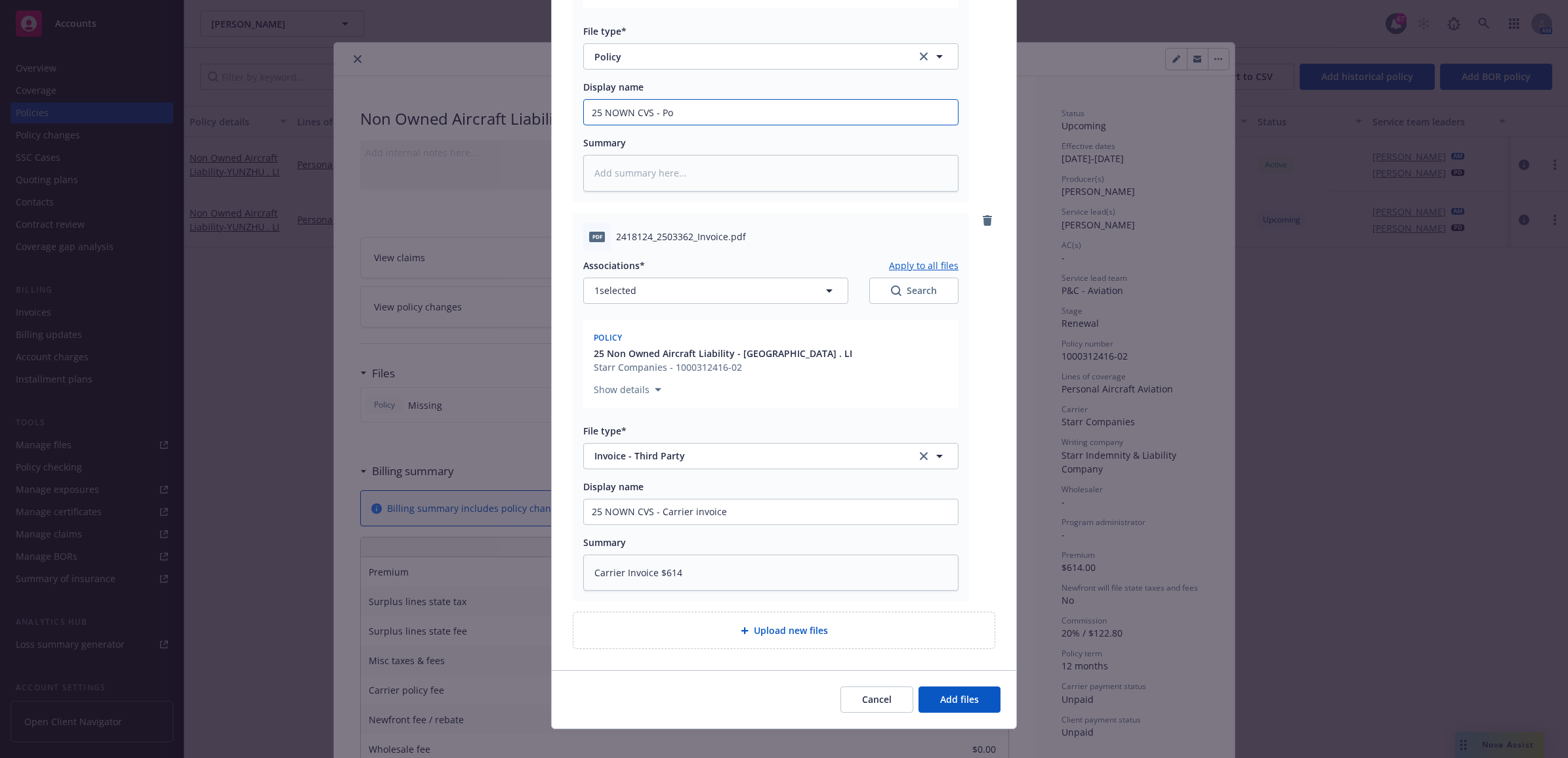
type input "25 NOWN CVS - Pol"
type textarea "x"
type input "25 NOWN CVS - Poli"
type textarea "x"
type input "25 NOWN CVS - Polic"
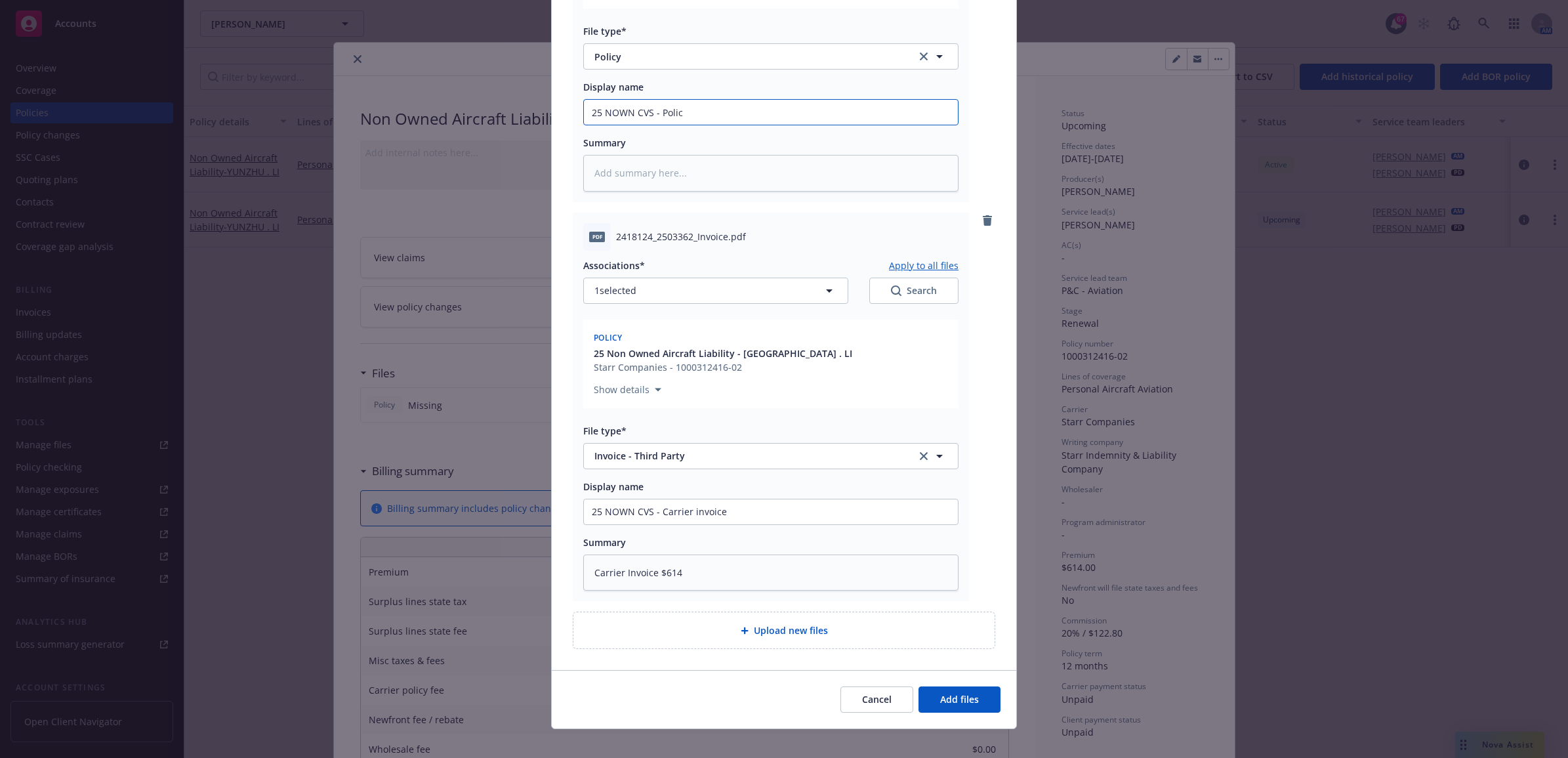
type textarea "x"
drag, startPoint x: 686, startPoint y: 90, endPoint x: 498, endPoint y: 93, distance: 188.0
click at [446, 92] on div "Add files The uploaded files will be associated with 25 Non Owned Aircraft Liab…" at bounding box center [784, 379] width 1568 height 758
type input "25 NOWN CVS - Policy"
paste textarea "25 NOWN CVS - Policy"
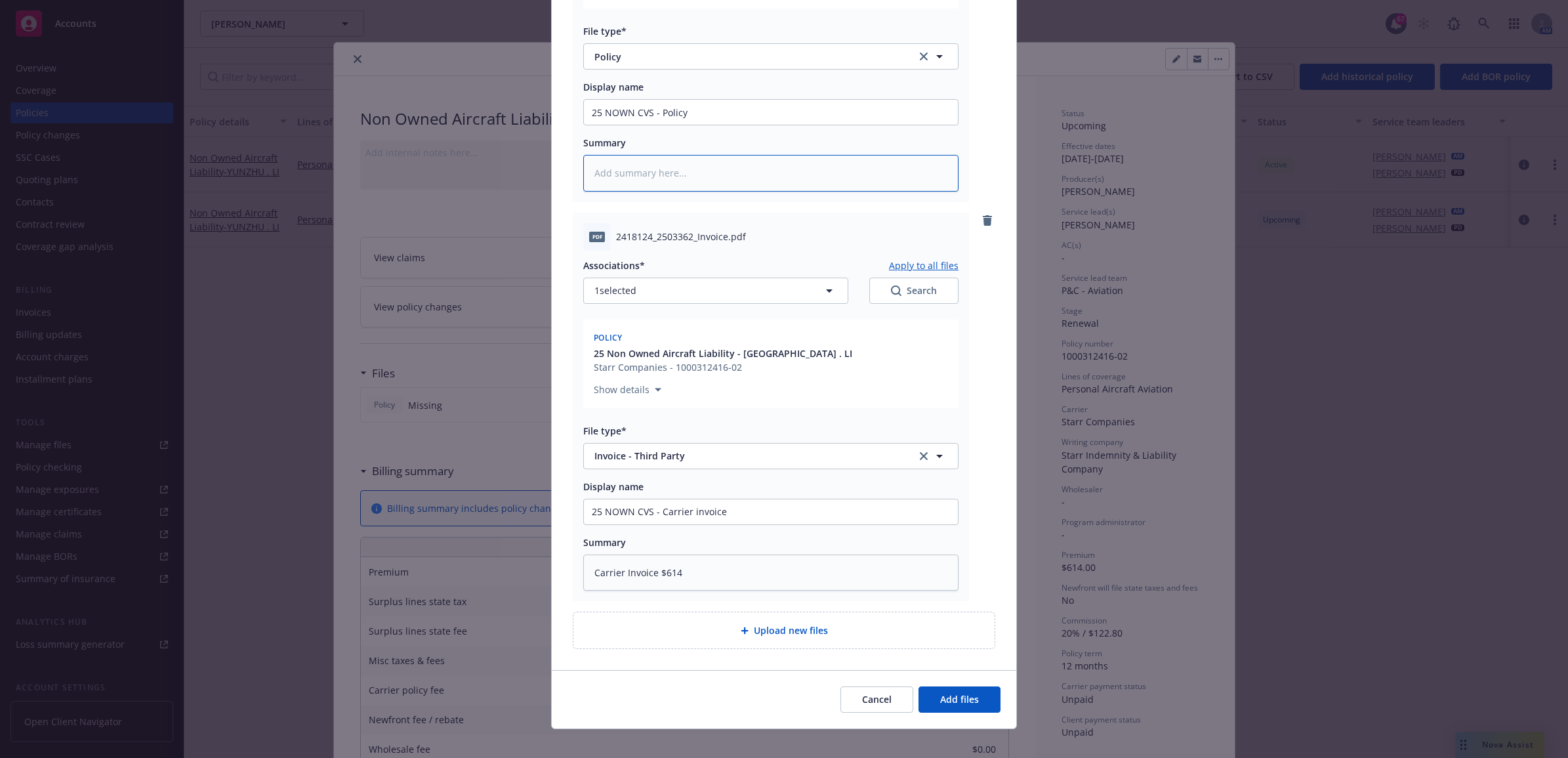
type textarea "x"
type textarea "25 NOWN CVS - Policy"
click at [953, 693] on span "Add files" at bounding box center [959, 699] width 39 height 12
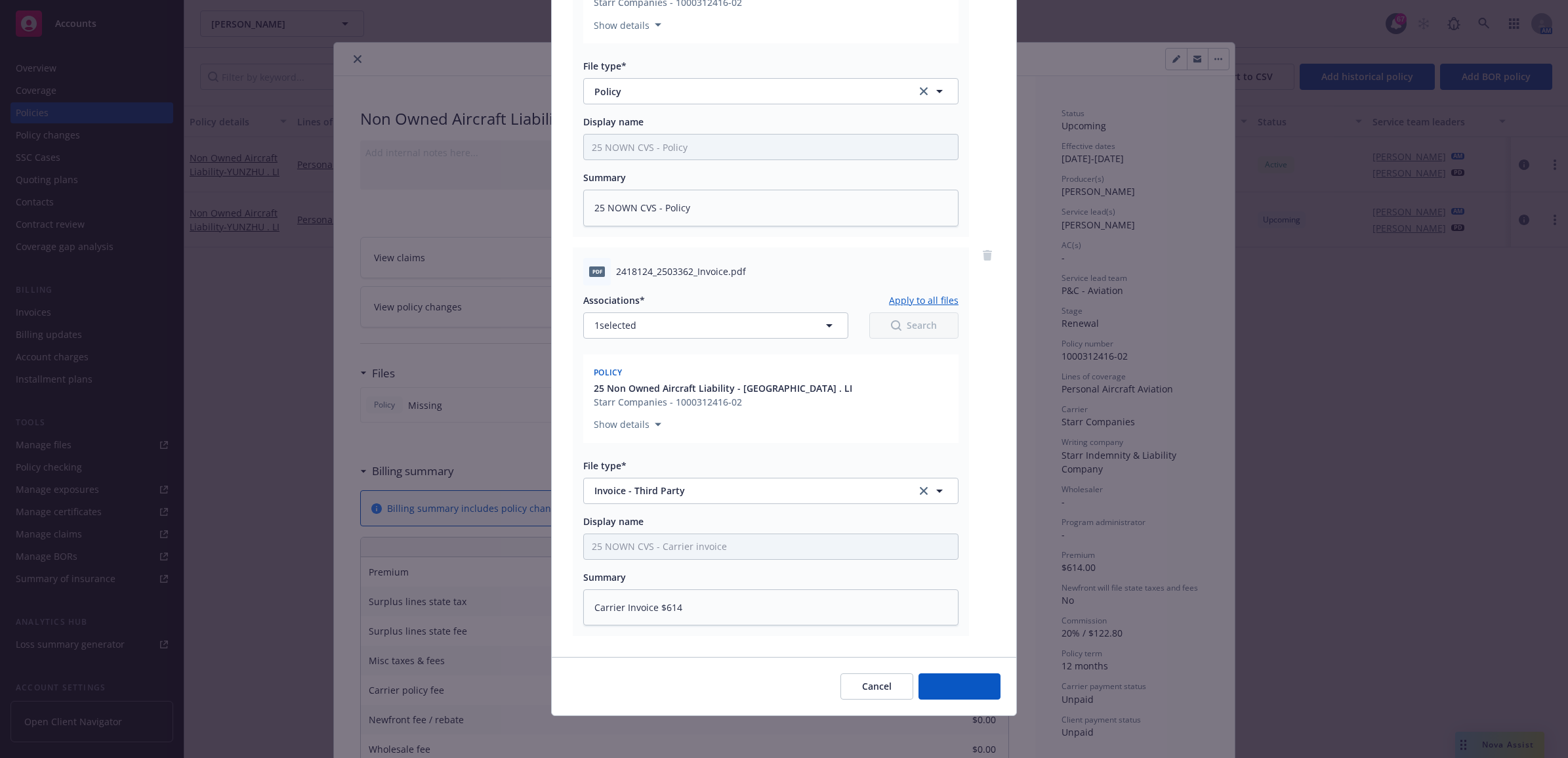
scroll to position [306, 0]
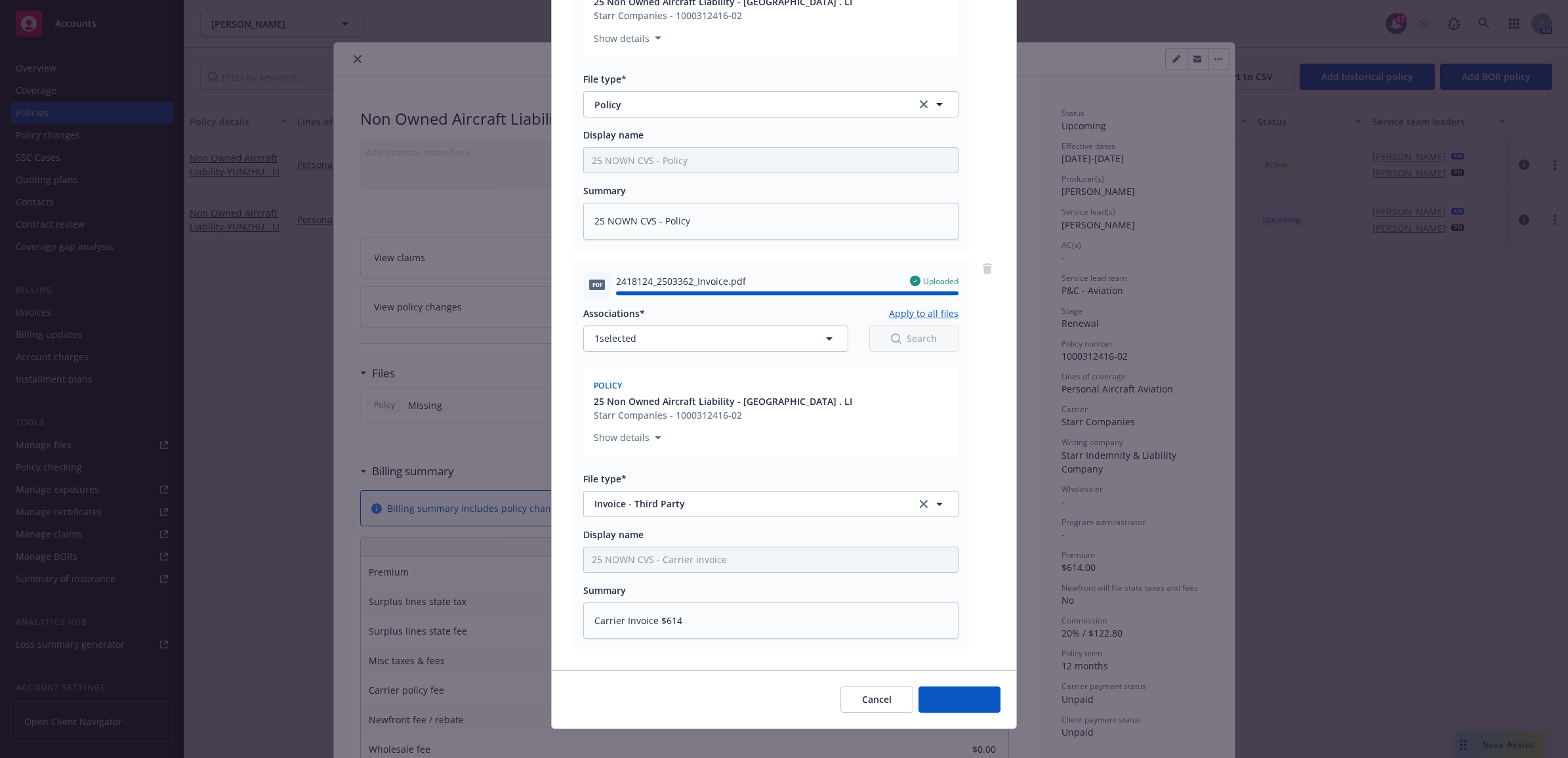
type textarea "x"
